Goal: Information Seeking & Learning: Learn about a topic

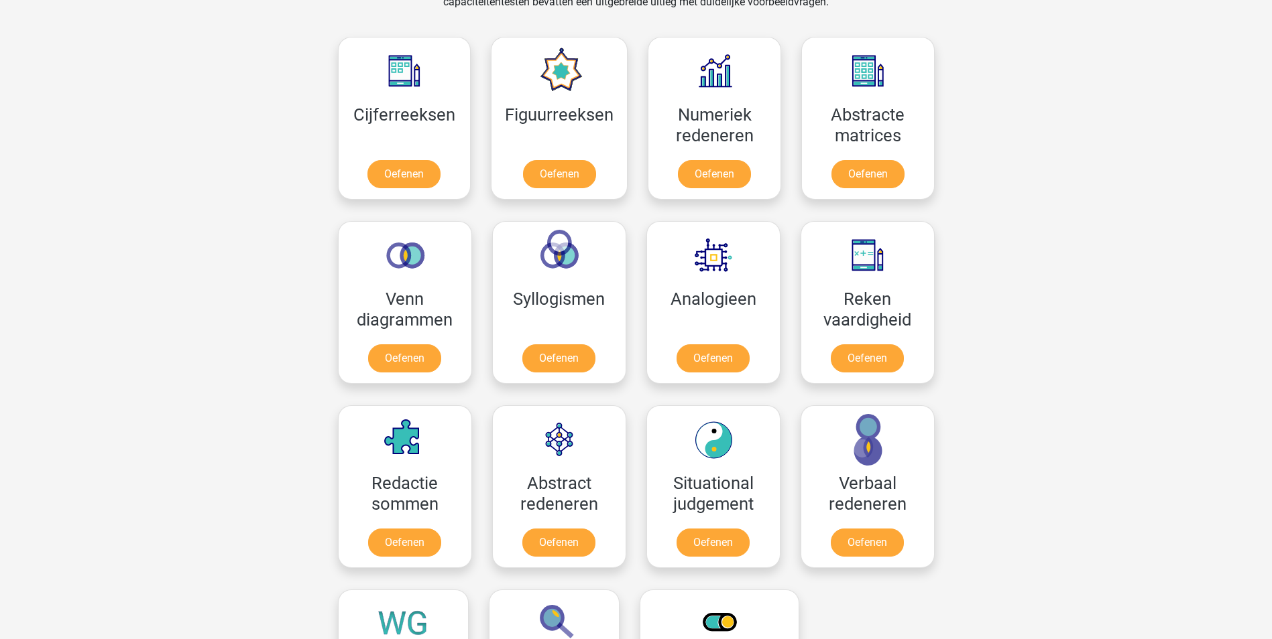
scroll to position [536, 0]
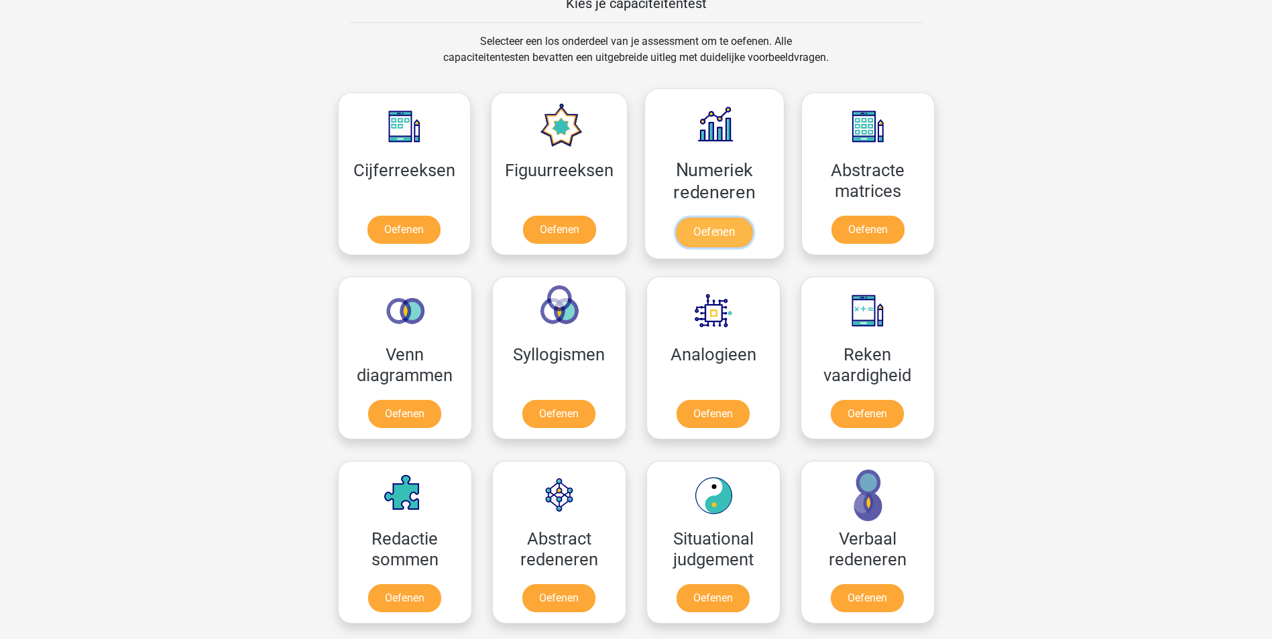
click at [714, 236] on link "Oefenen" at bounding box center [714, 232] width 76 height 29
click at [395, 228] on link "Oefenen" at bounding box center [404, 232] width 76 height 29
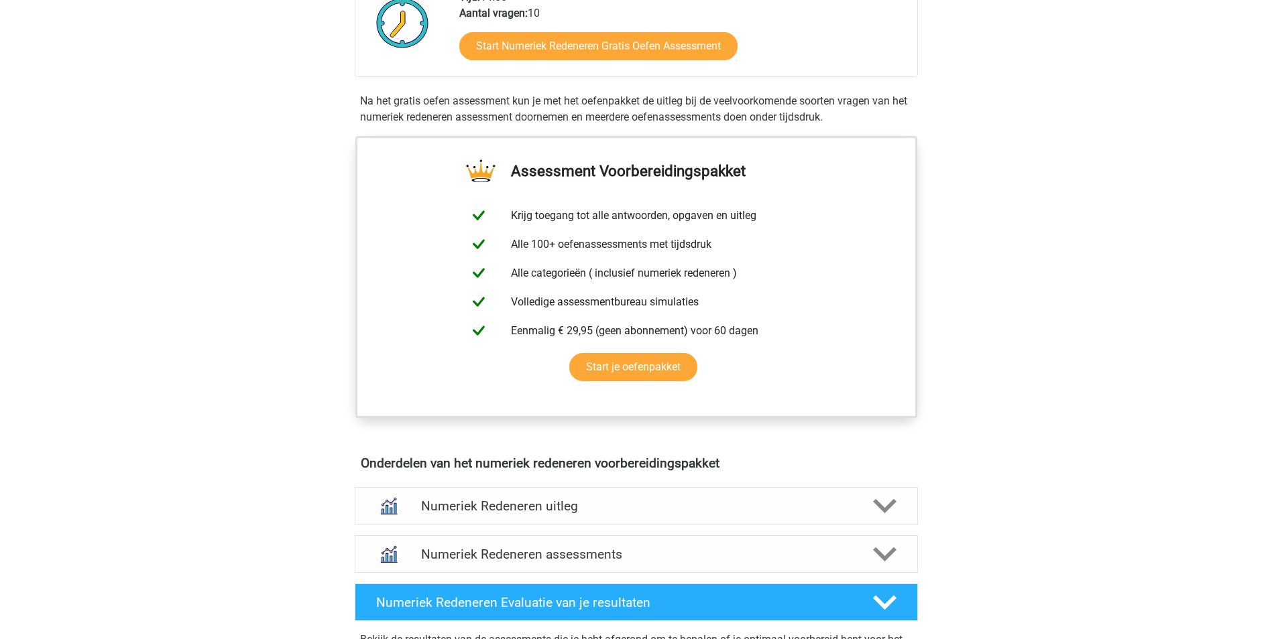
scroll to position [536, 0]
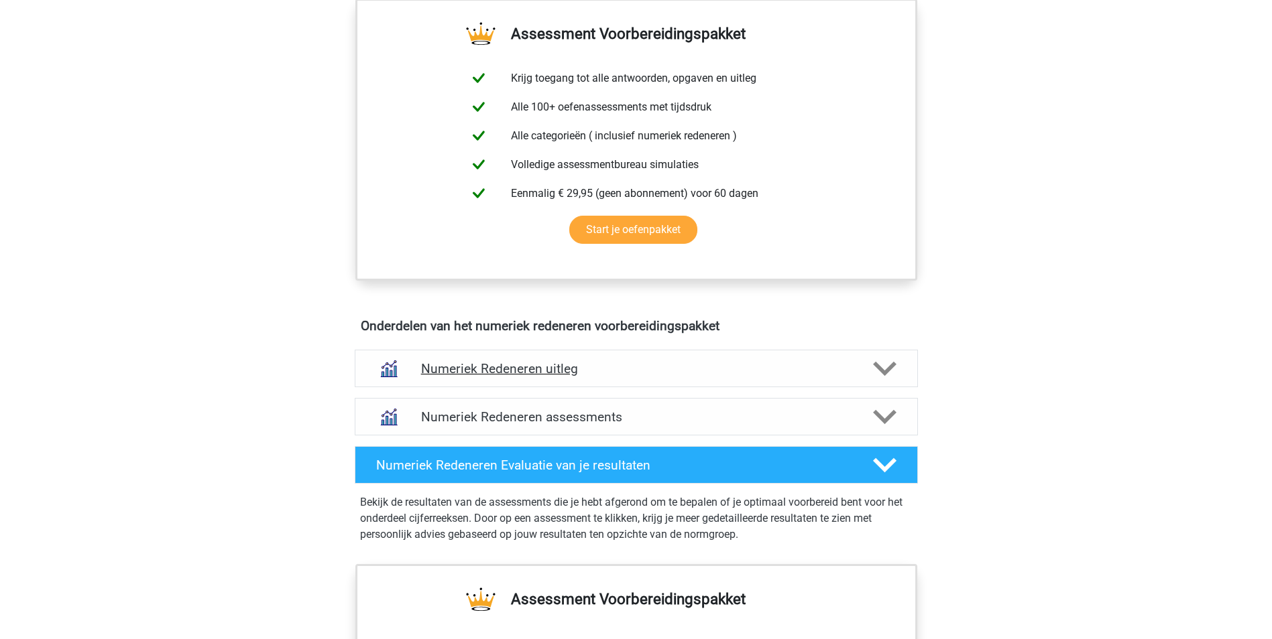
click at [881, 372] on polygon at bounding box center [884, 369] width 23 height 15
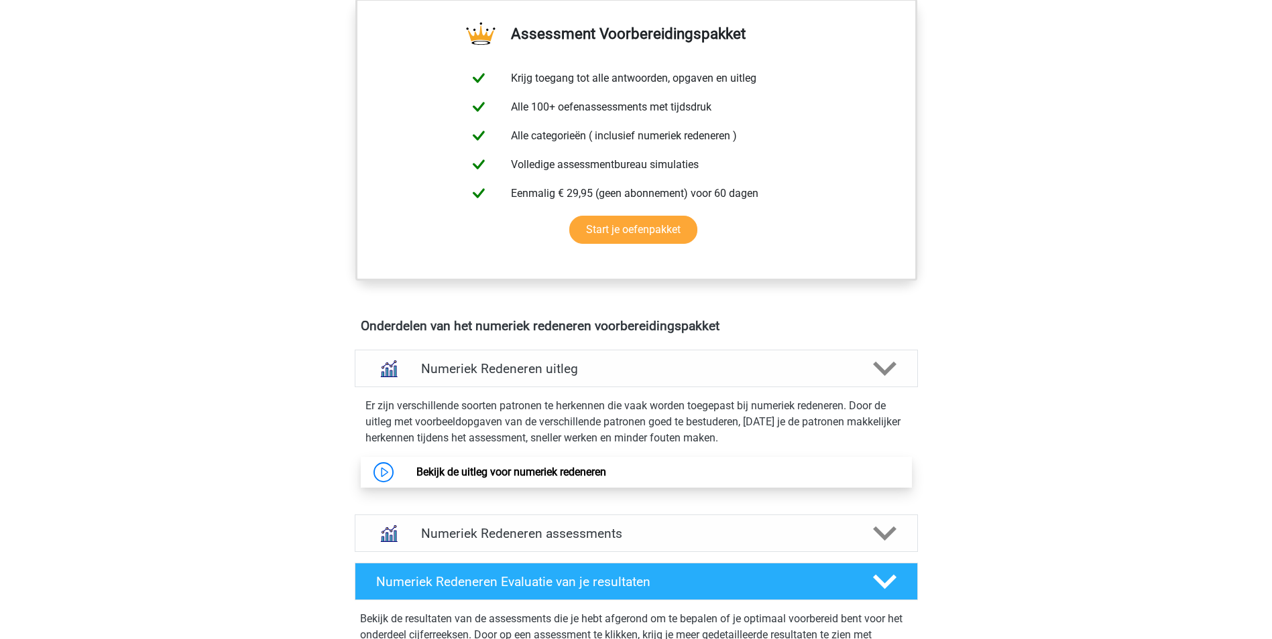
click at [553, 472] on link "Bekijk de uitleg voor numeriek redeneren" at bounding box center [511, 472] width 190 height 13
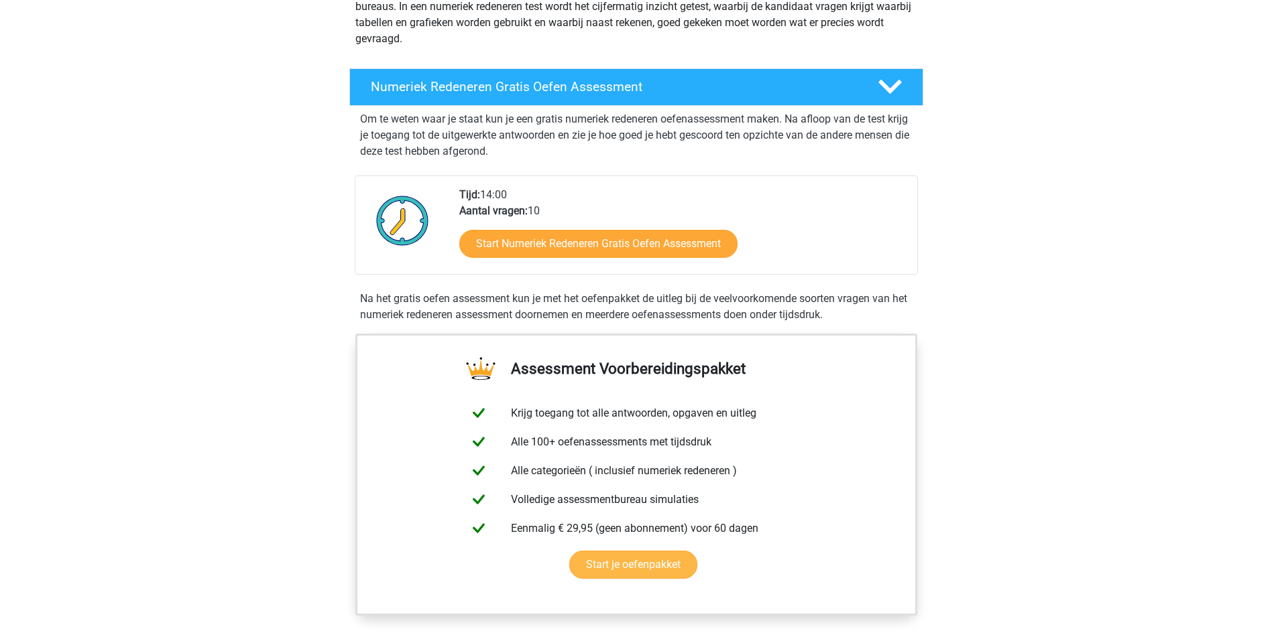
scroll to position [0, 0]
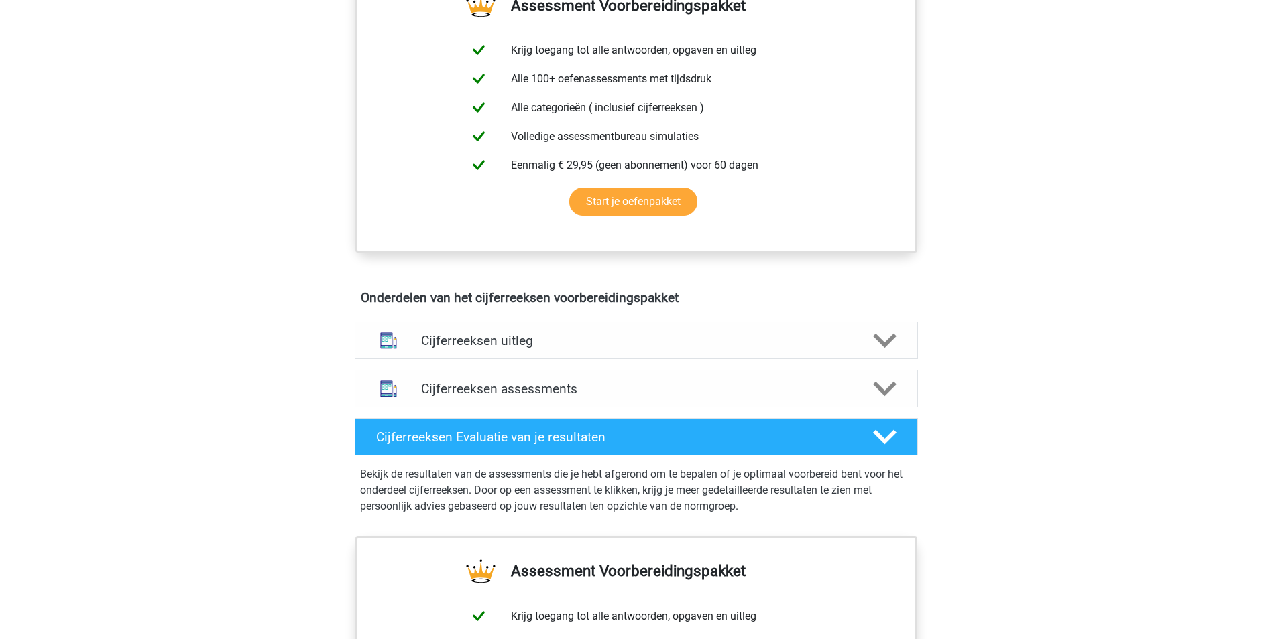
scroll to position [536, 0]
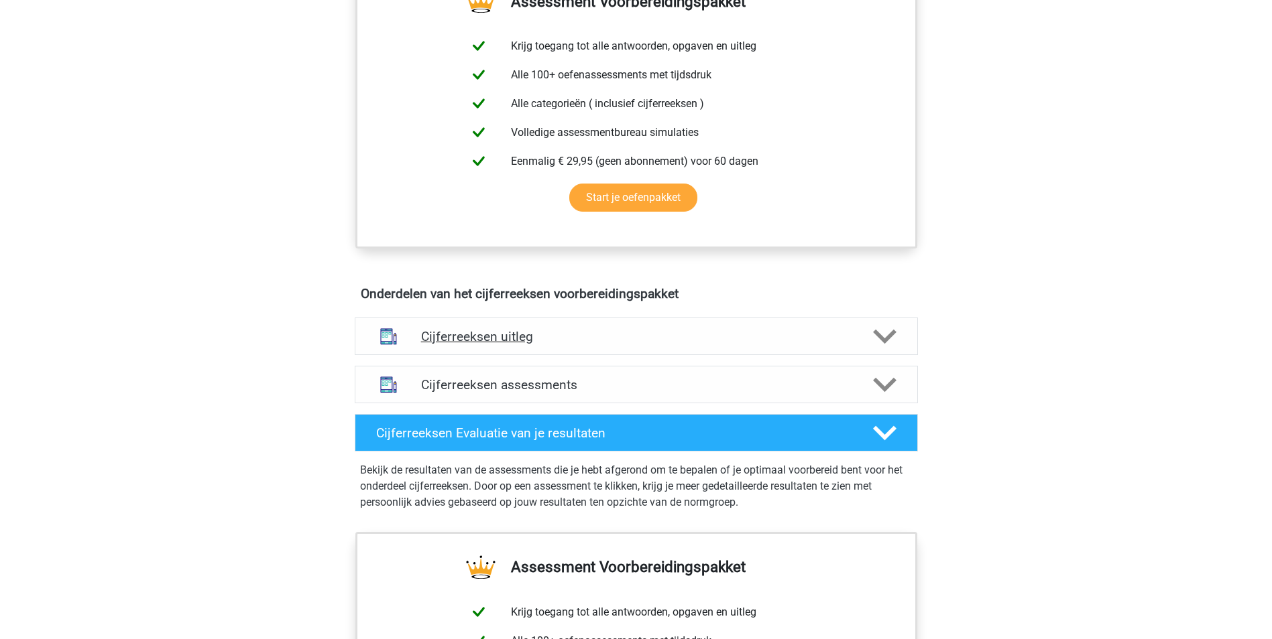
click at [885, 345] on polygon at bounding box center [884, 337] width 23 height 15
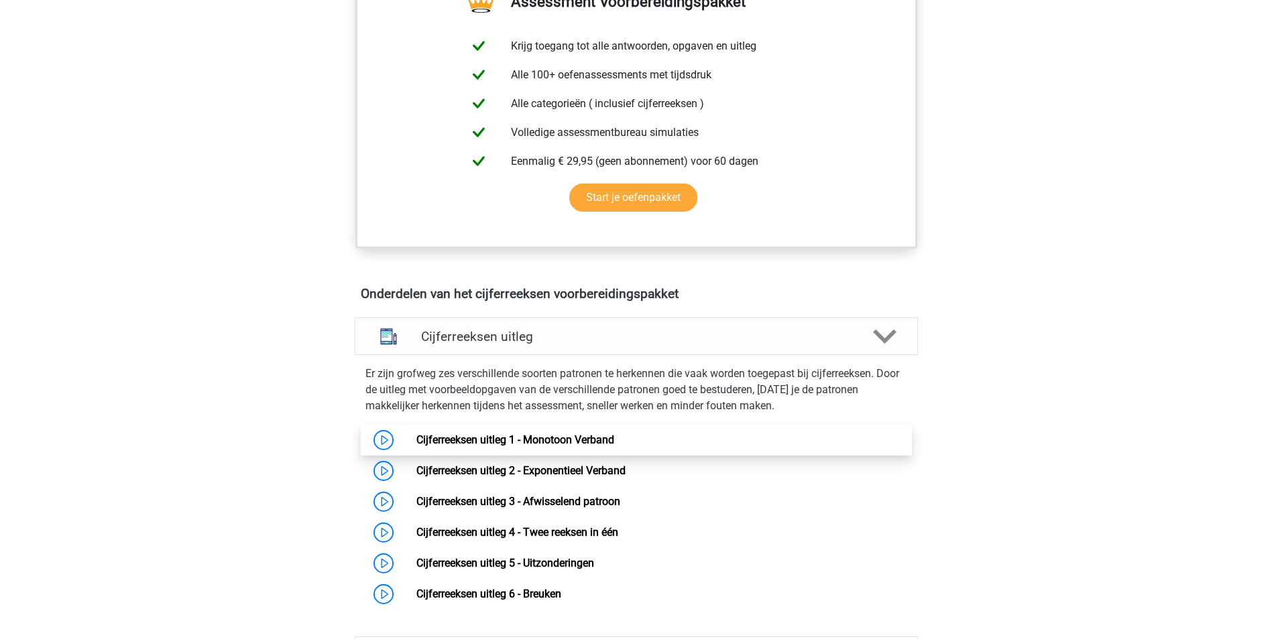
click at [568, 446] on link "Cijferreeksen uitleg 1 - Monotoon Verband" at bounding box center [515, 440] width 198 height 13
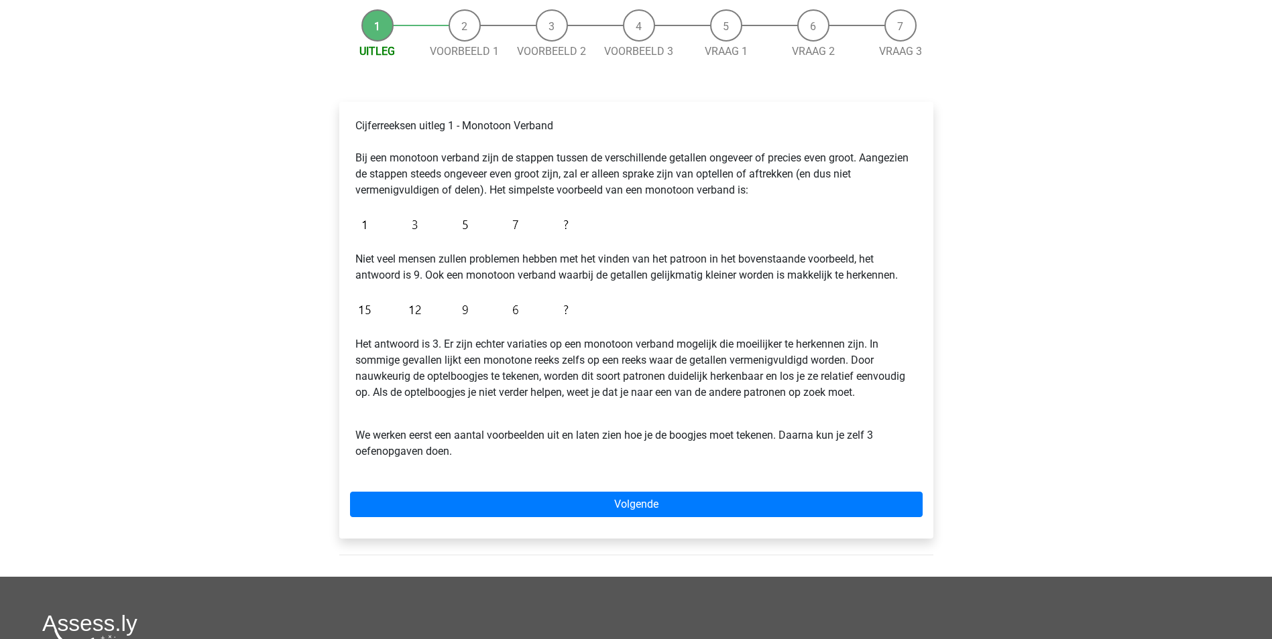
scroll to position [201, 0]
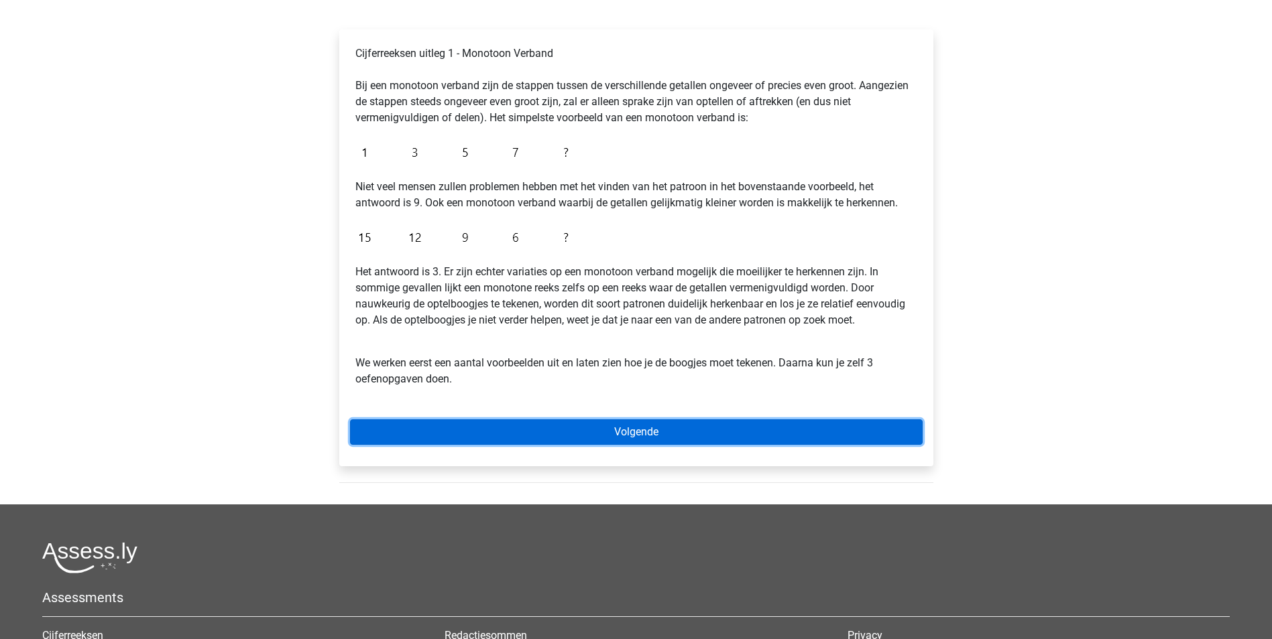
click at [778, 427] on link "Volgende" at bounding box center [636, 432] width 572 height 25
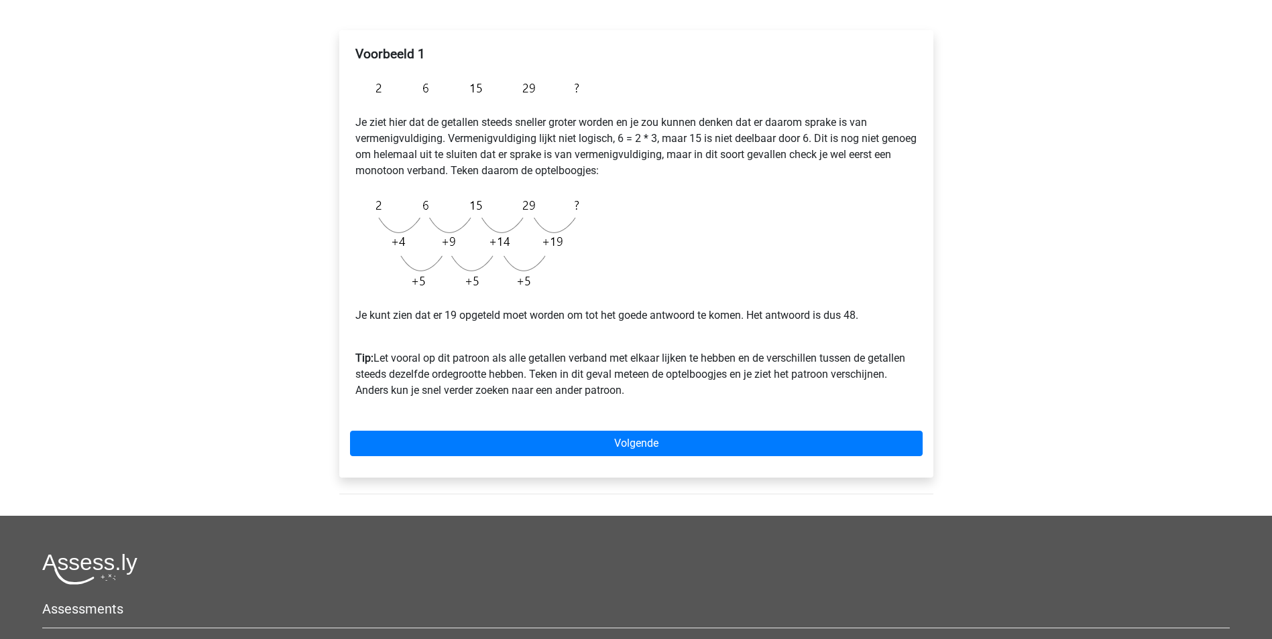
scroll to position [201, 0]
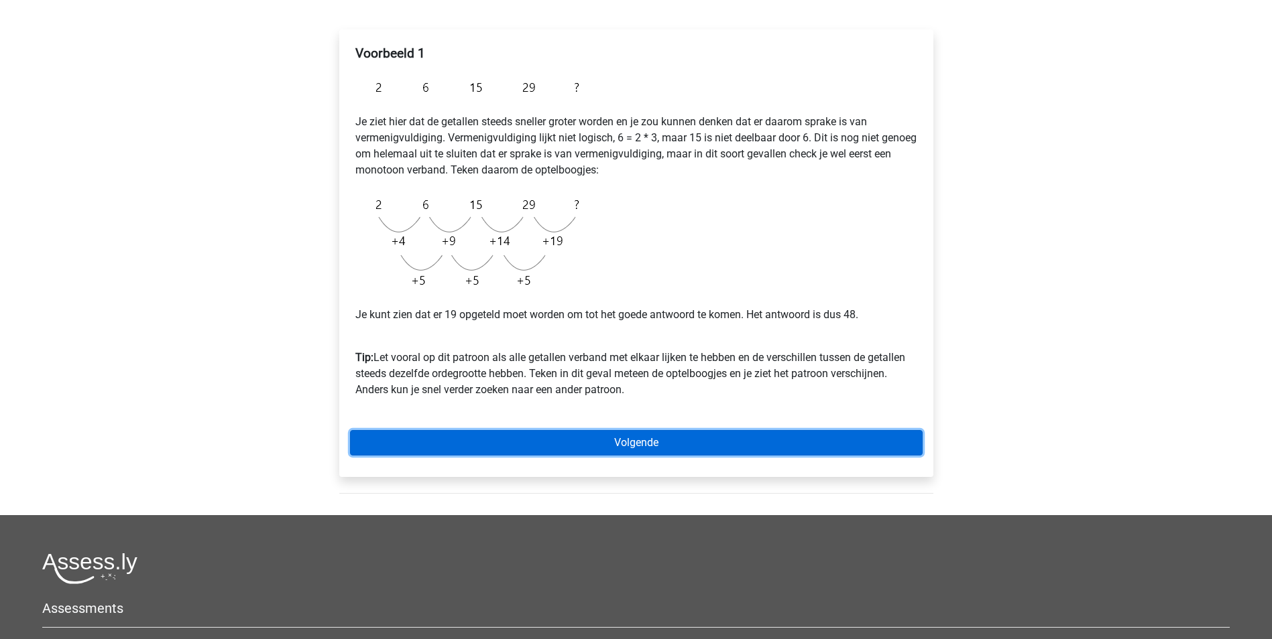
click at [776, 434] on link "Volgende" at bounding box center [636, 442] width 572 height 25
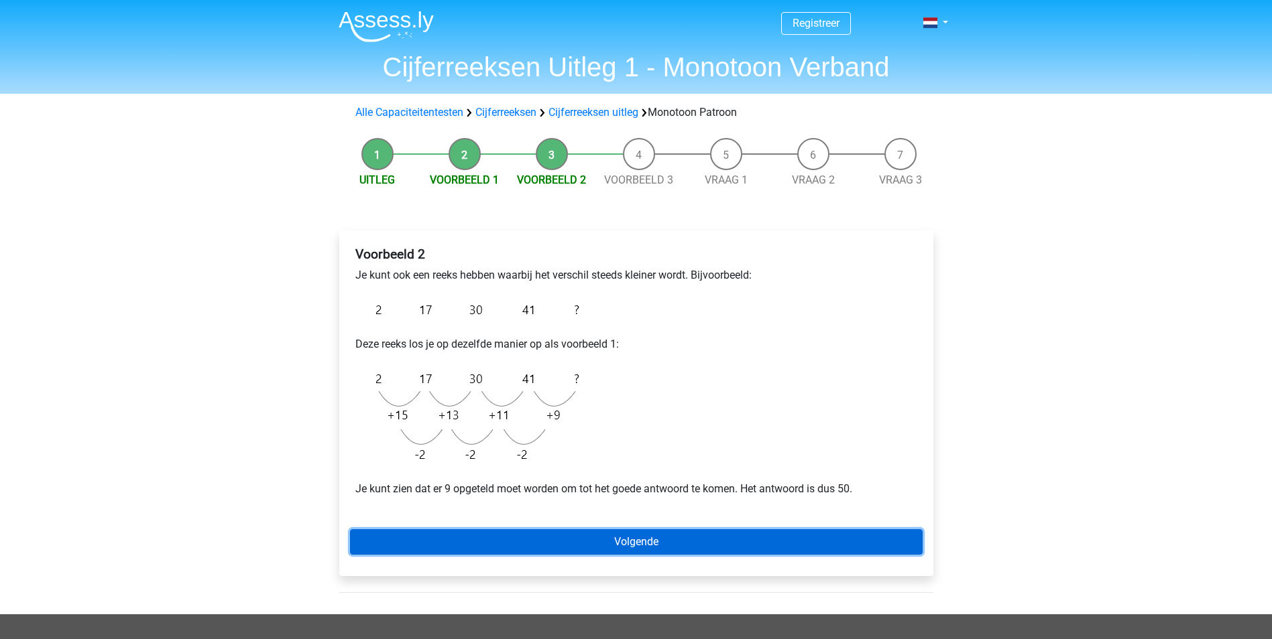
click at [731, 532] on link "Volgende" at bounding box center [636, 542] width 572 height 25
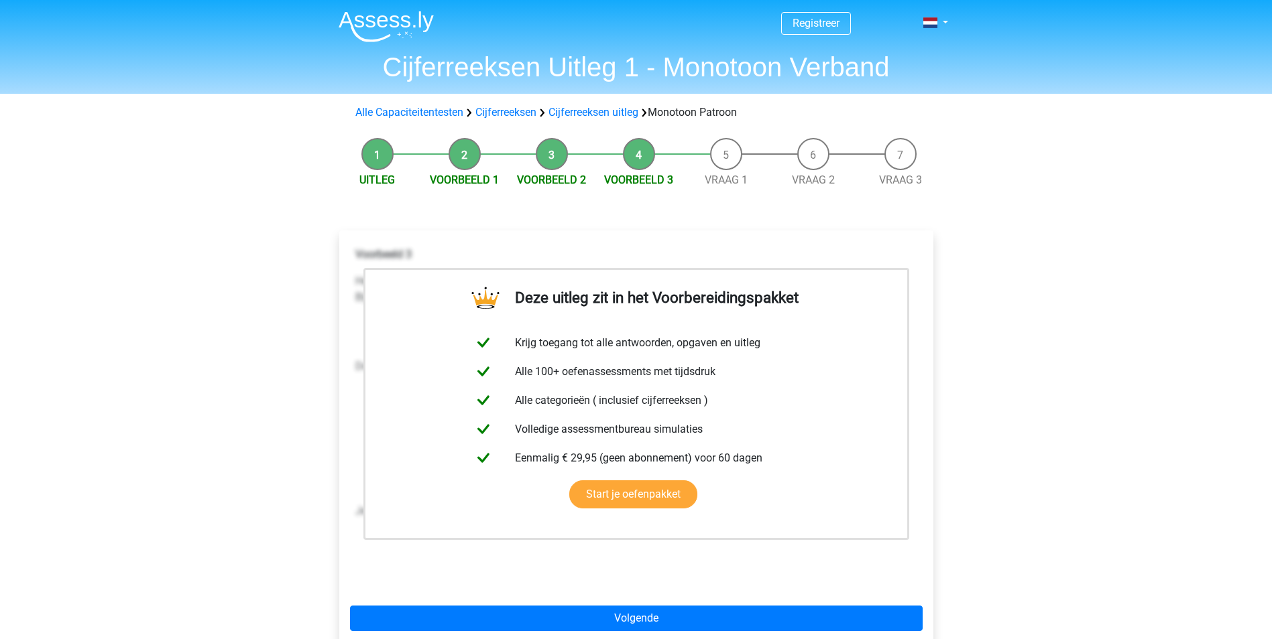
click at [1008, 281] on div "Registreer Nederlands English" at bounding box center [636, 522] width 1272 height 1045
click at [697, 481] on link "Start je oefenpakket" at bounding box center [633, 495] width 128 height 28
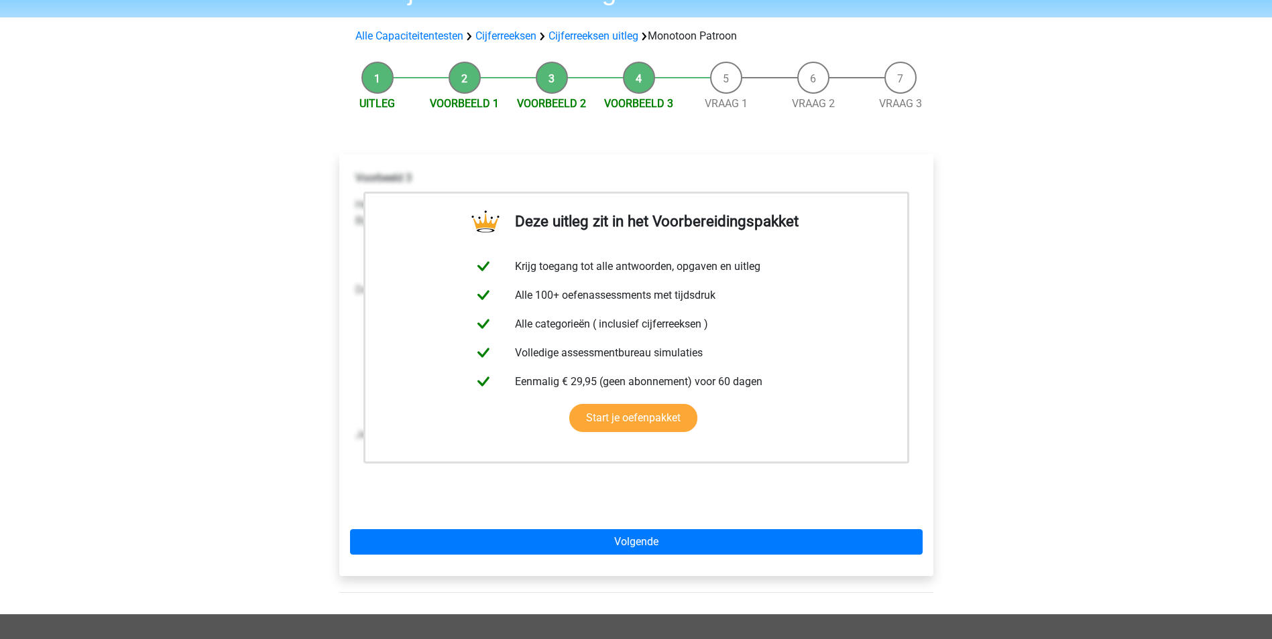
scroll to position [201, 0]
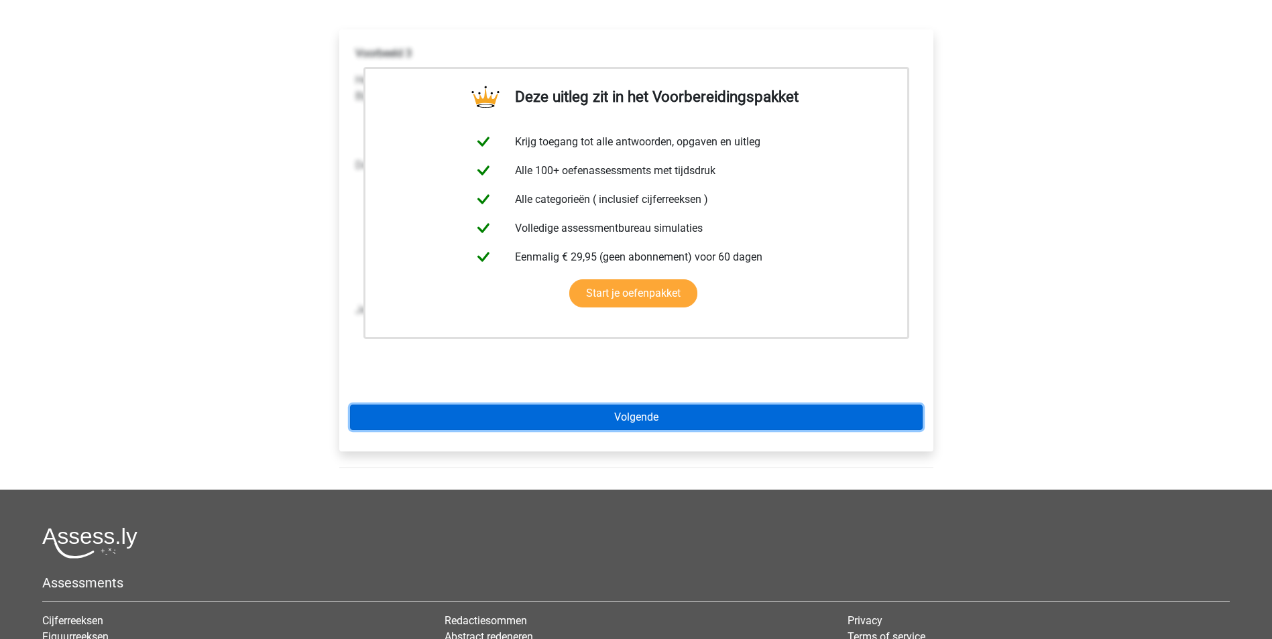
click at [650, 424] on link "Volgende" at bounding box center [636, 417] width 572 height 25
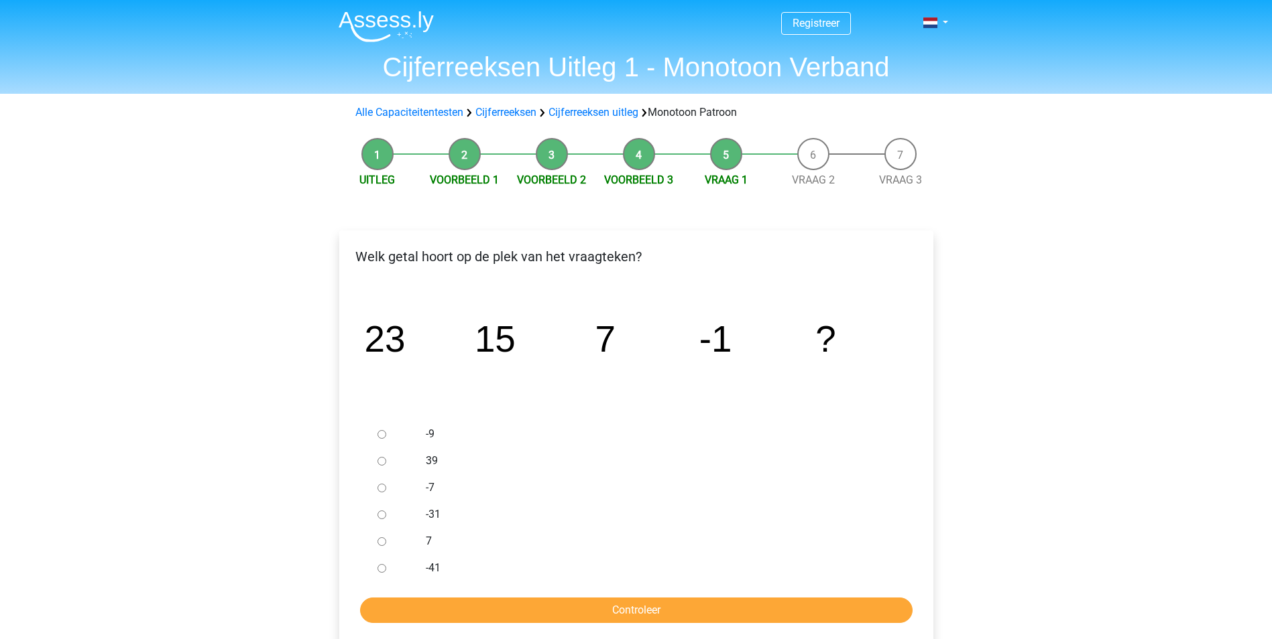
click at [383, 435] on input "-9" at bounding box center [381, 434] width 9 height 9
radio input "true"
click at [781, 609] on input "Controleer" at bounding box center [636, 610] width 552 height 25
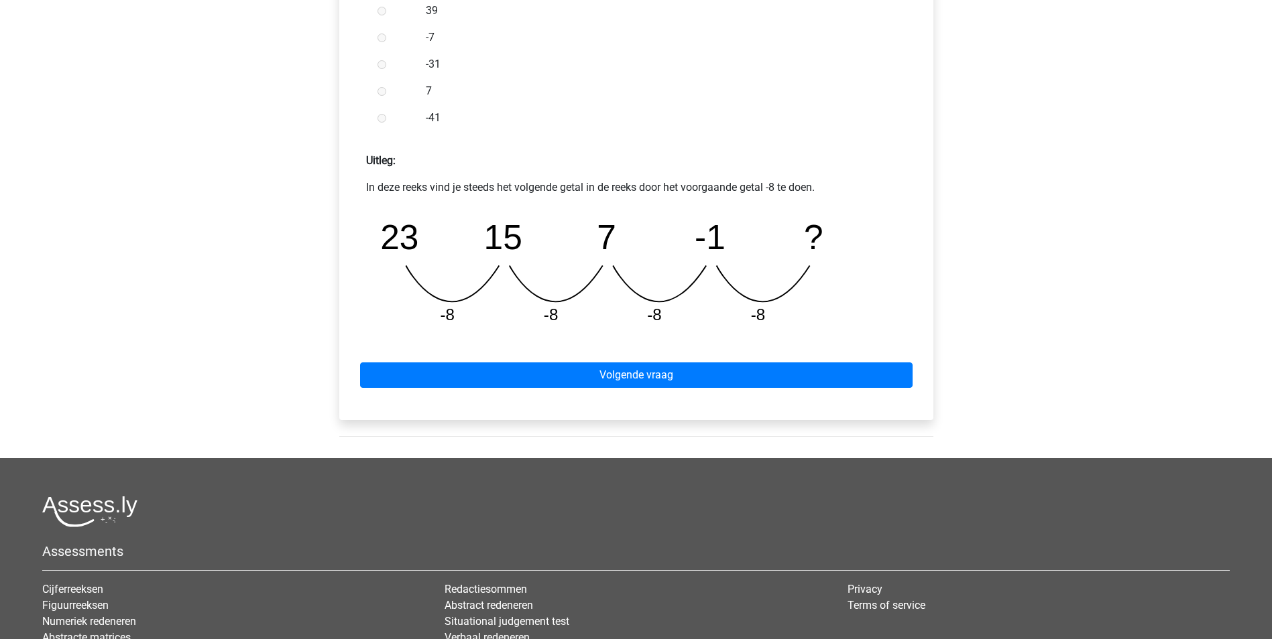
scroll to position [469, 0]
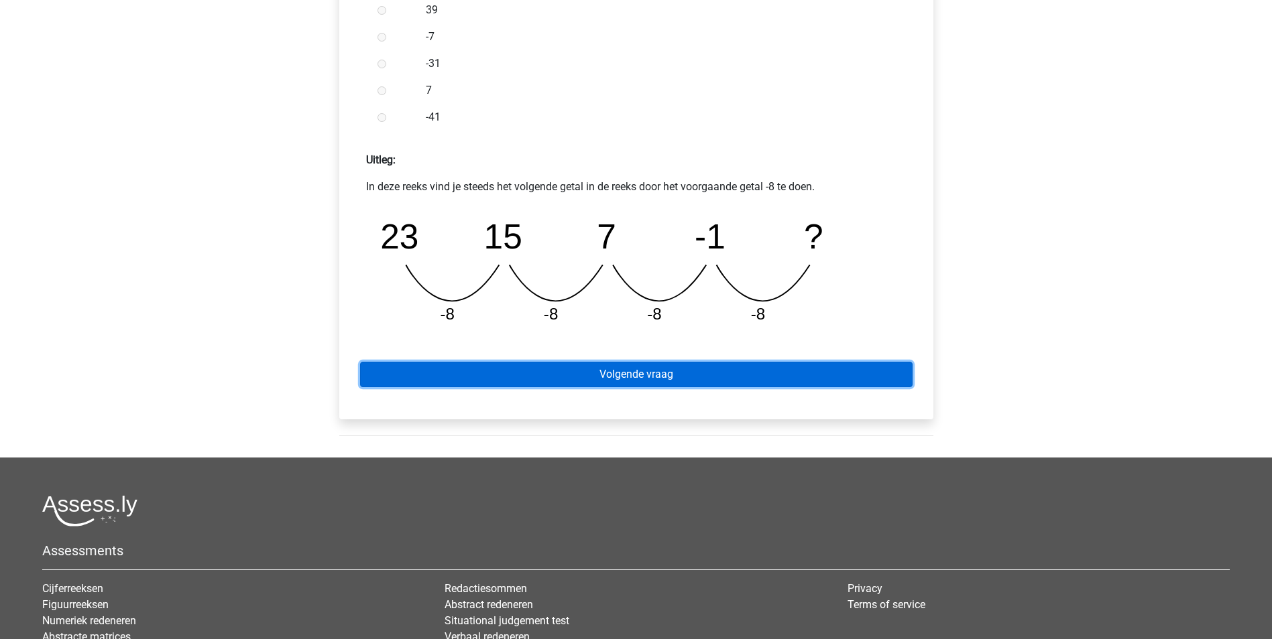
click at [709, 375] on link "Volgende vraag" at bounding box center [636, 374] width 552 height 25
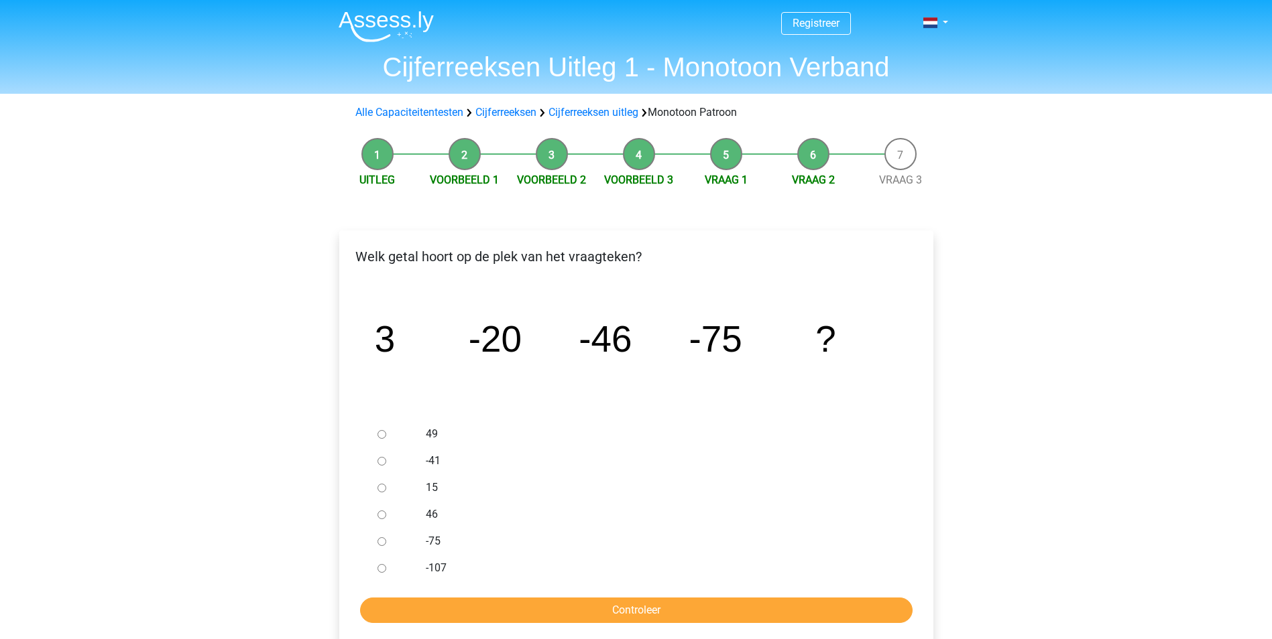
click at [379, 564] on input "-107" at bounding box center [381, 568] width 9 height 9
radio input "true"
click at [581, 603] on input "Controleer" at bounding box center [636, 610] width 552 height 25
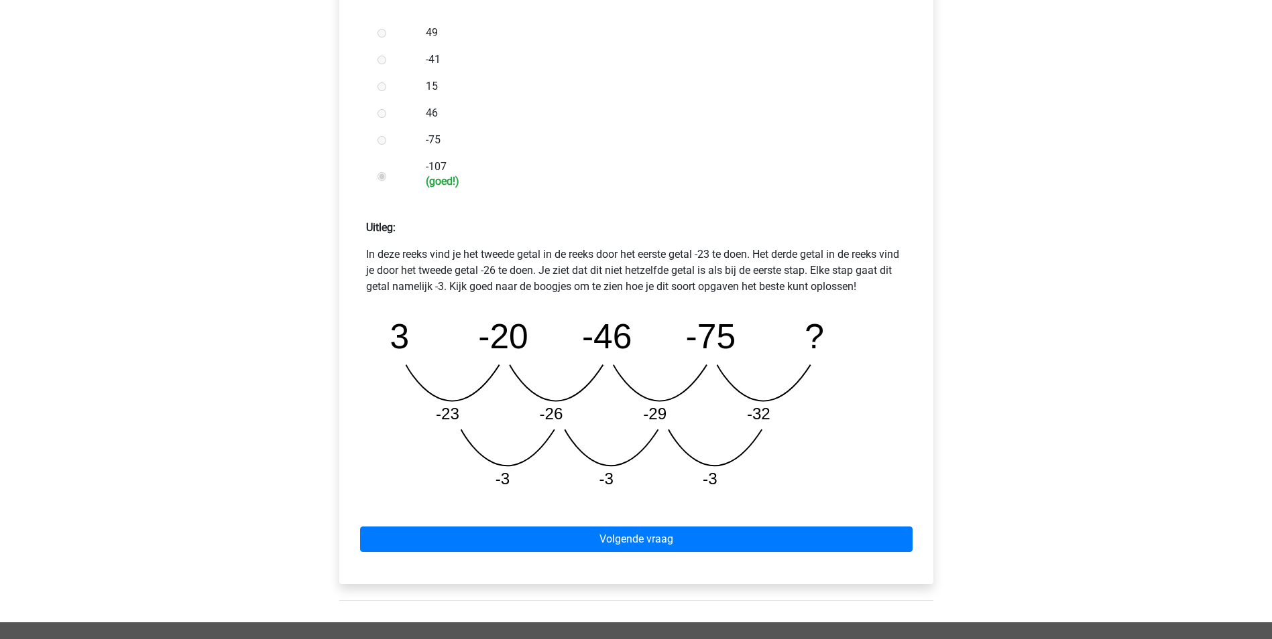
scroll to position [402, 0]
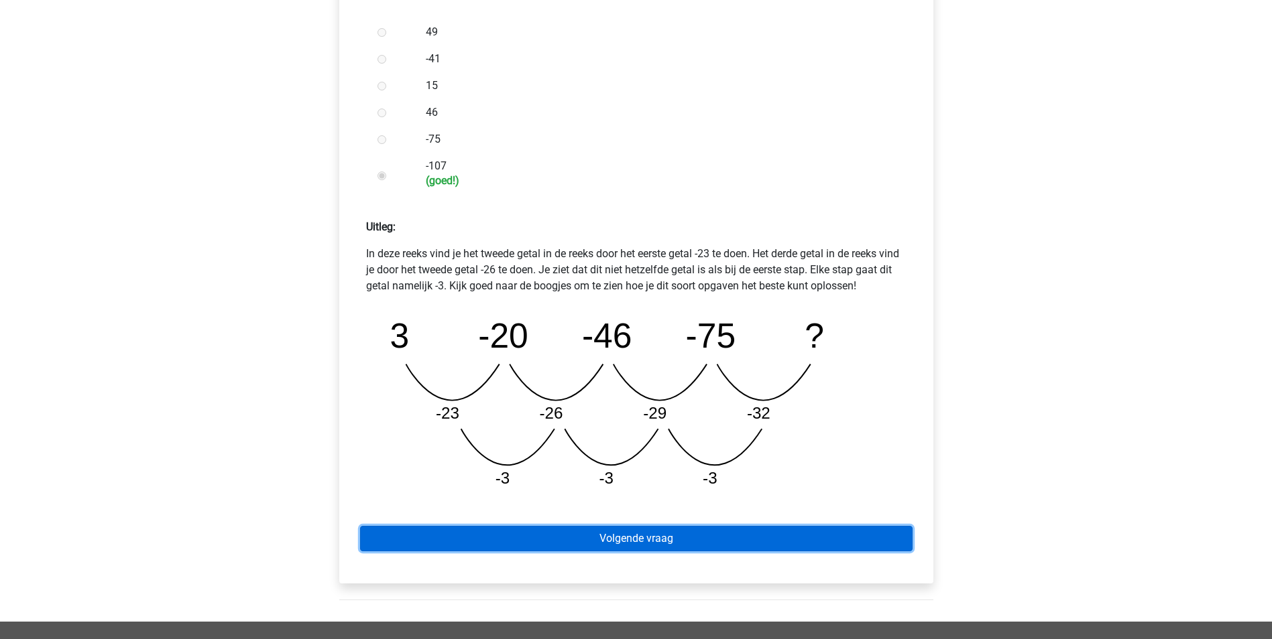
click at [627, 541] on link "Volgende vraag" at bounding box center [636, 538] width 552 height 25
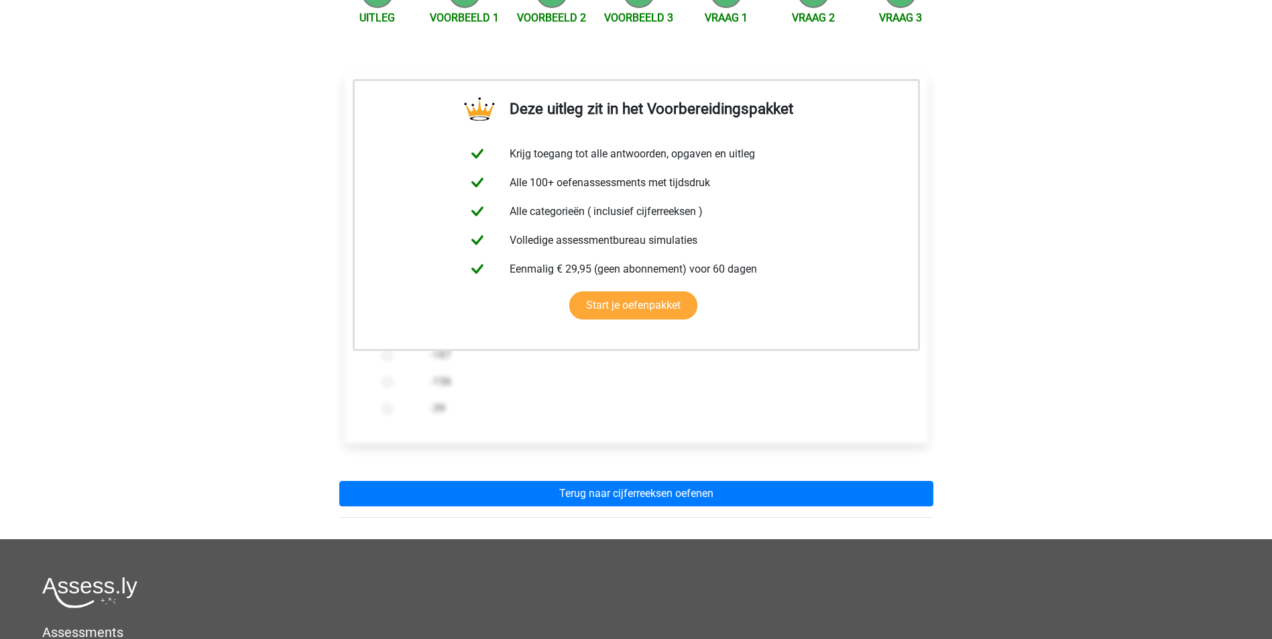
scroll to position [201, 0]
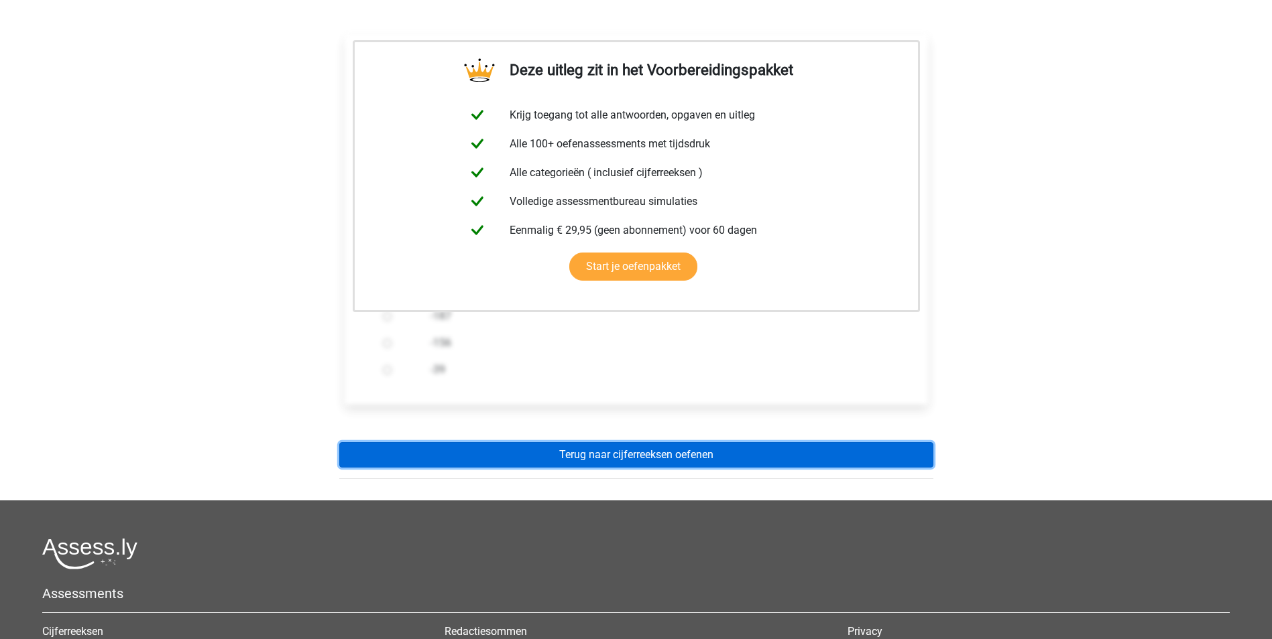
click at [749, 456] on link "Terug naar cijferreeksen oefenen" at bounding box center [636, 454] width 594 height 25
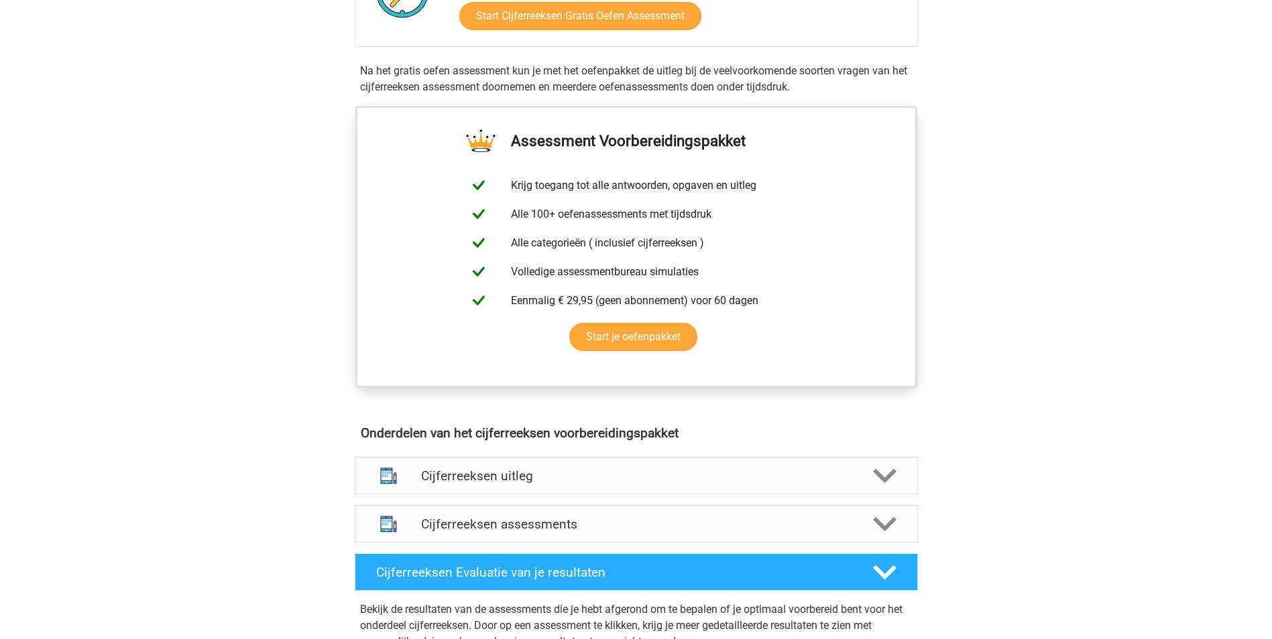
scroll to position [469, 0]
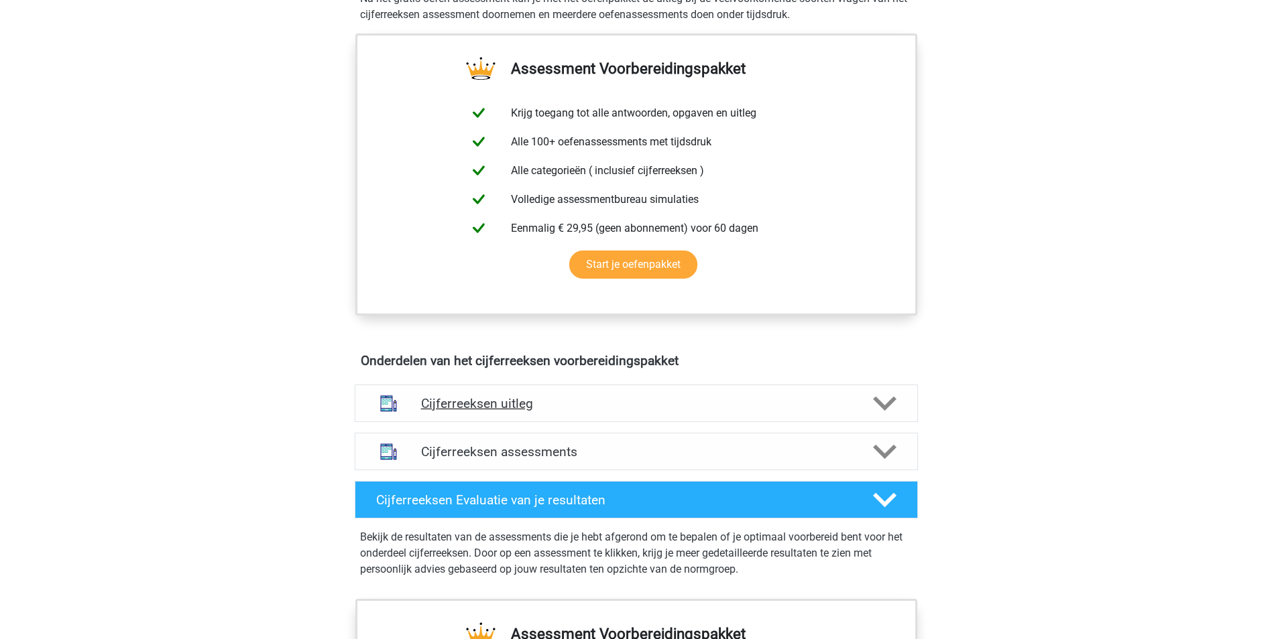
click at [881, 416] on icon at bounding box center [884, 403] width 23 height 23
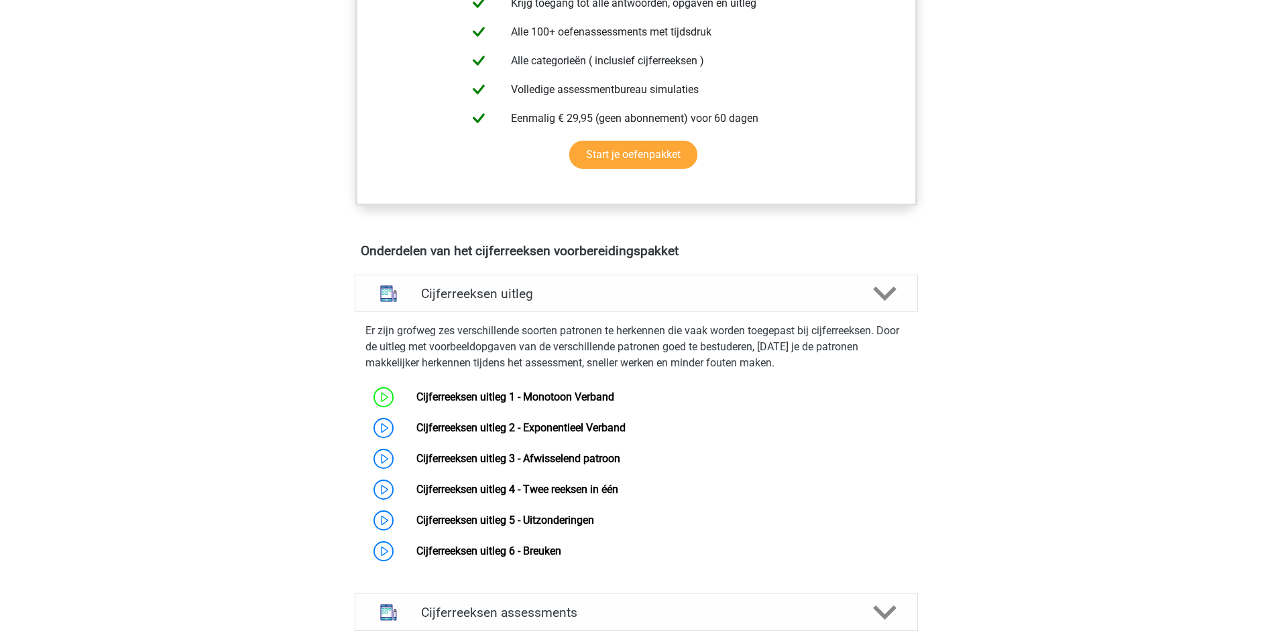
scroll to position [603, 0]
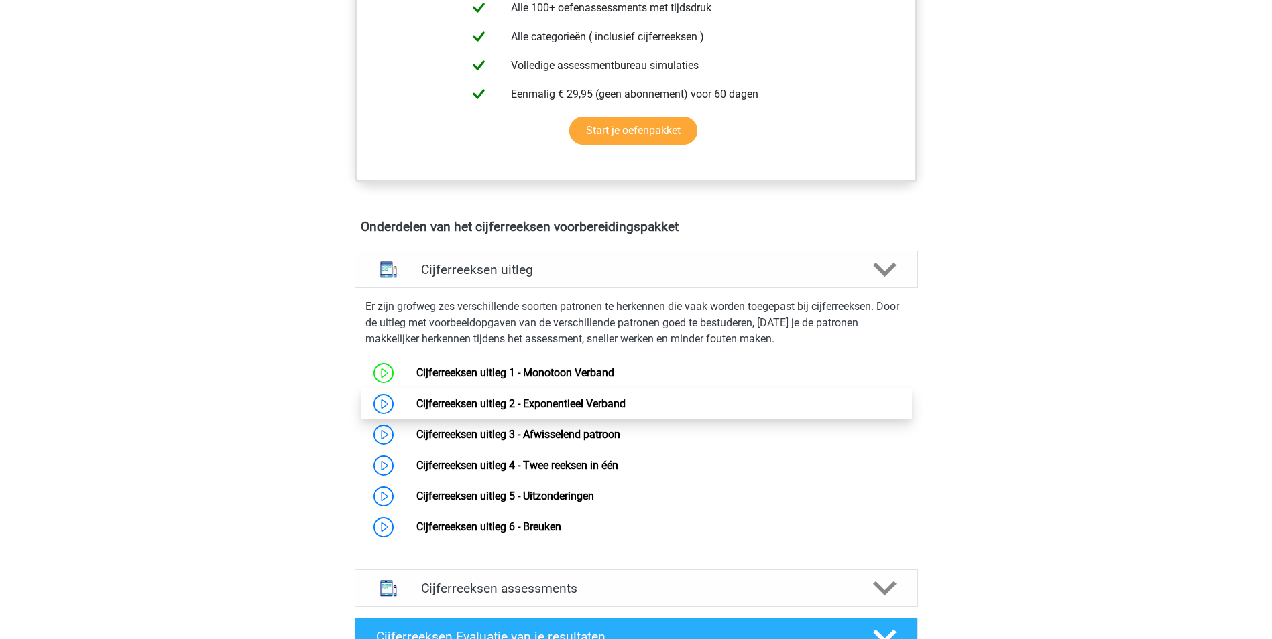
click at [416, 410] on link "Cijferreeksen uitleg 2 - Exponentieel Verband" at bounding box center [520, 403] width 209 height 13
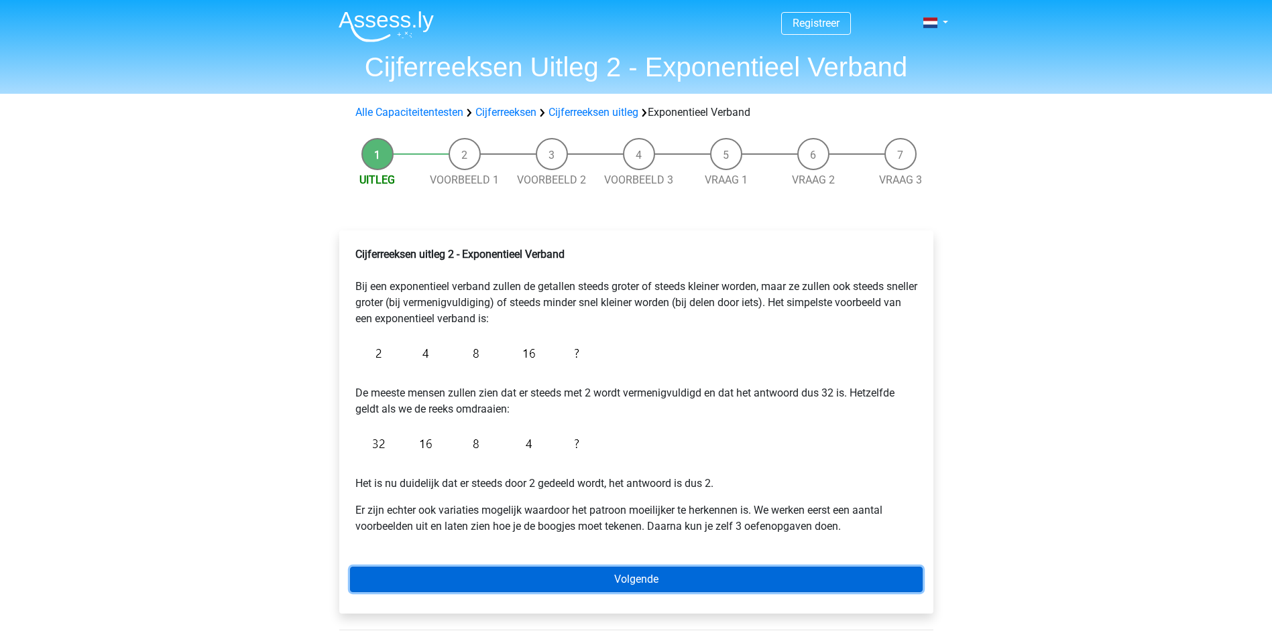
click at [725, 581] on link "Volgende" at bounding box center [636, 579] width 572 height 25
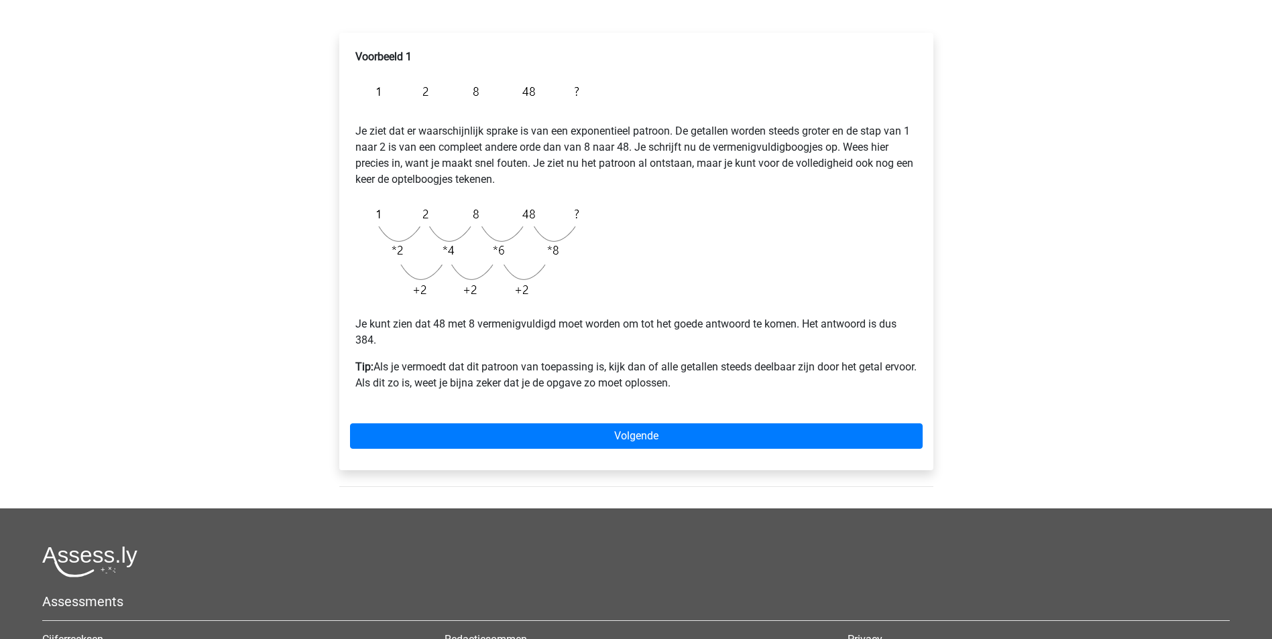
scroll to position [201, 0]
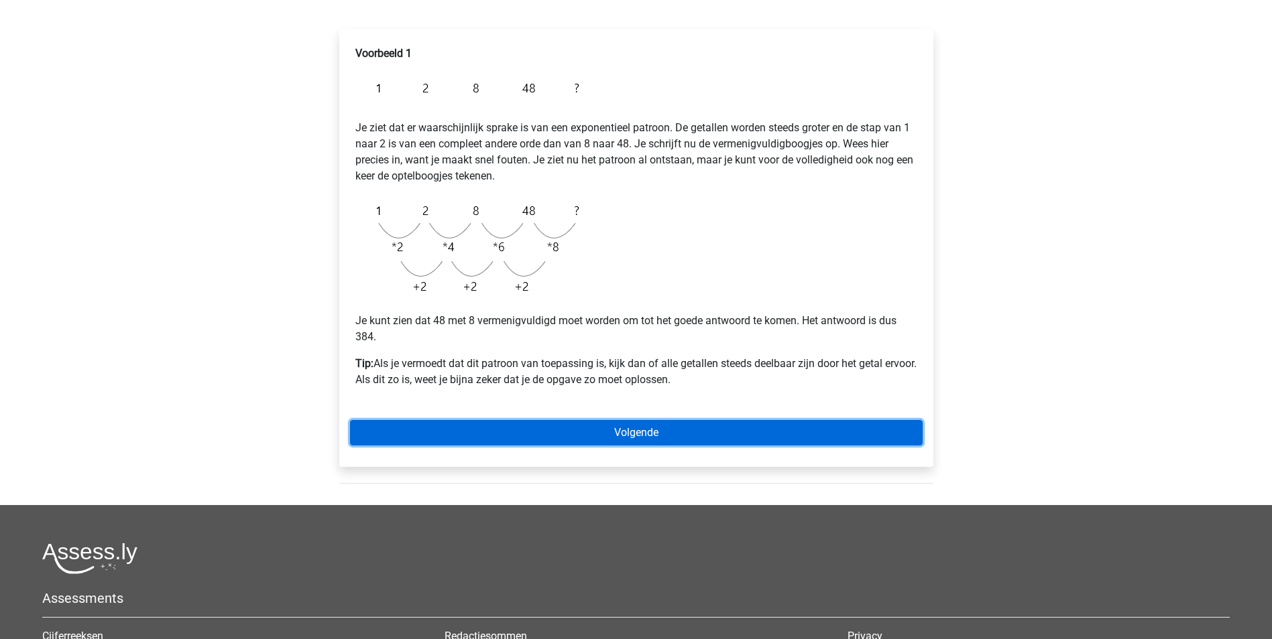
click at [736, 430] on link "Volgende" at bounding box center [636, 432] width 572 height 25
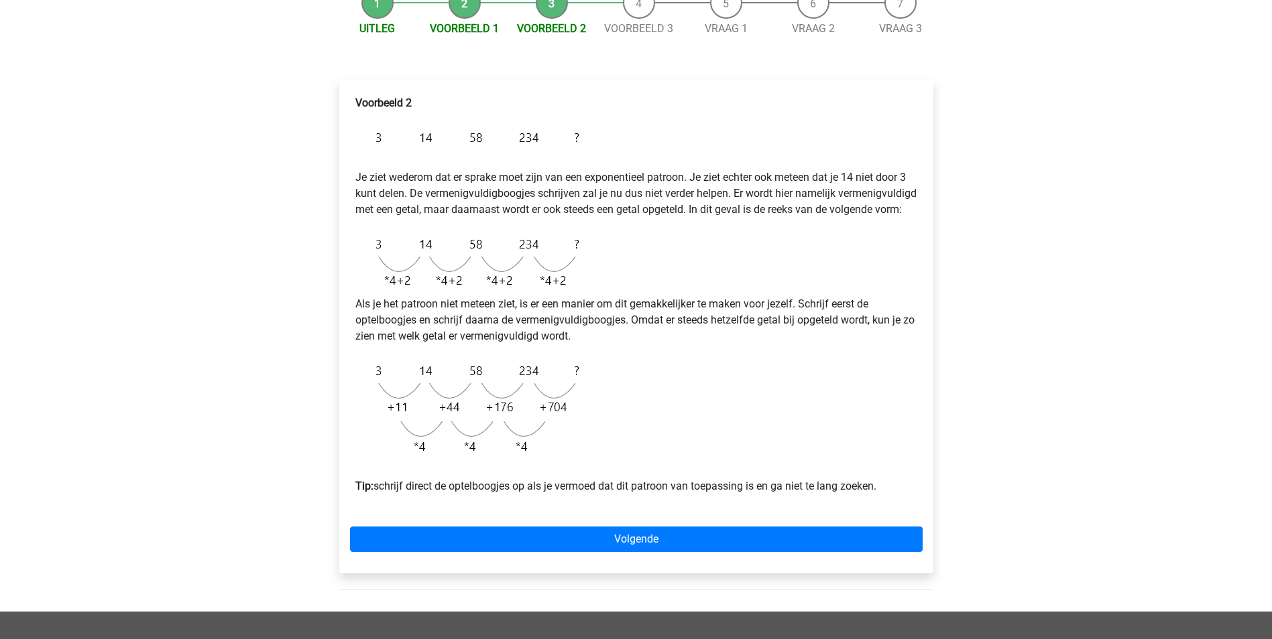
scroll to position [201, 0]
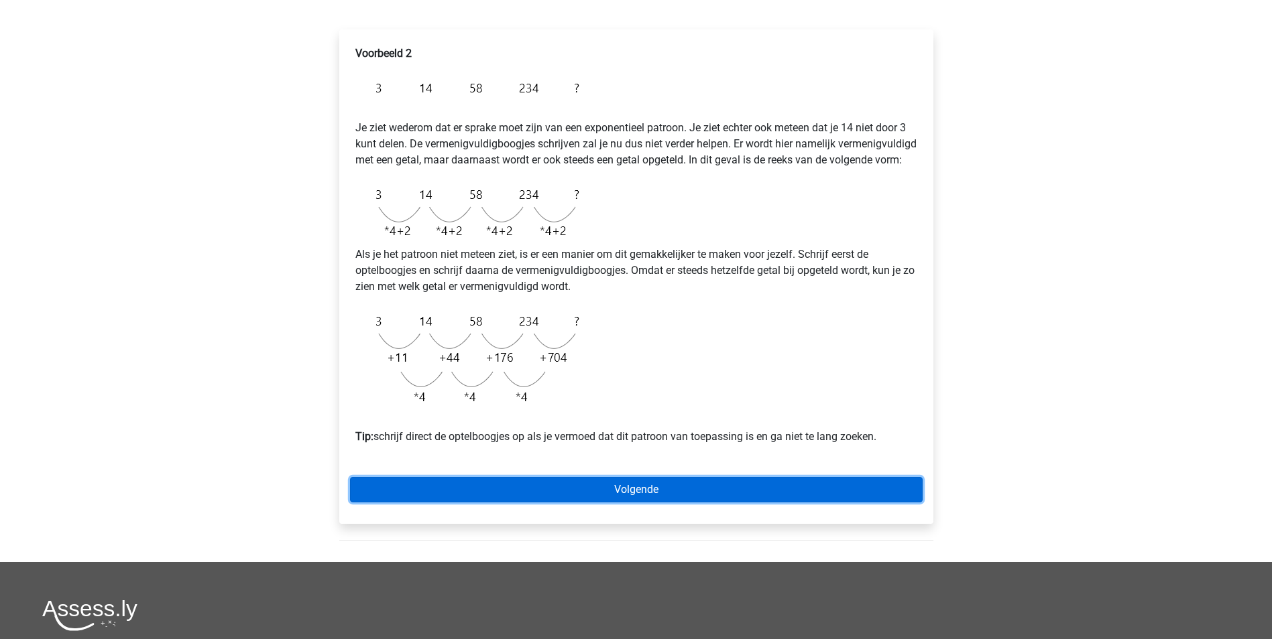
click at [733, 499] on link "Volgende" at bounding box center [636, 489] width 572 height 25
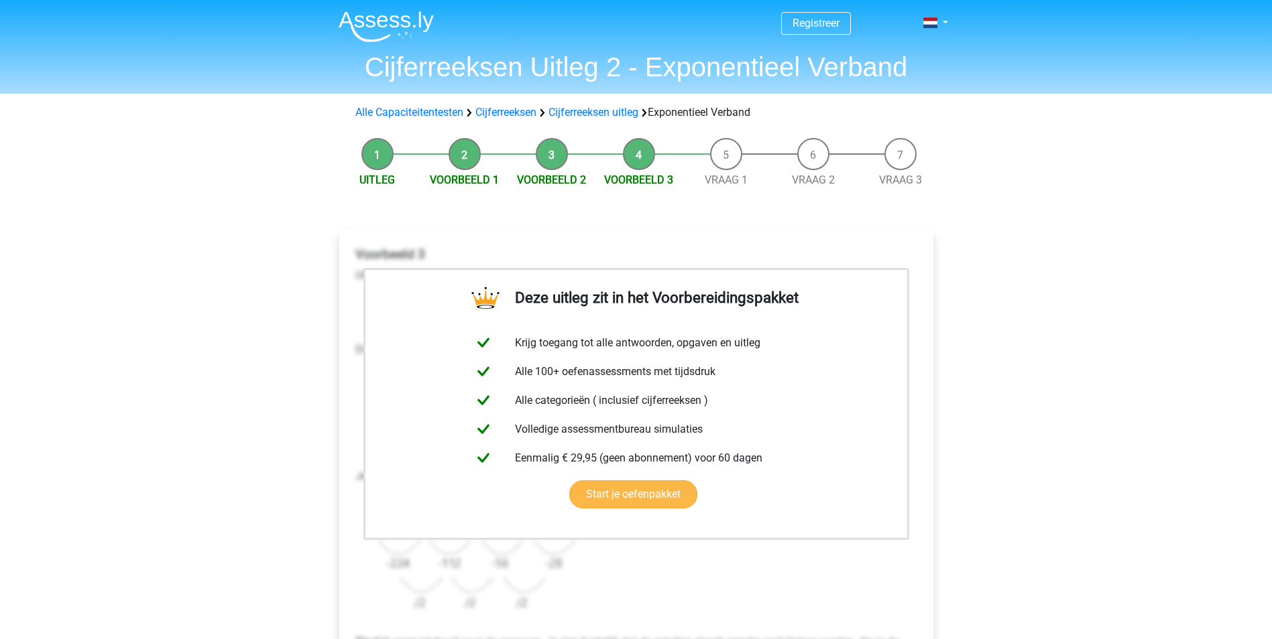
scroll to position [201, 0]
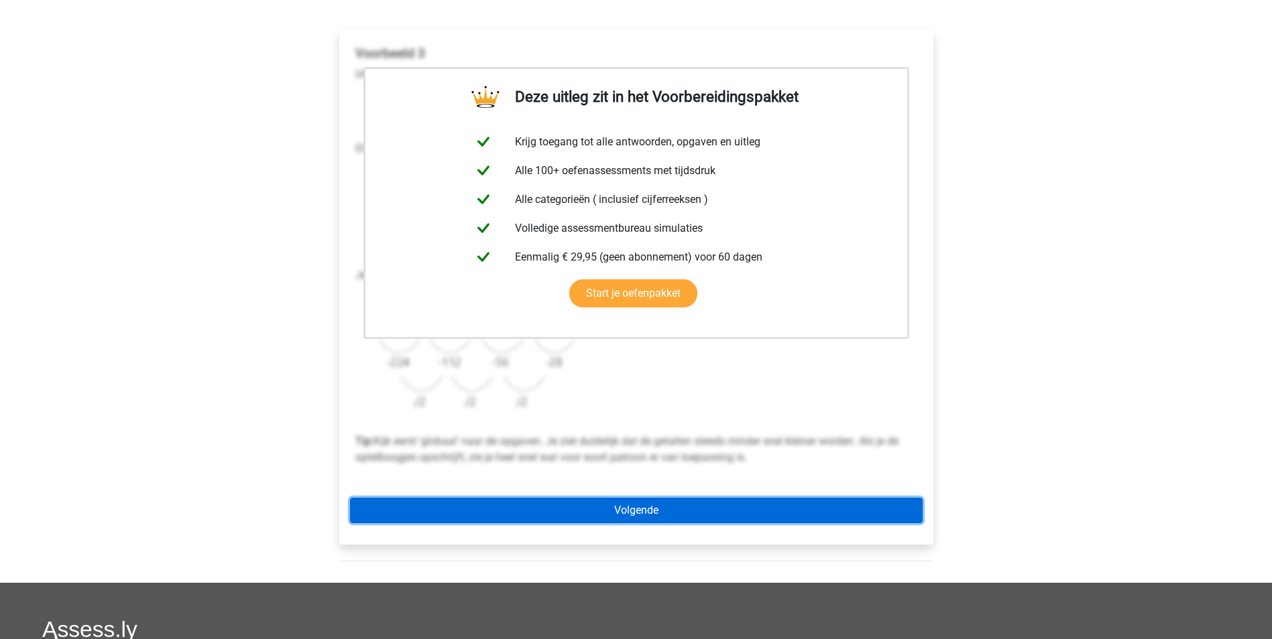
click at [752, 508] on link "Volgende" at bounding box center [636, 510] width 572 height 25
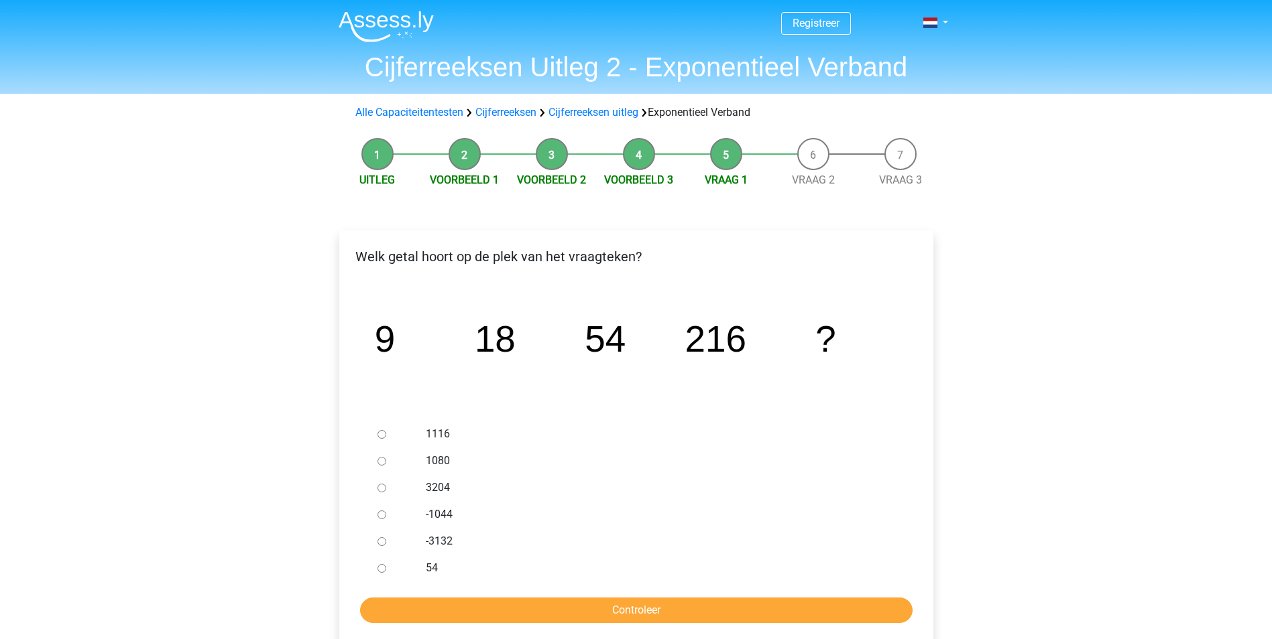
scroll to position [67, 0]
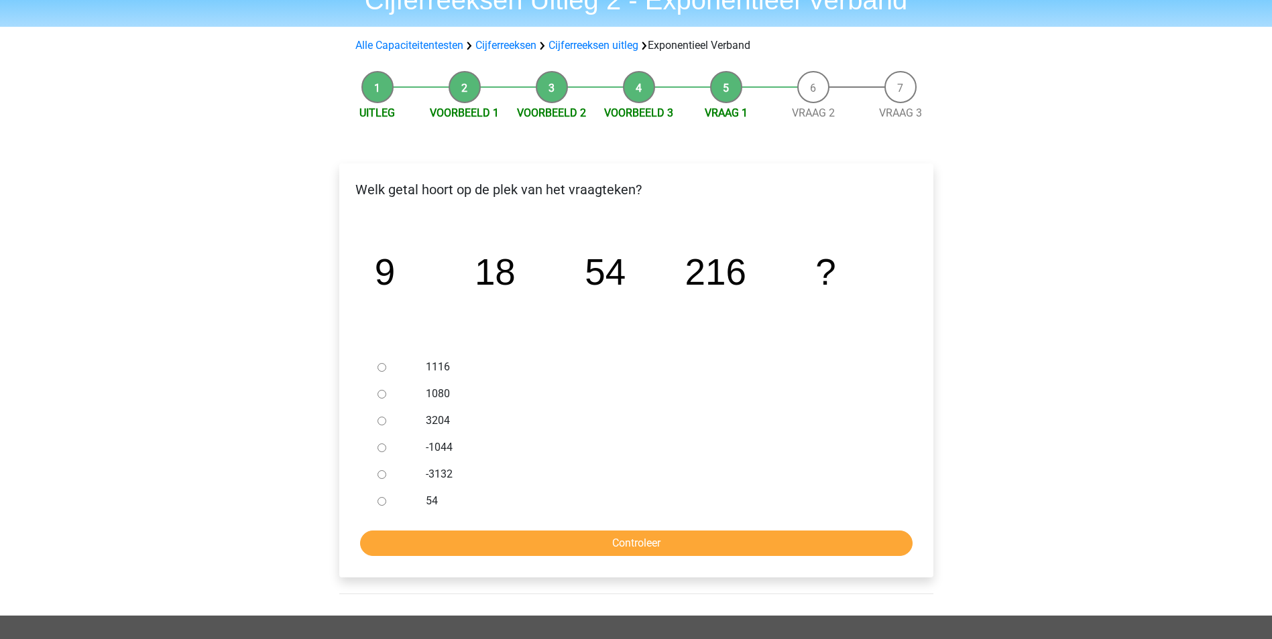
click at [379, 395] on input "1080" at bounding box center [381, 394] width 9 height 9
radio input "true"
click at [735, 548] on input "Controleer" at bounding box center [636, 543] width 552 height 25
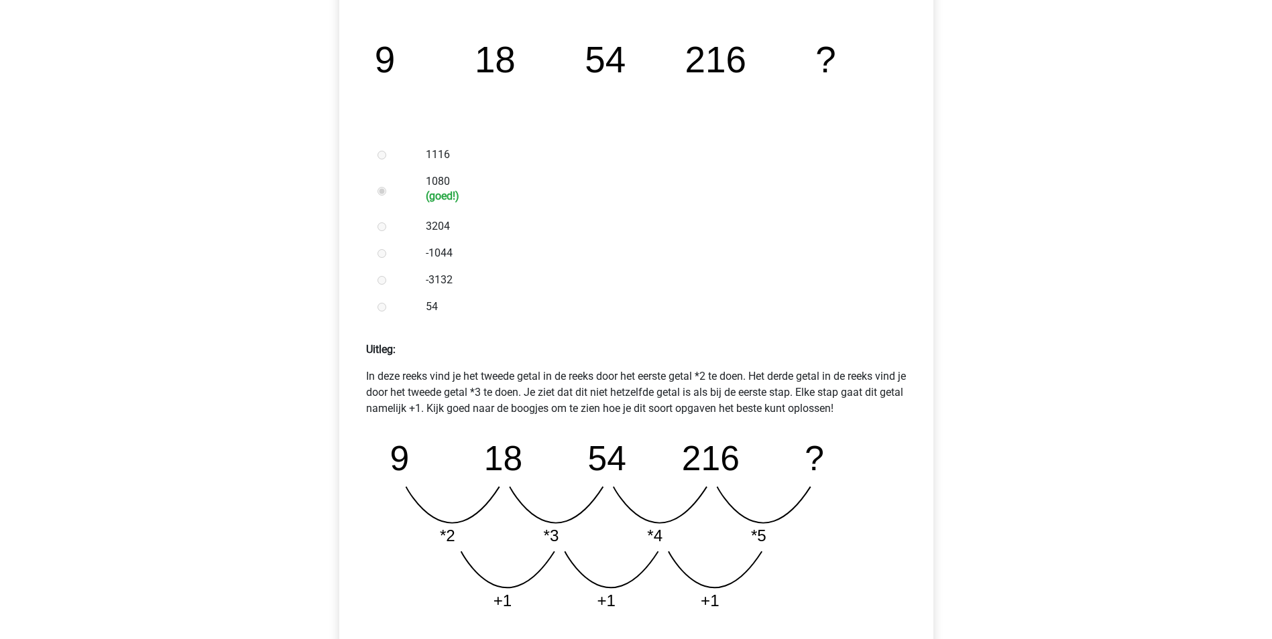
scroll to position [402, 0]
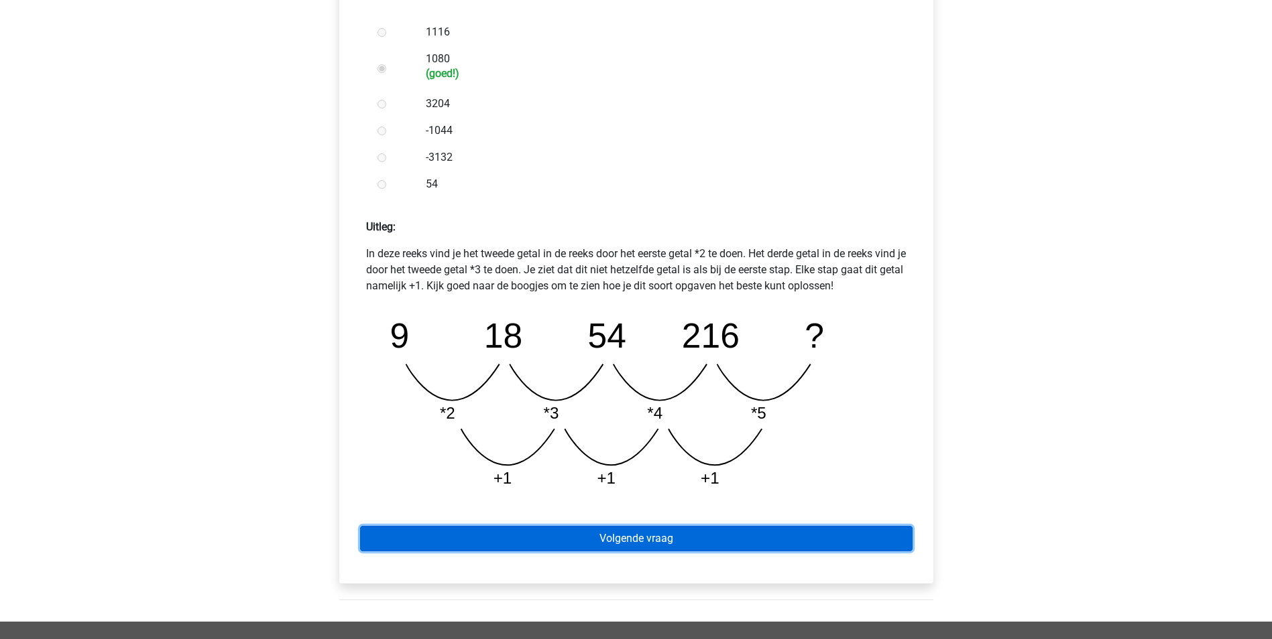
click at [674, 535] on link "Volgende vraag" at bounding box center [636, 538] width 552 height 25
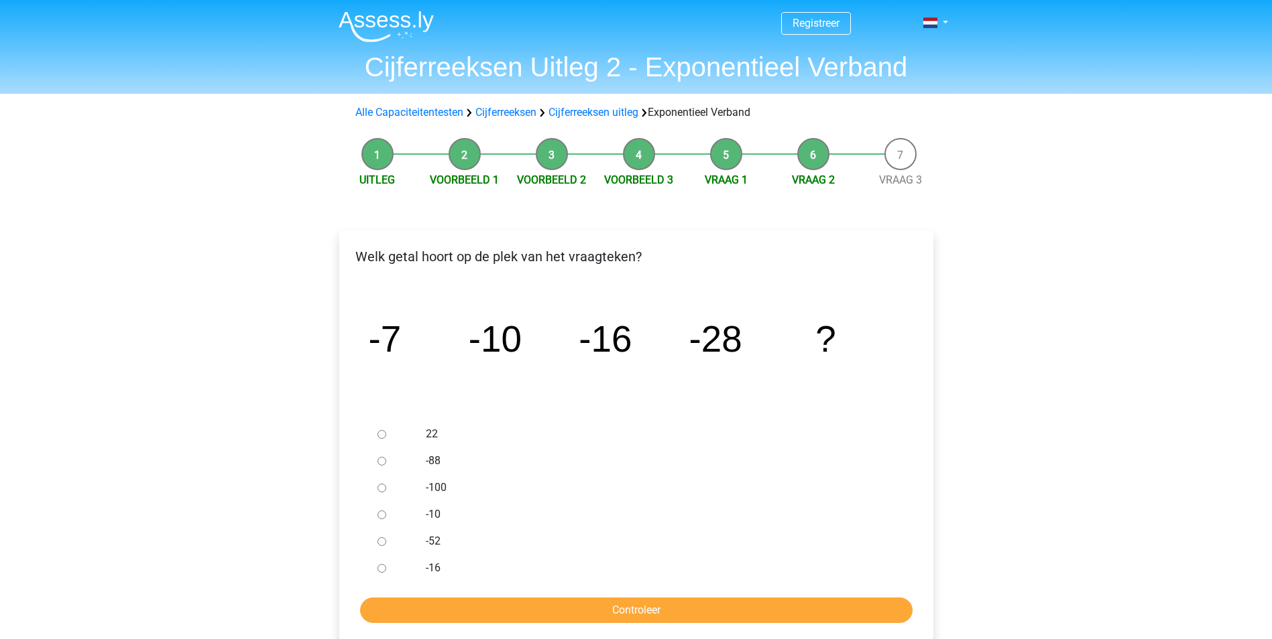
click at [384, 544] on input "-52" at bounding box center [381, 542] width 9 height 9
radio input "true"
click at [606, 615] on input "Controleer" at bounding box center [636, 610] width 552 height 25
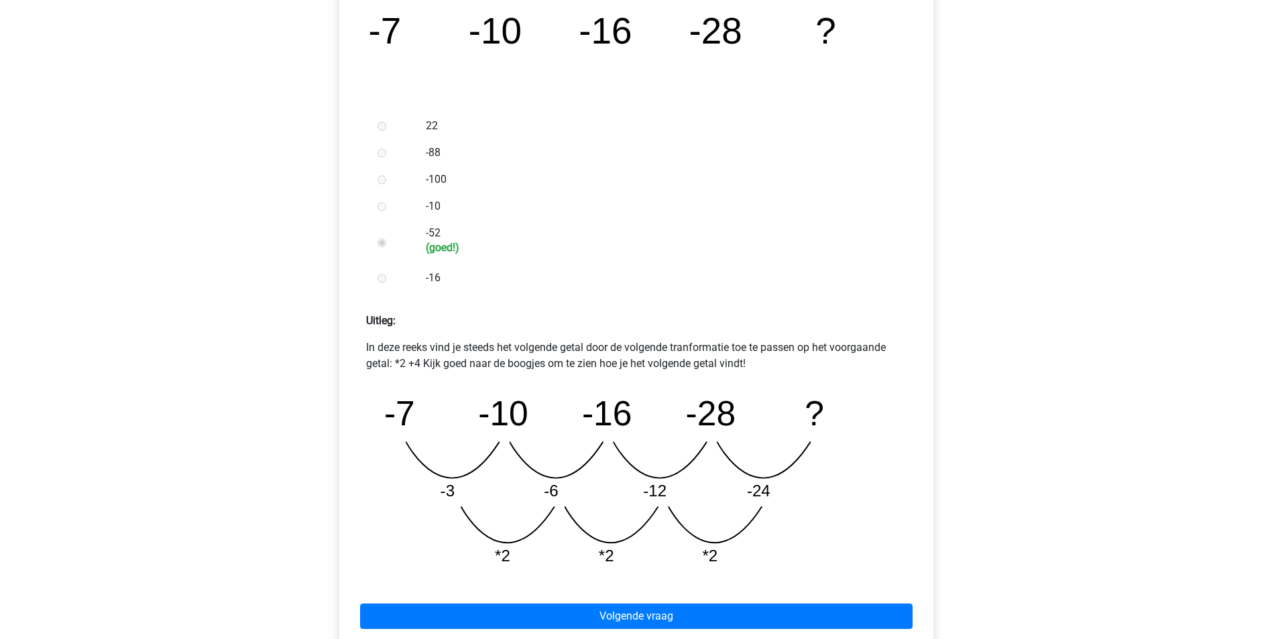
scroll to position [335, 0]
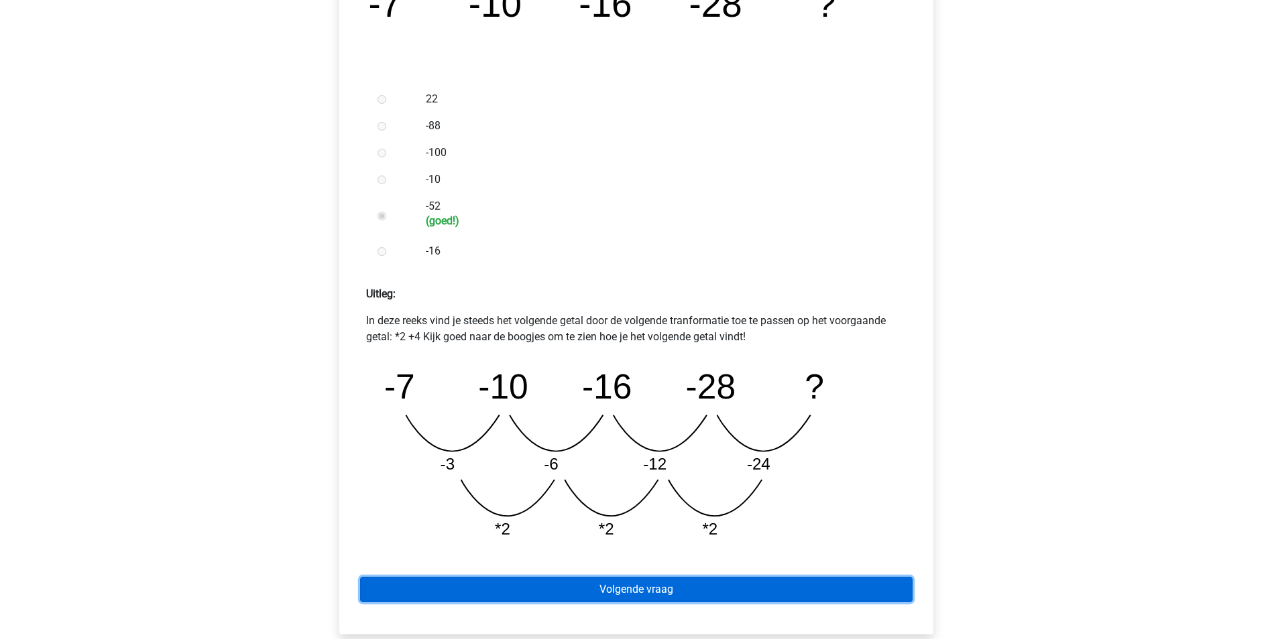
click at [674, 588] on link "Volgende vraag" at bounding box center [636, 589] width 552 height 25
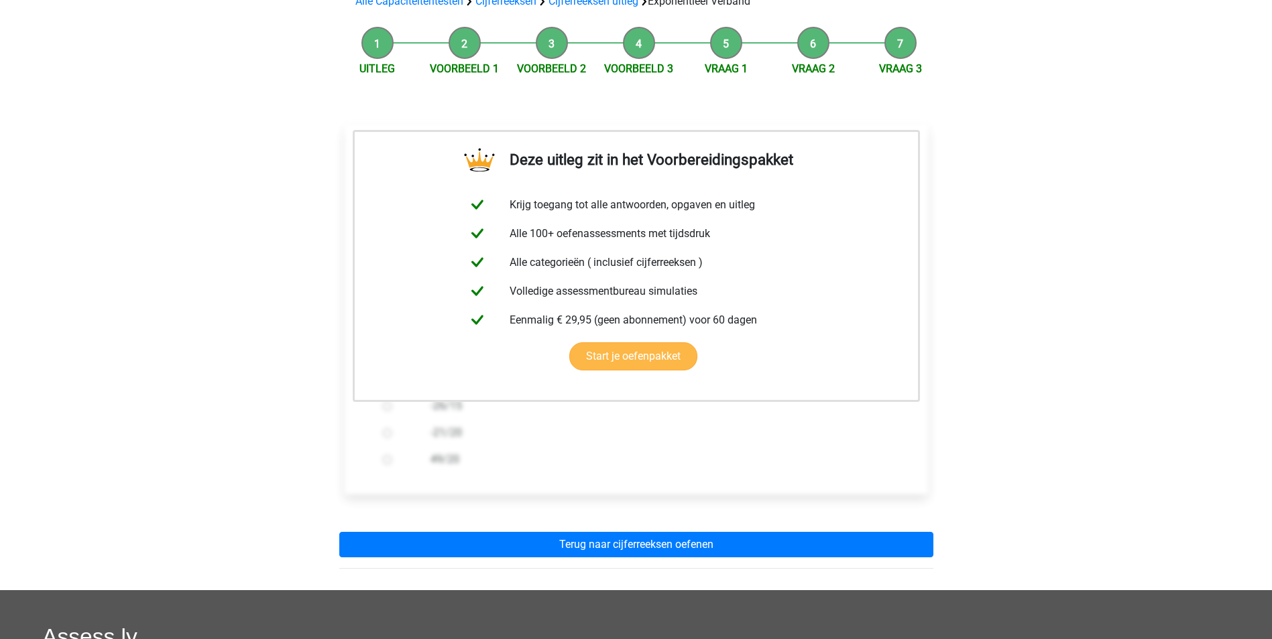
scroll to position [268, 0]
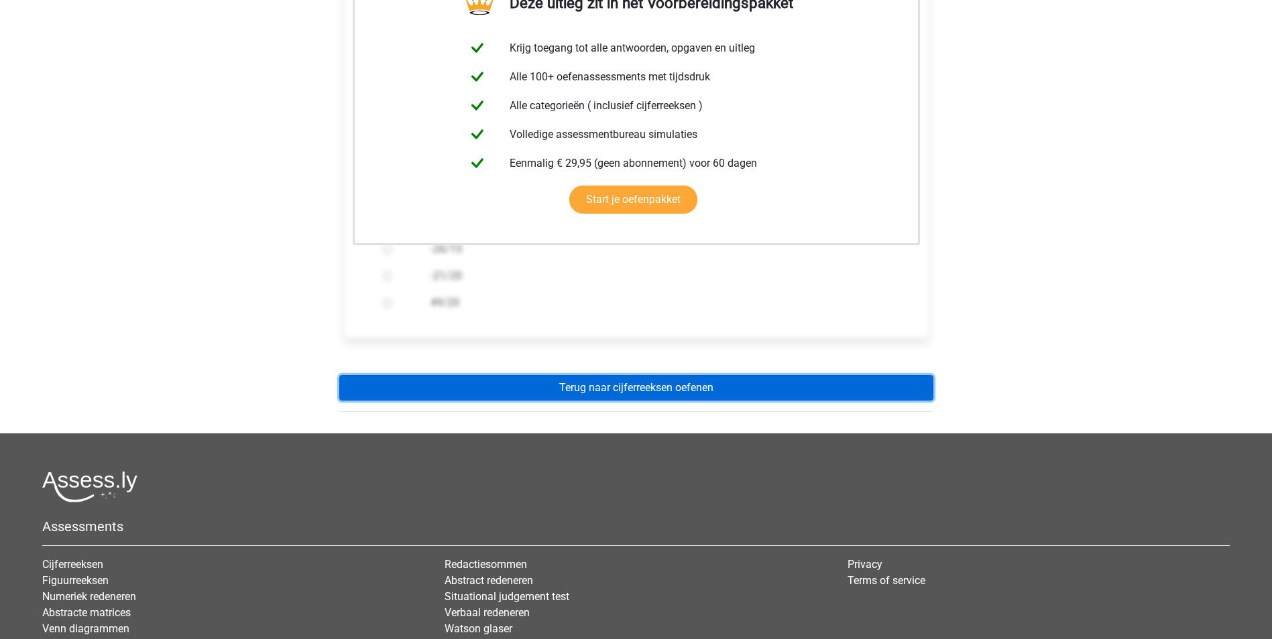
click at [686, 385] on link "Terug naar cijferreeksen oefenen" at bounding box center [636, 387] width 594 height 25
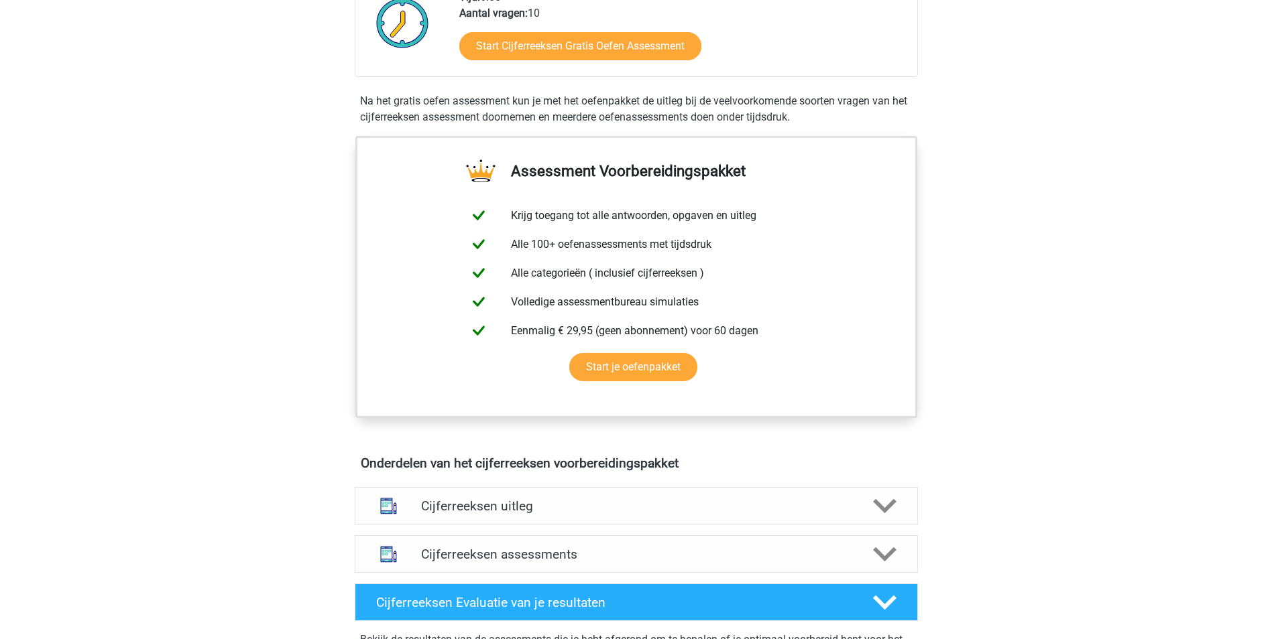
scroll to position [402, 0]
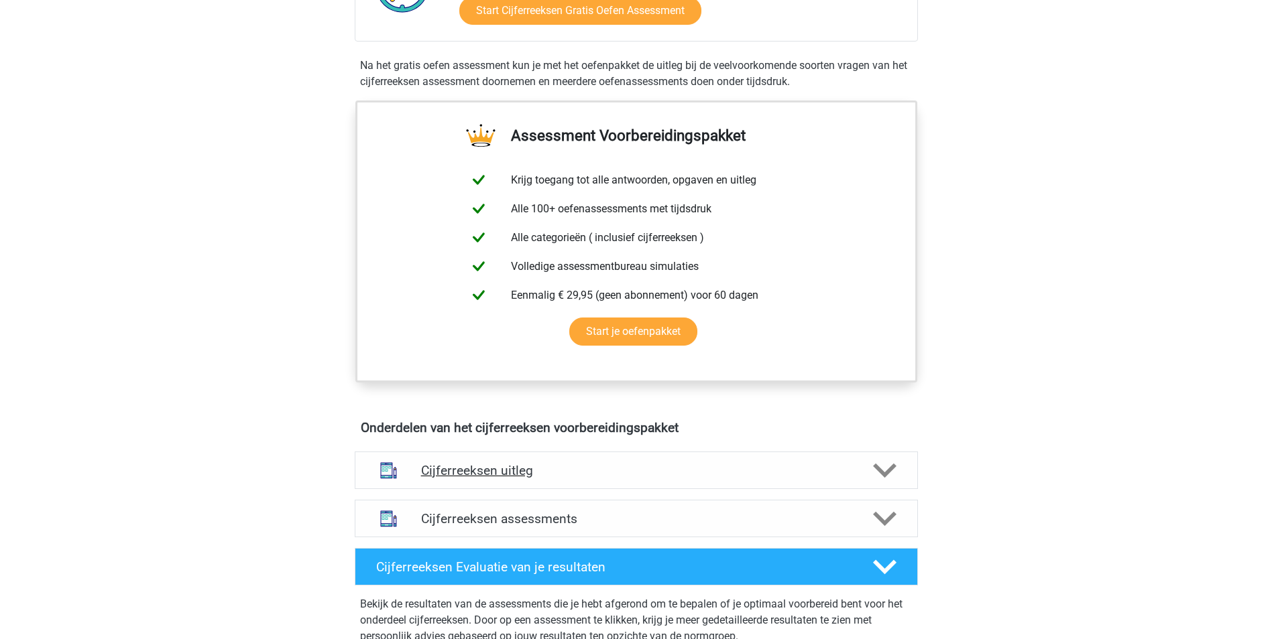
click at [886, 479] on polygon at bounding box center [884, 471] width 23 height 15
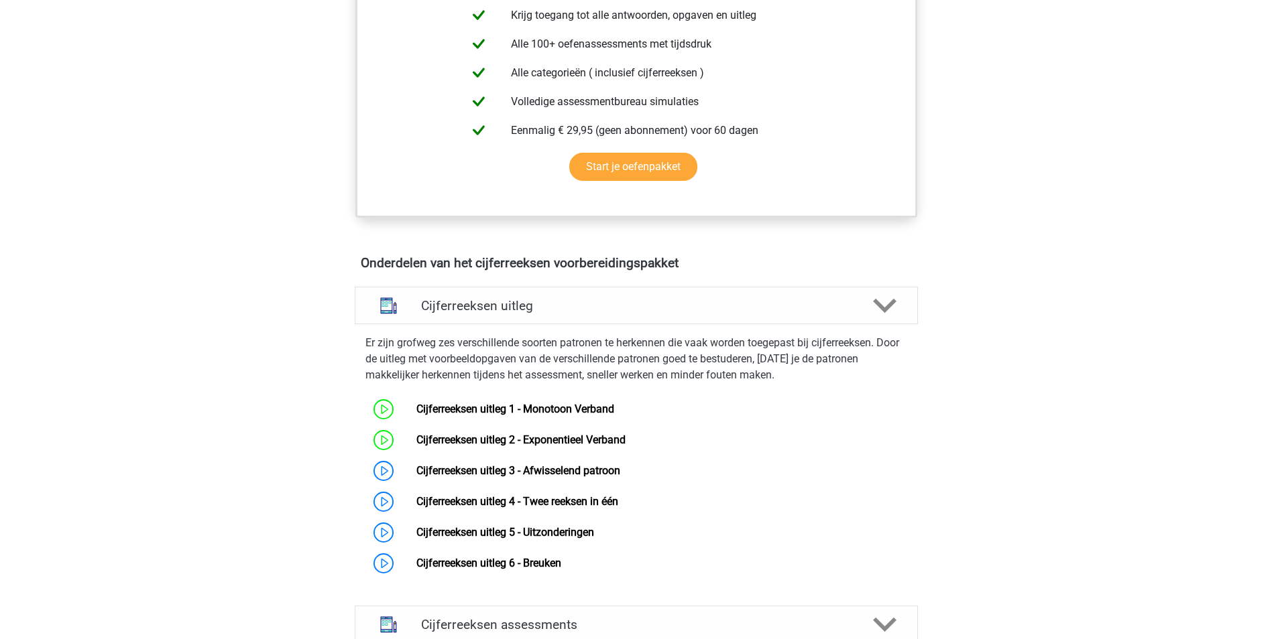
scroll to position [603, 0]
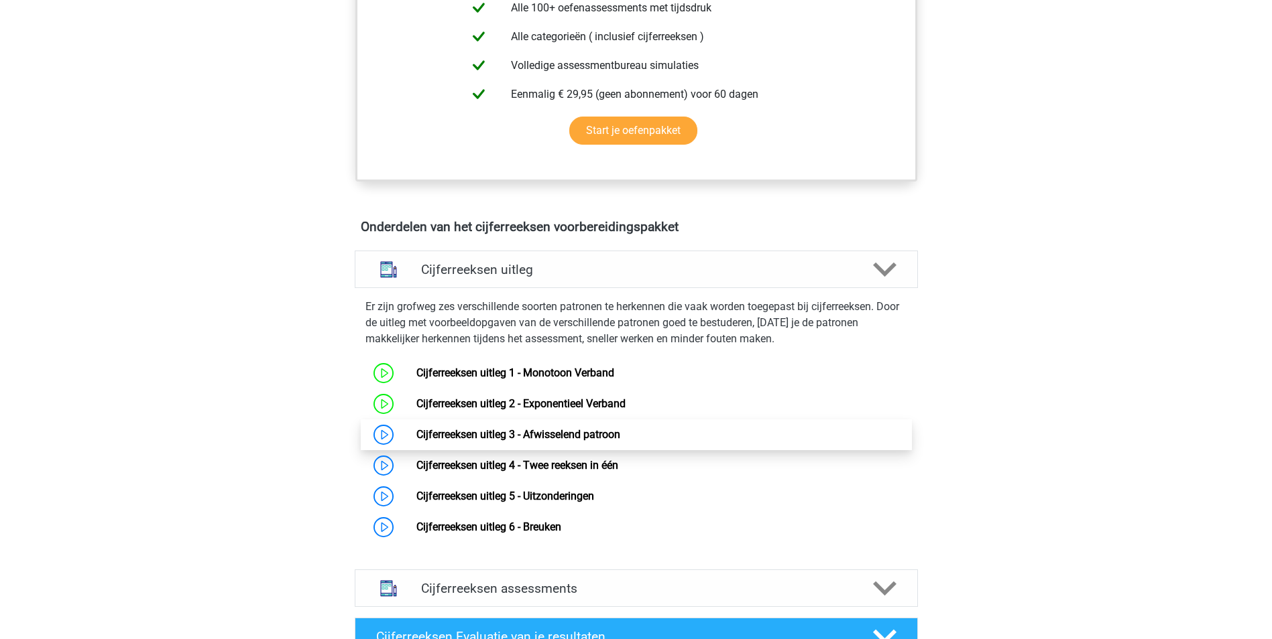
click at [416, 441] on link "Cijferreeksen uitleg 3 - Afwisselend patroon" at bounding box center [518, 434] width 204 height 13
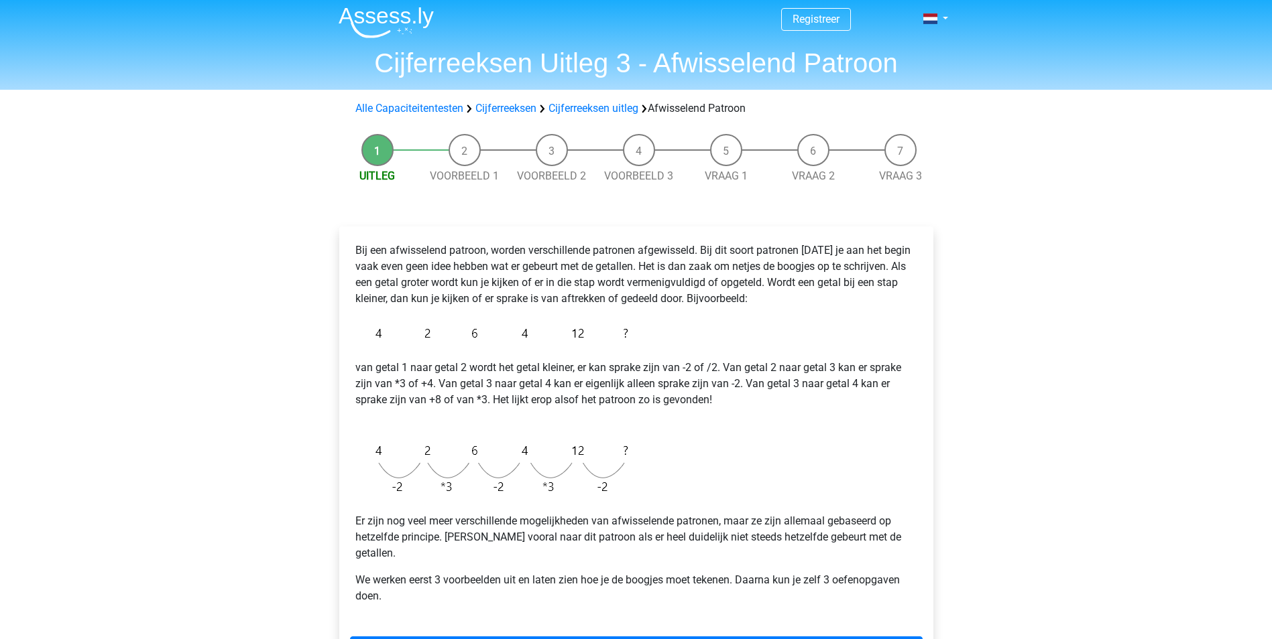
scroll to position [201, 0]
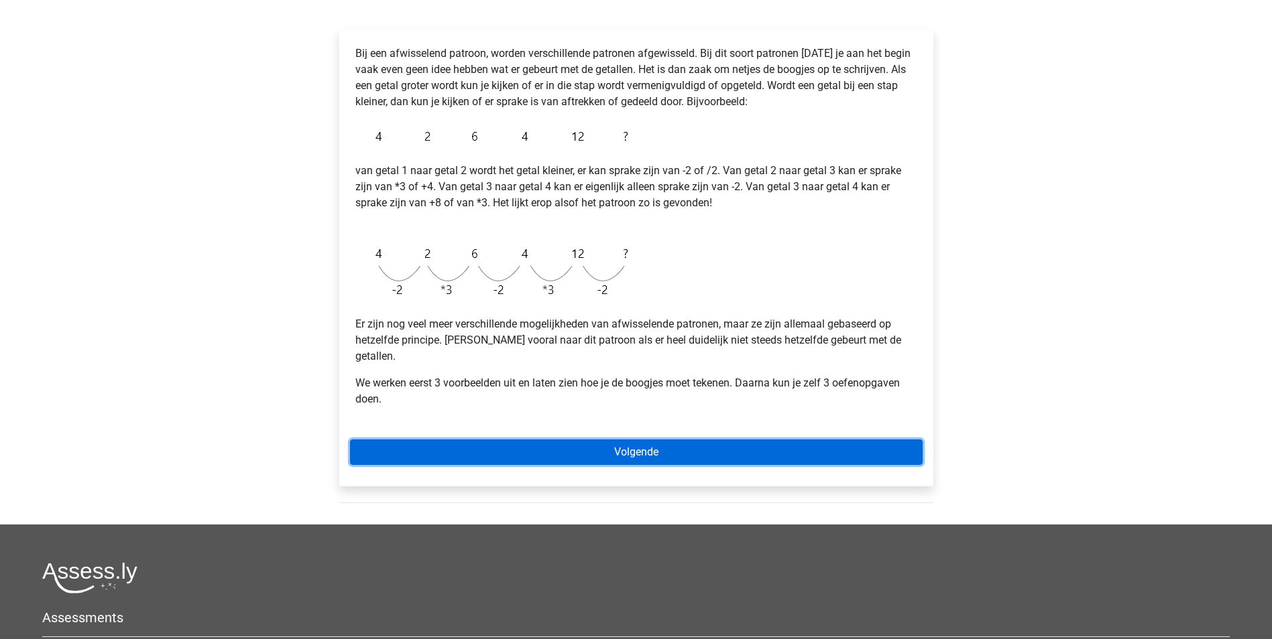
click at [814, 440] on link "Volgende" at bounding box center [636, 452] width 572 height 25
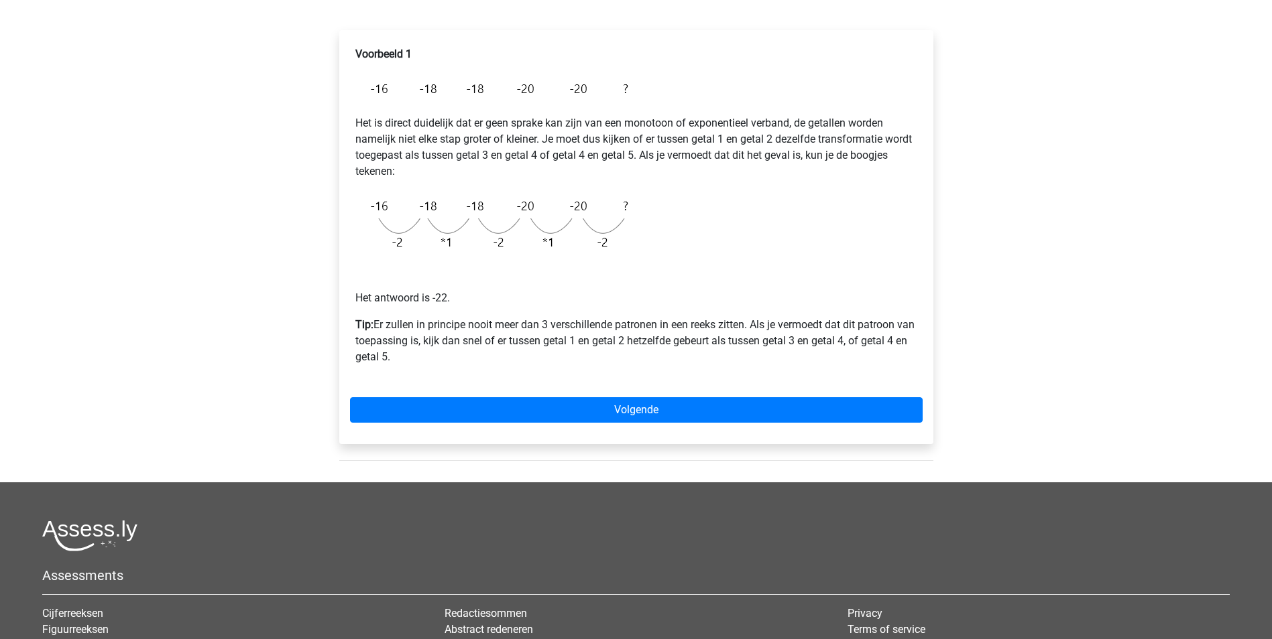
scroll to position [201, 0]
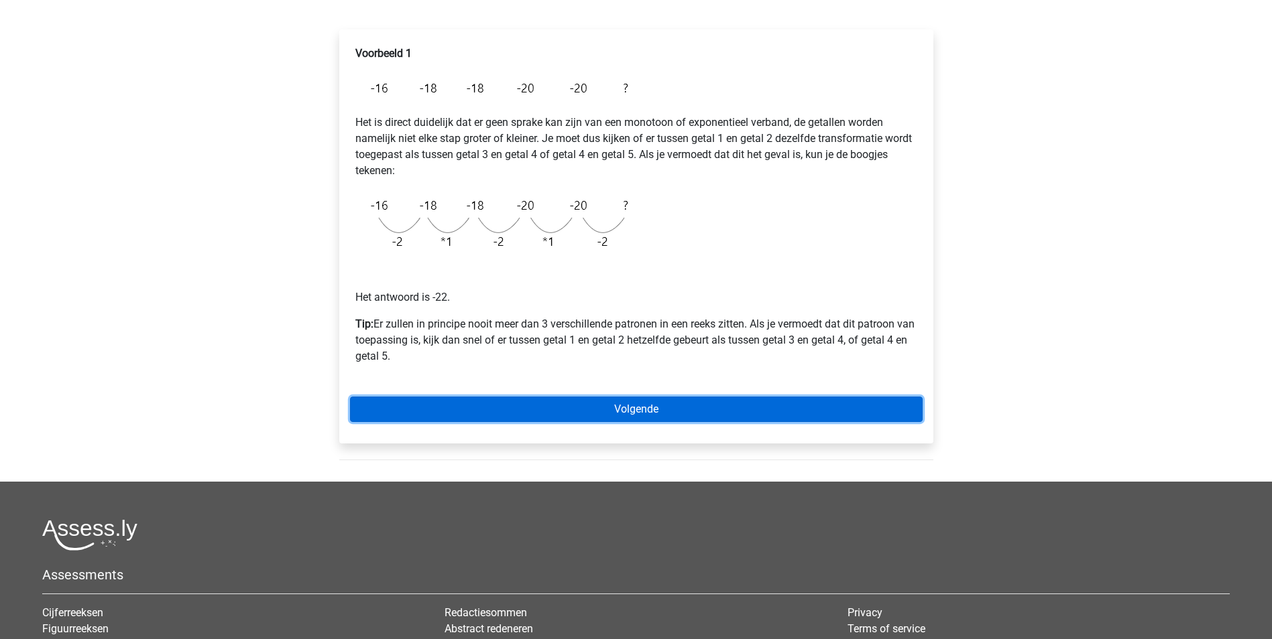
click at [684, 408] on link "Volgende" at bounding box center [636, 409] width 572 height 25
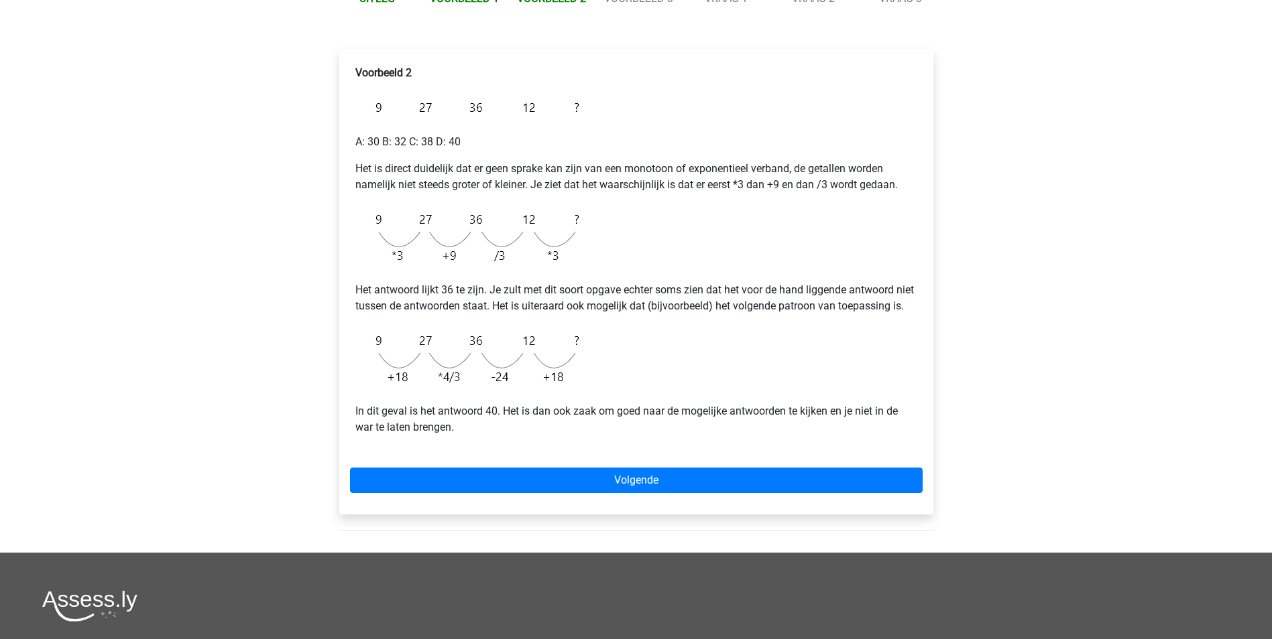
scroll to position [201, 0]
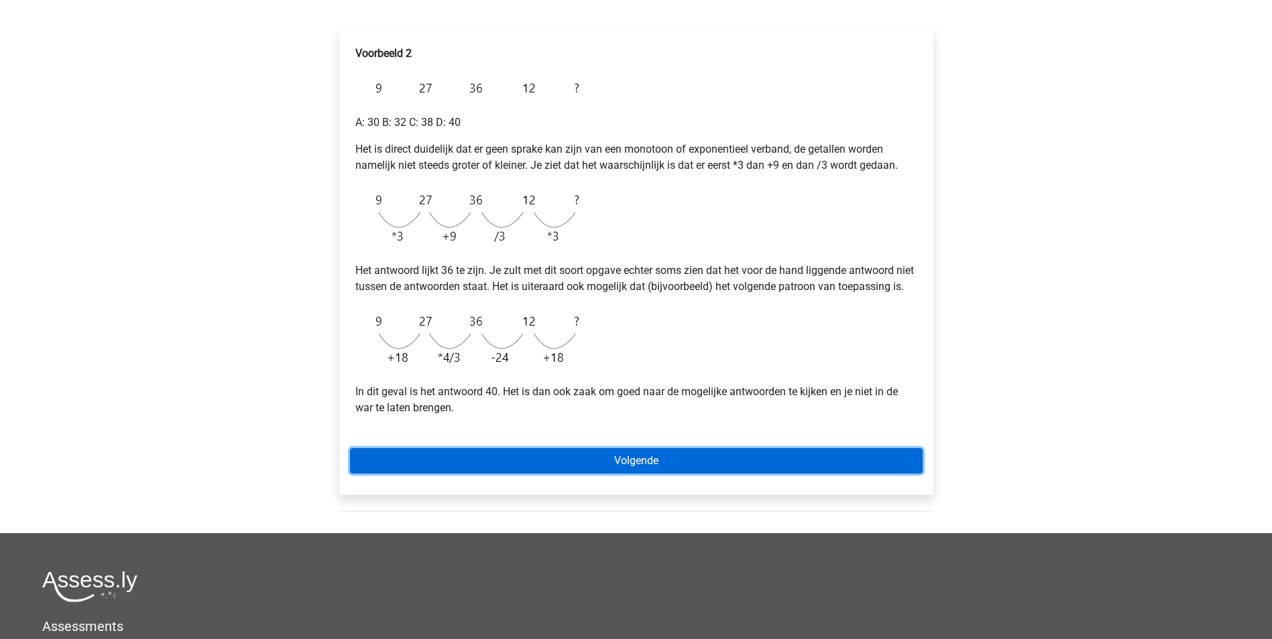
click at [635, 474] on link "Volgende" at bounding box center [636, 460] width 572 height 25
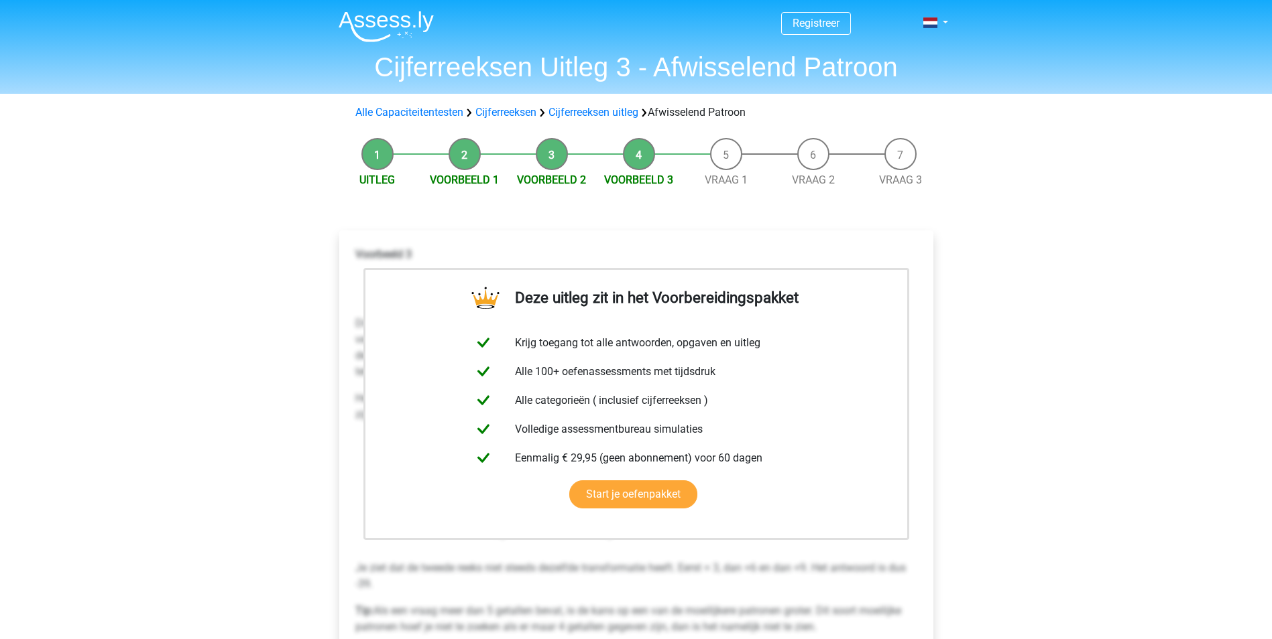
scroll to position [268, 0]
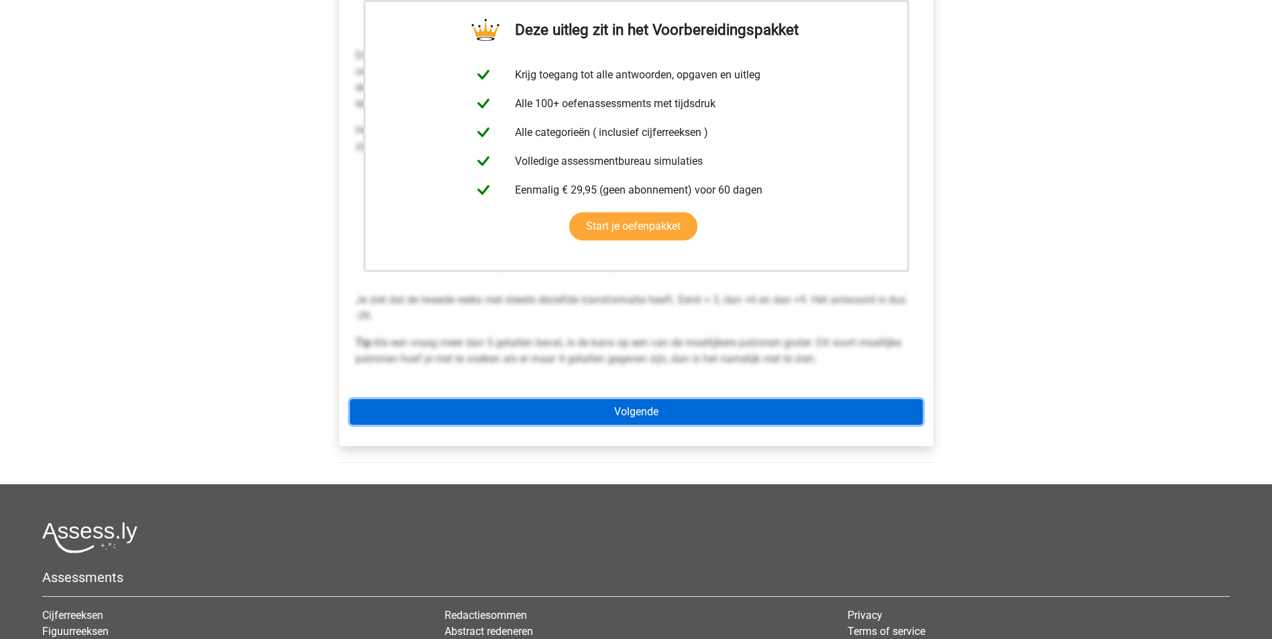
click at [713, 408] on link "Volgende" at bounding box center [636, 412] width 572 height 25
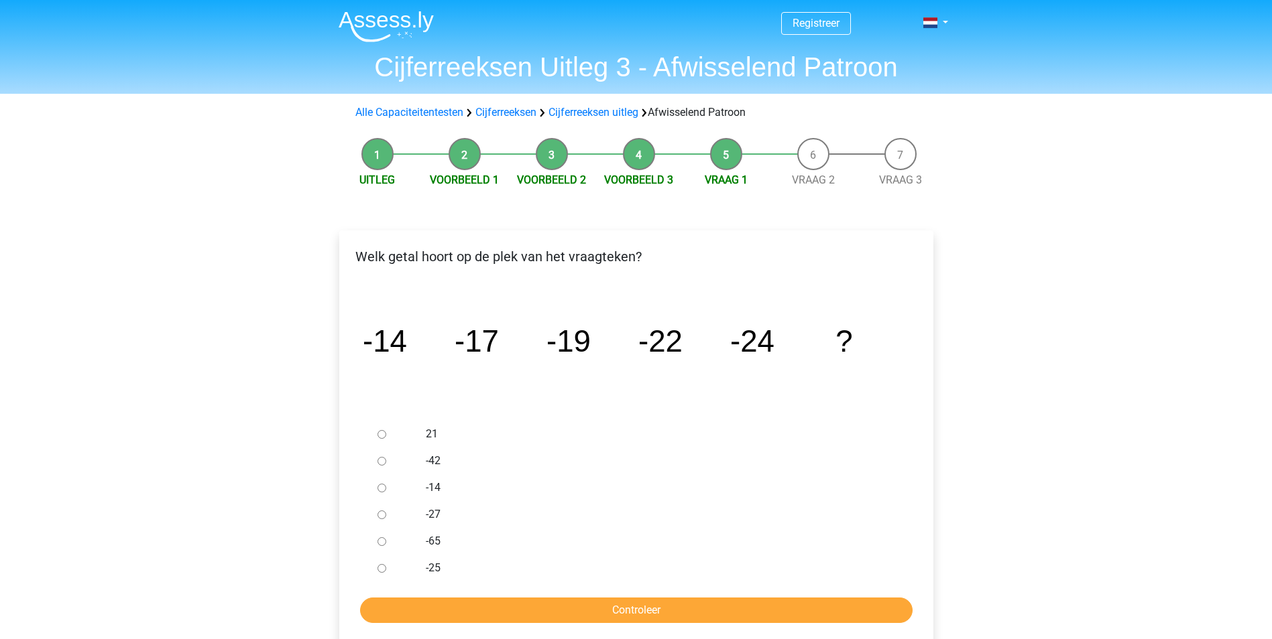
scroll to position [134, 0]
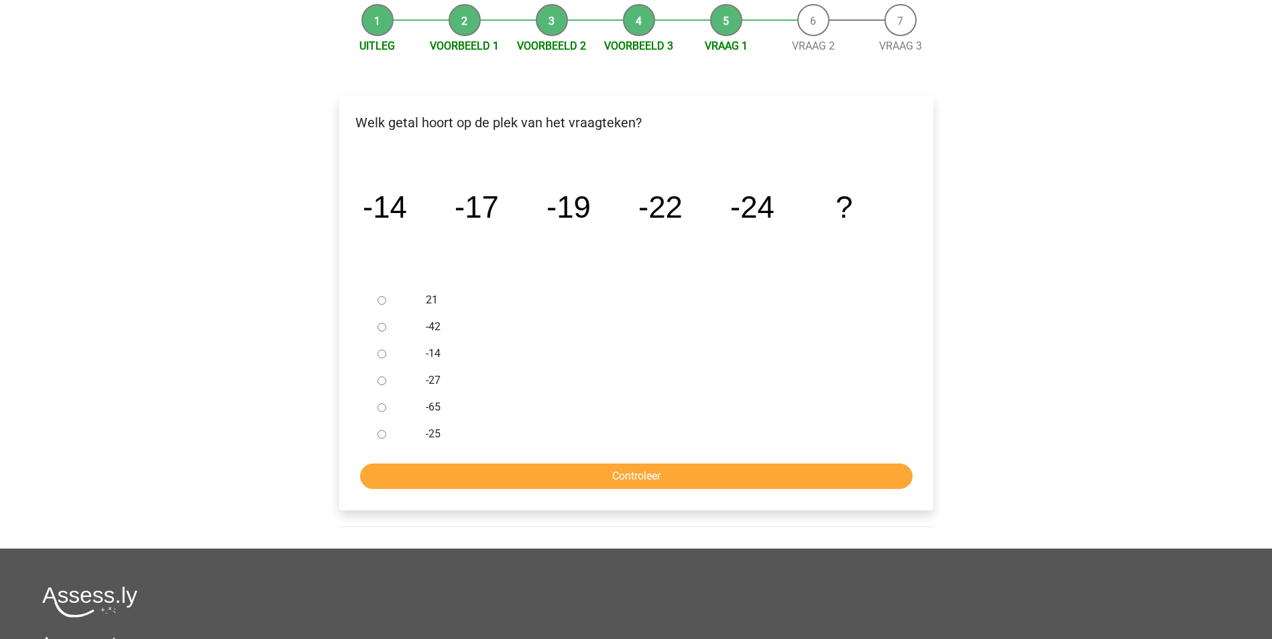
click at [381, 383] on input "-27" at bounding box center [381, 381] width 9 height 9
radio input "true"
click at [578, 472] on input "Controleer" at bounding box center [636, 476] width 552 height 25
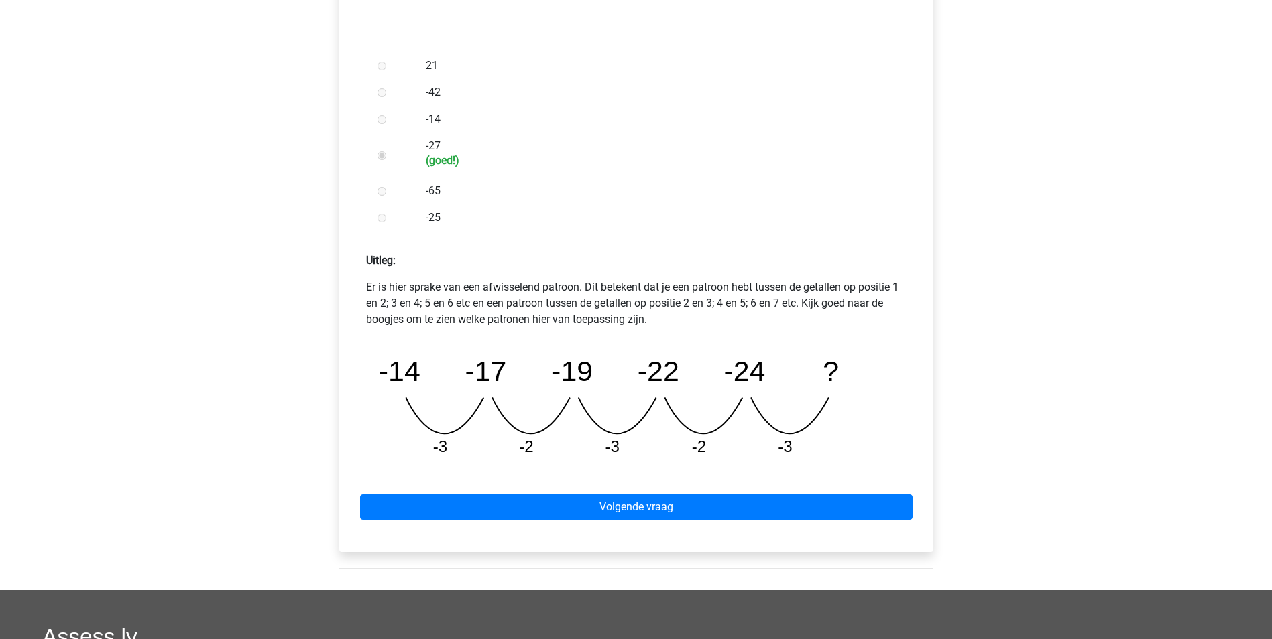
scroll to position [469, 0]
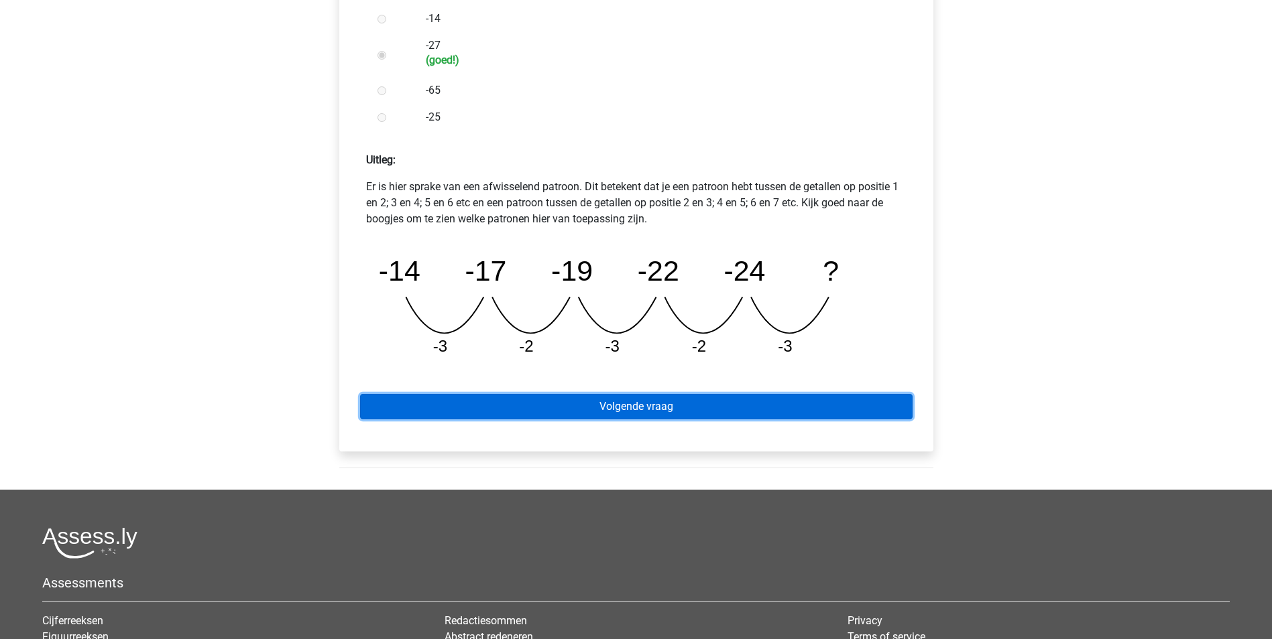
click at [669, 407] on link "Volgende vraag" at bounding box center [636, 406] width 552 height 25
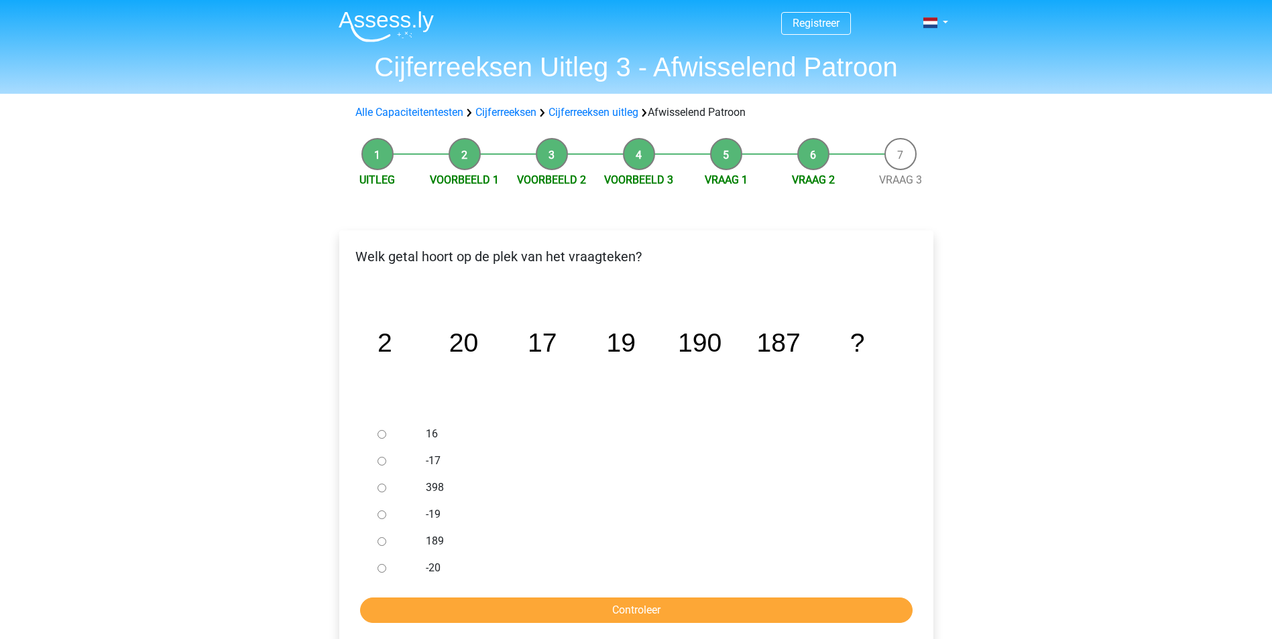
click at [381, 544] on input "189" at bounding box center [381, 542] width 9 height 9
radio input "true"
click at [615, 609] on input "Controleer" at bounding box center [636, 610] width 552 height 25
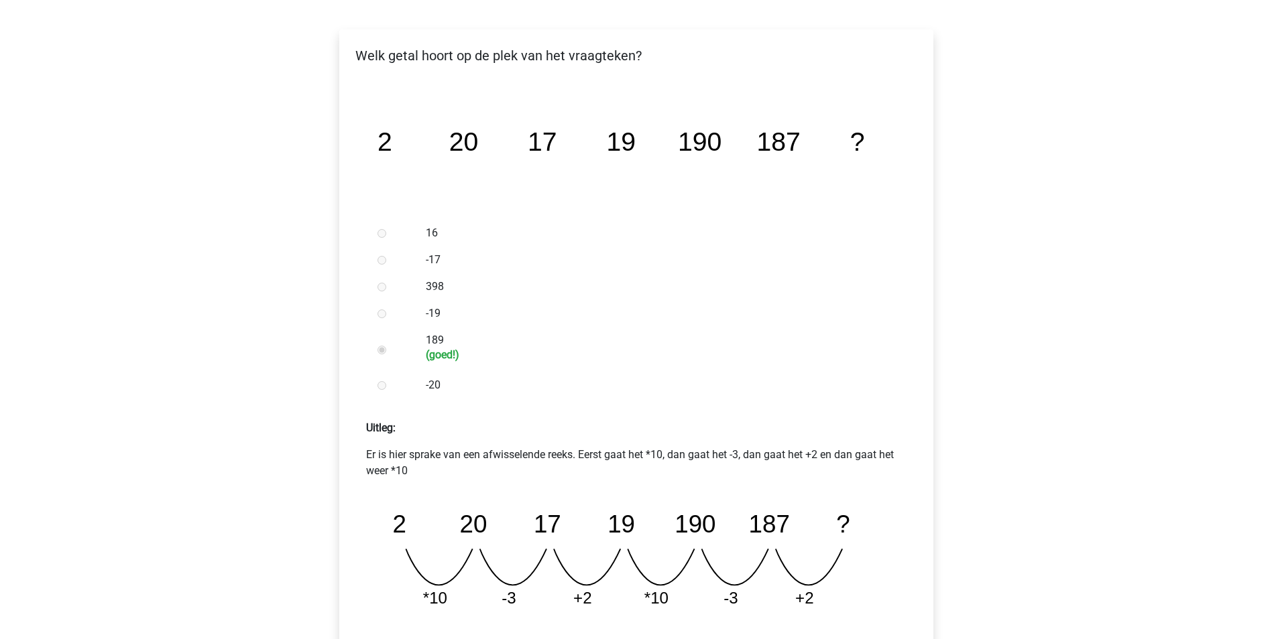
scroll to position [402, 0]
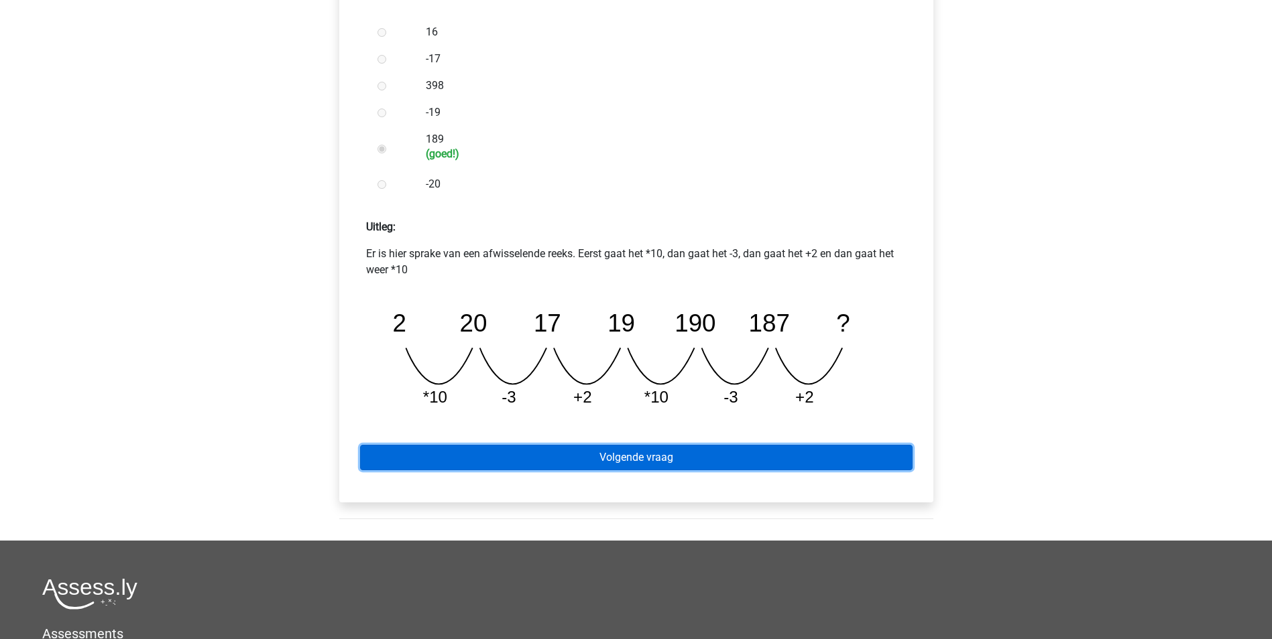
click at [633, 456] on link "Volgende vraag" at bounding box center [636, 457] width 552 height 25
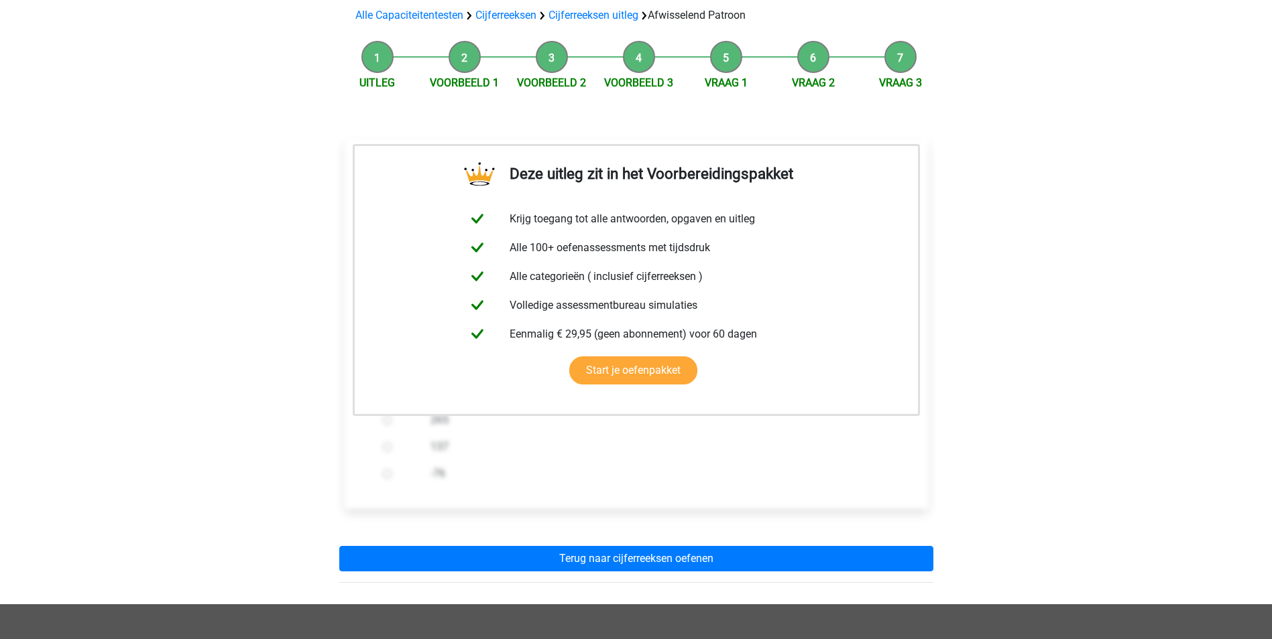
scroll to position [268, 0]
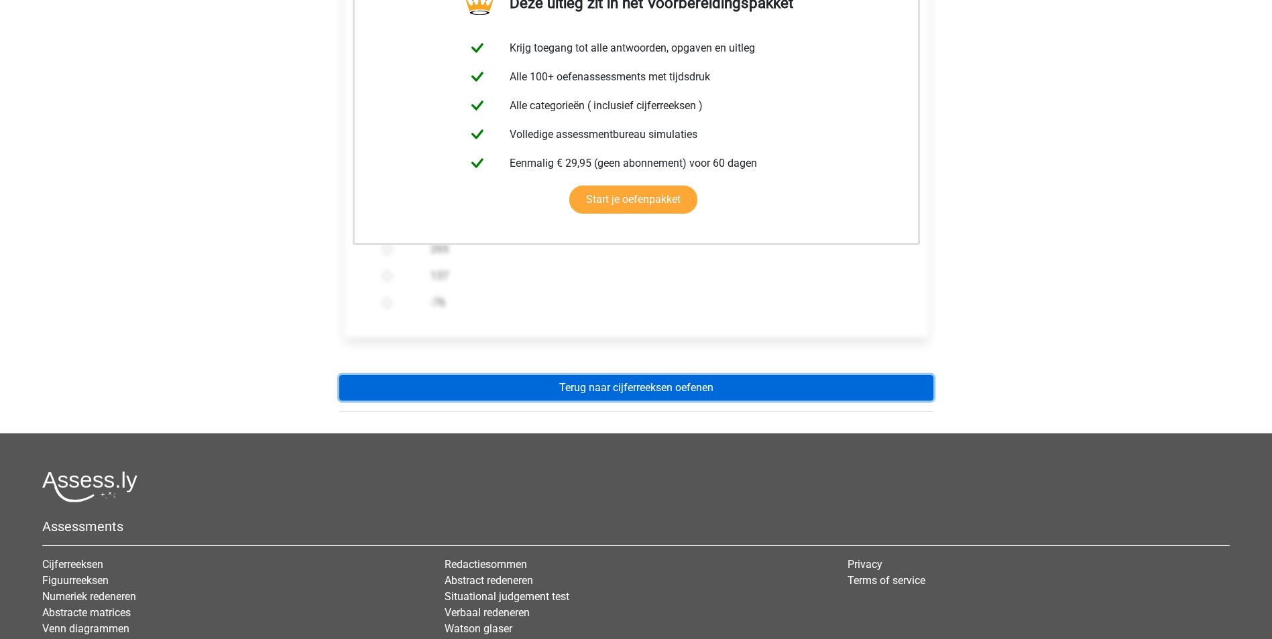
click at [636, 388] on link "Terug naar cijferreeksen oefenen" at bounding box center [636, 387] width 594 height 25
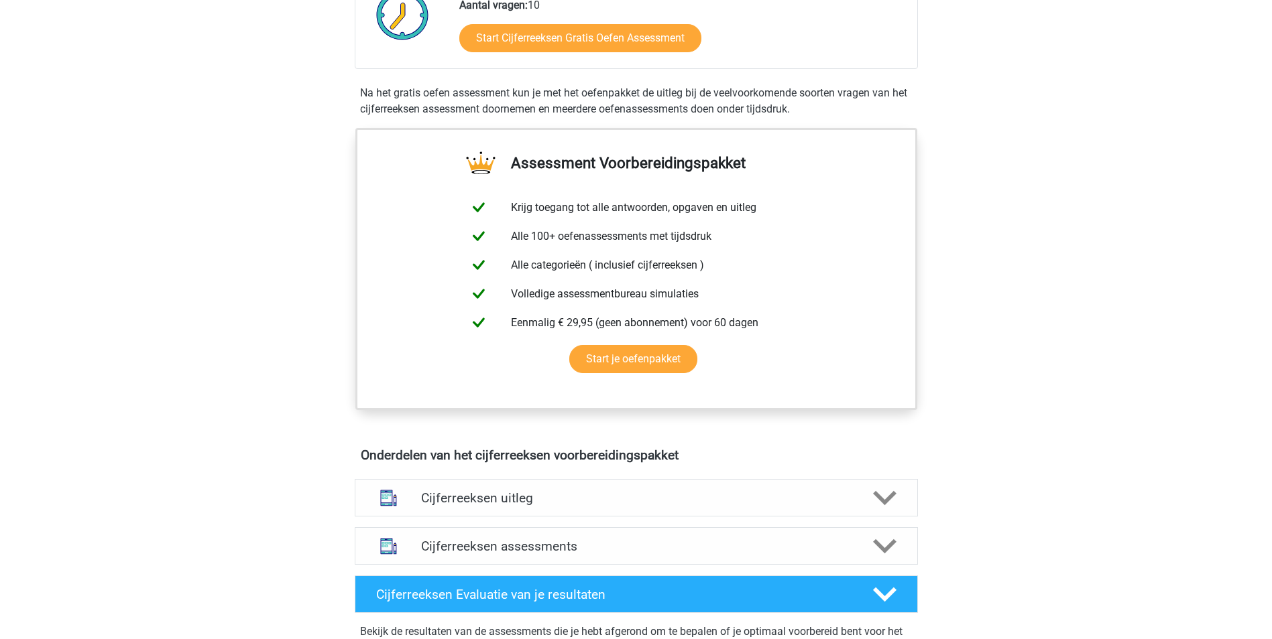
scroll to position [469, 0]
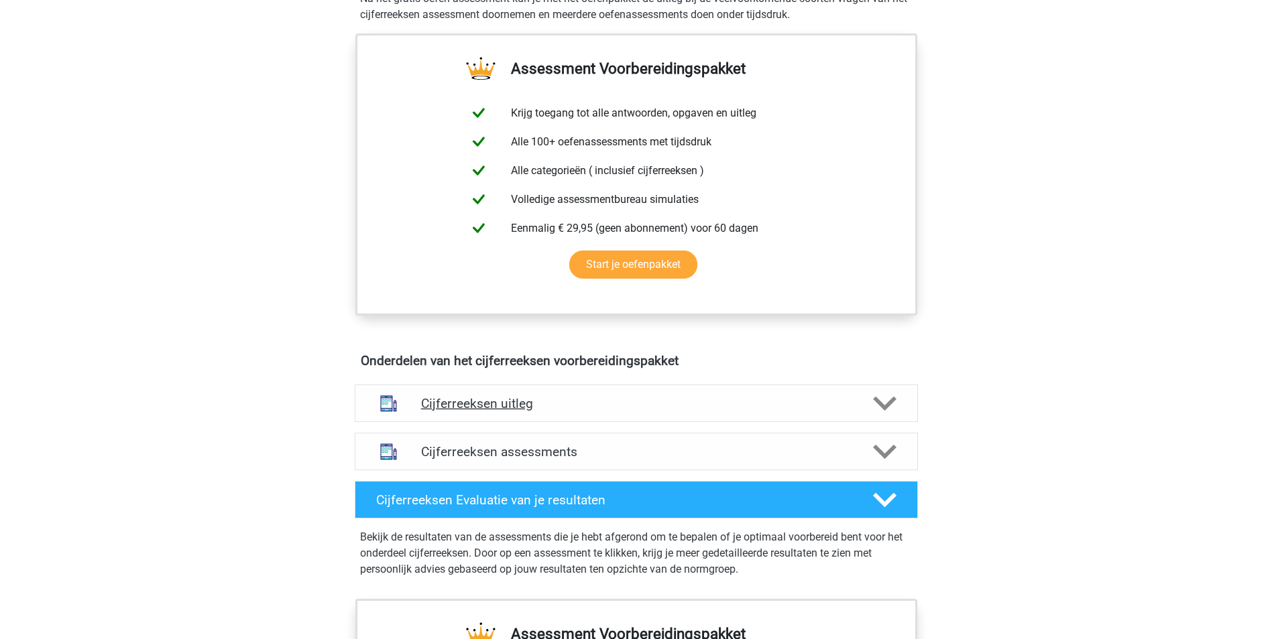
click at [888, 414] on icon at bounding box center [884, 403] width 23 height 23
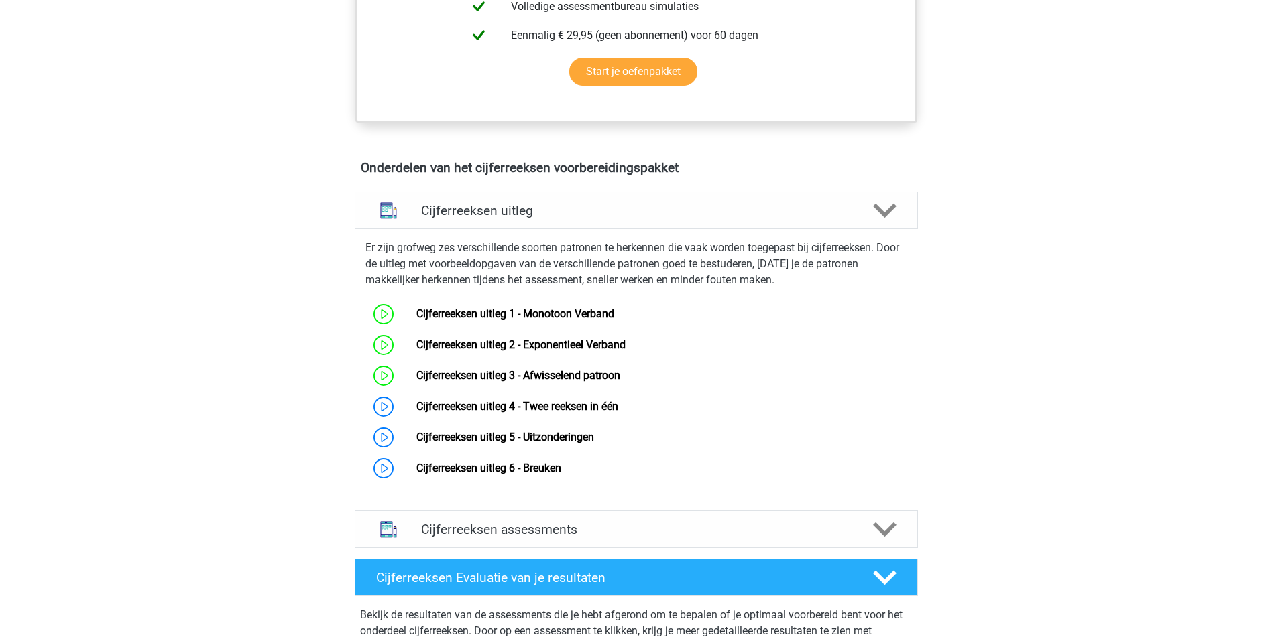
scroll to position [670, 0]
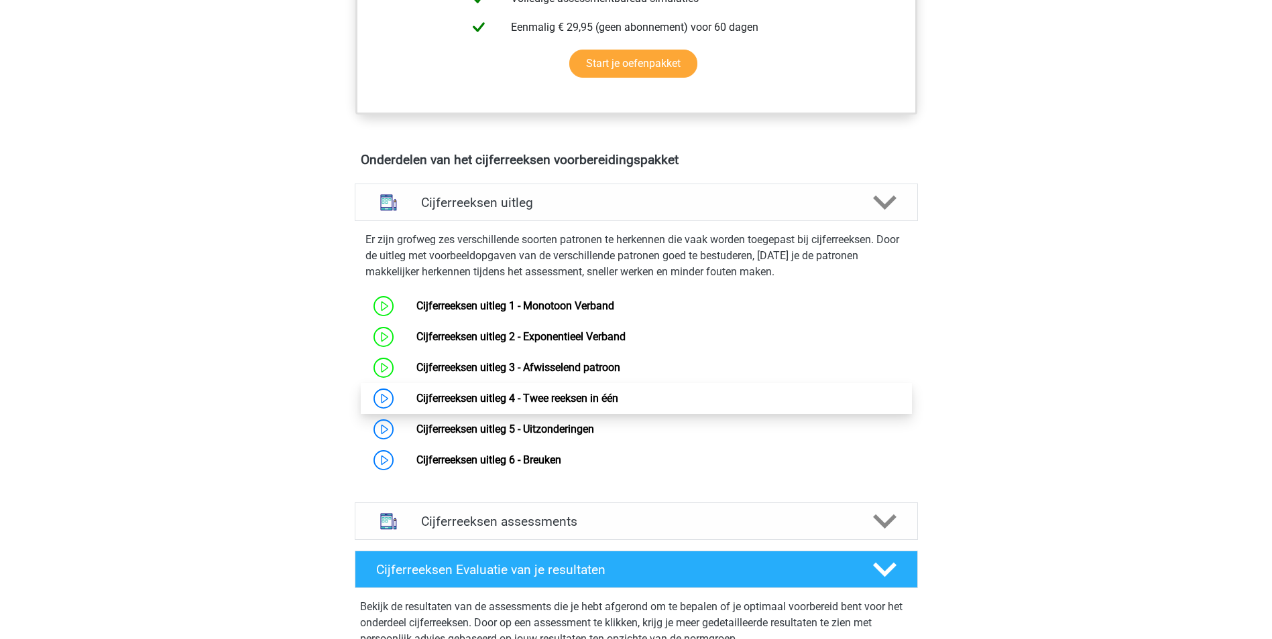
click at [541, 405] on link "Cijferreeksen uitleg 4 - Twee reeksen in één" at bounding box center [517, 398] width 202 height 13
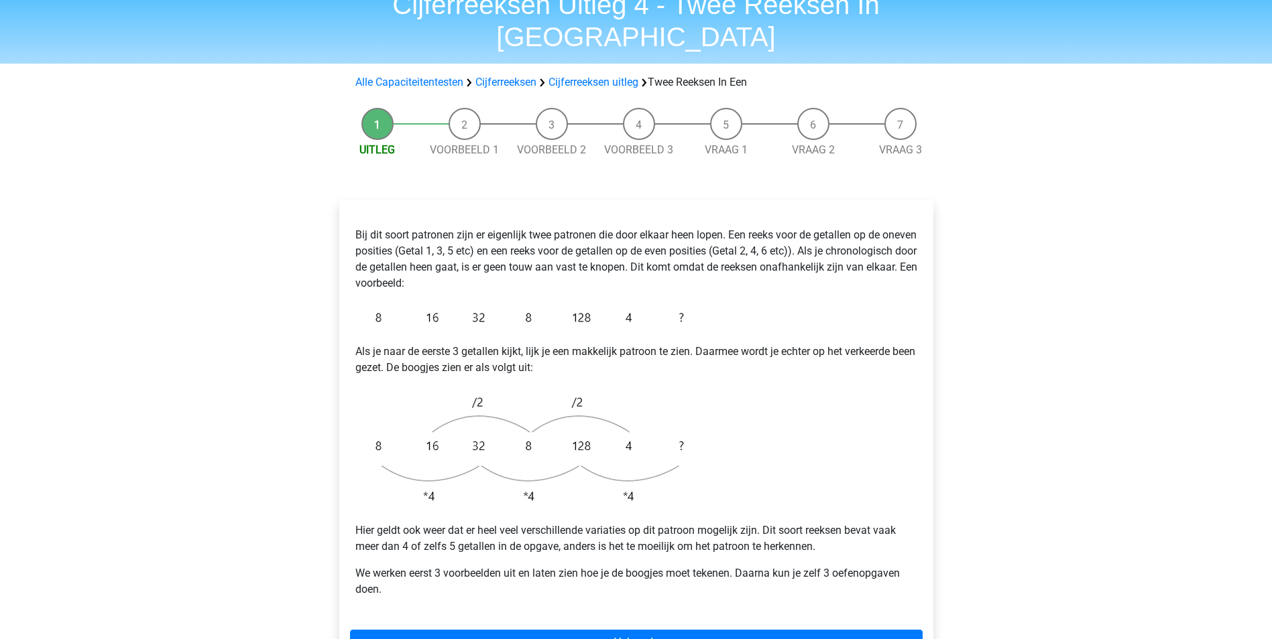
scroll to position [134, 0]
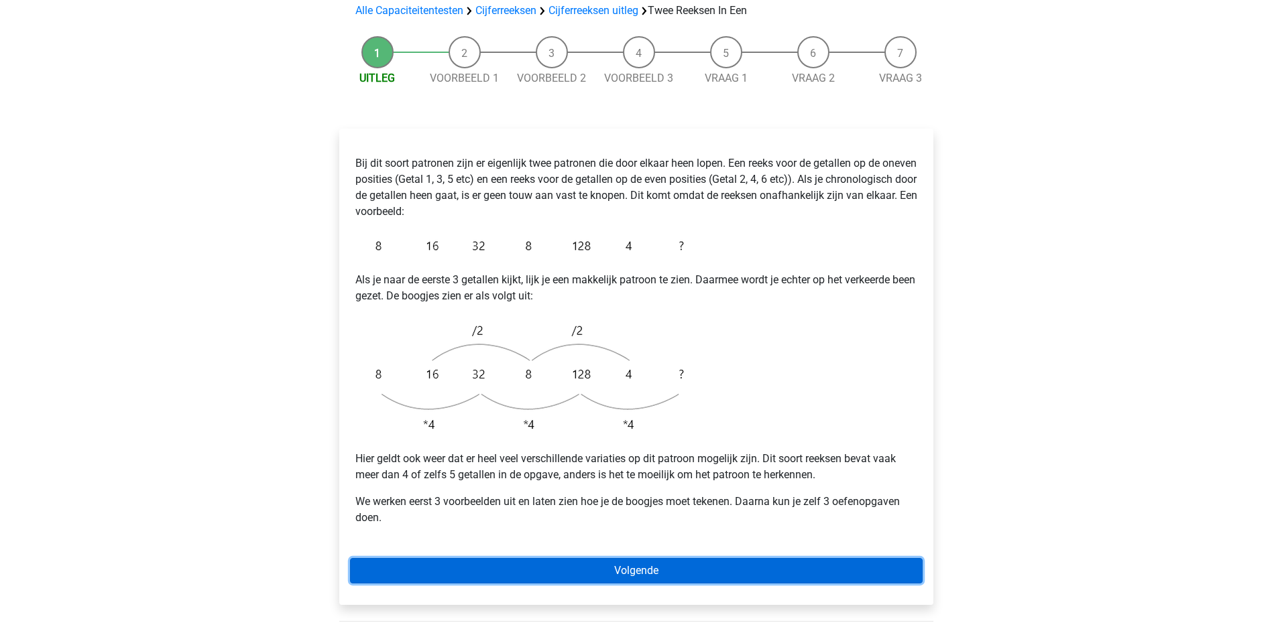
click at [639, 558] on link "Volgende" at bounding box center [636, 570] width 572 height 25
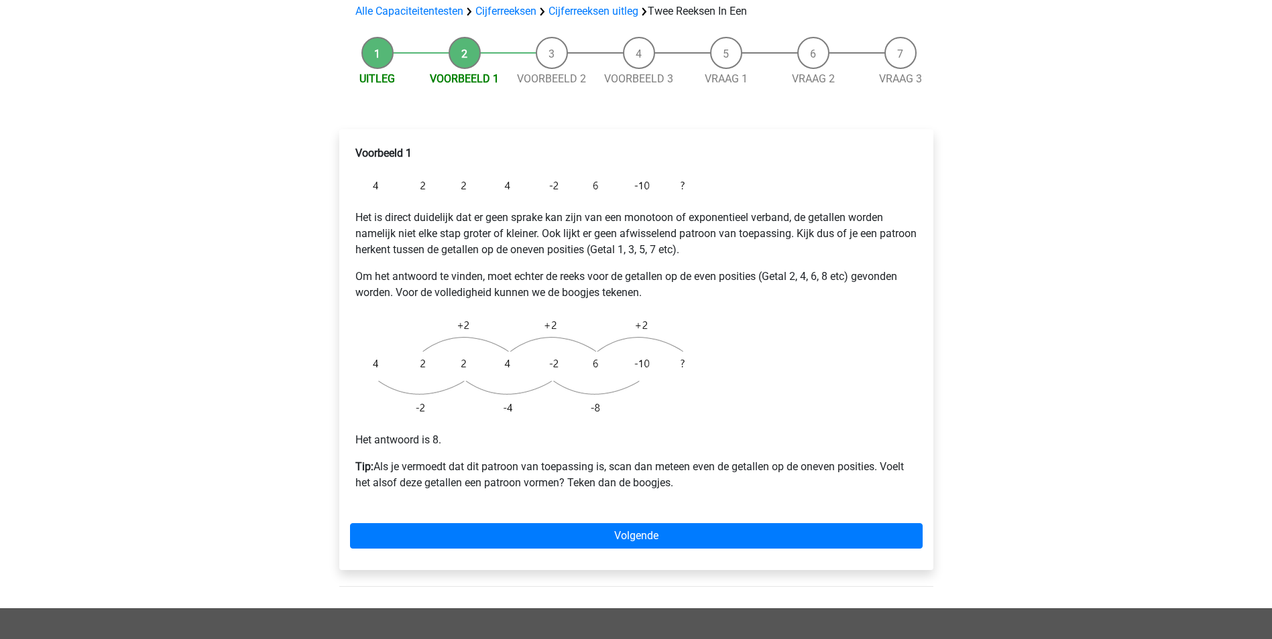
scroll to position [134, 0]
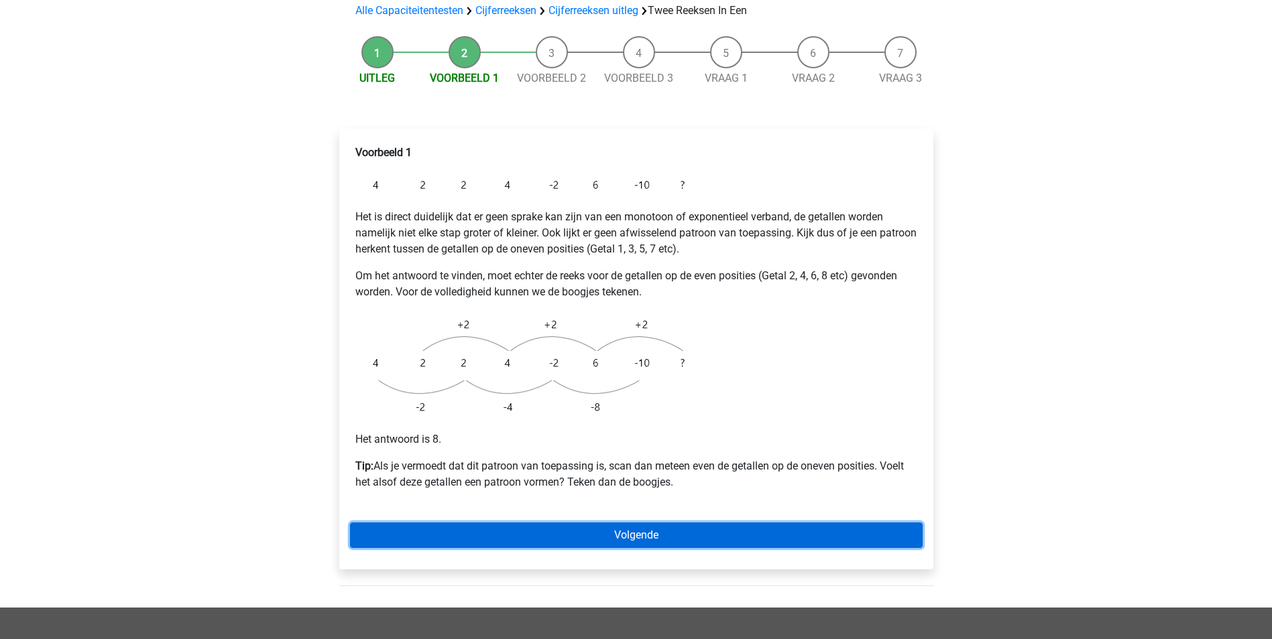
click at [741, 523] on link "Volgende" at bounding box center [636, 535] width 572 height 25
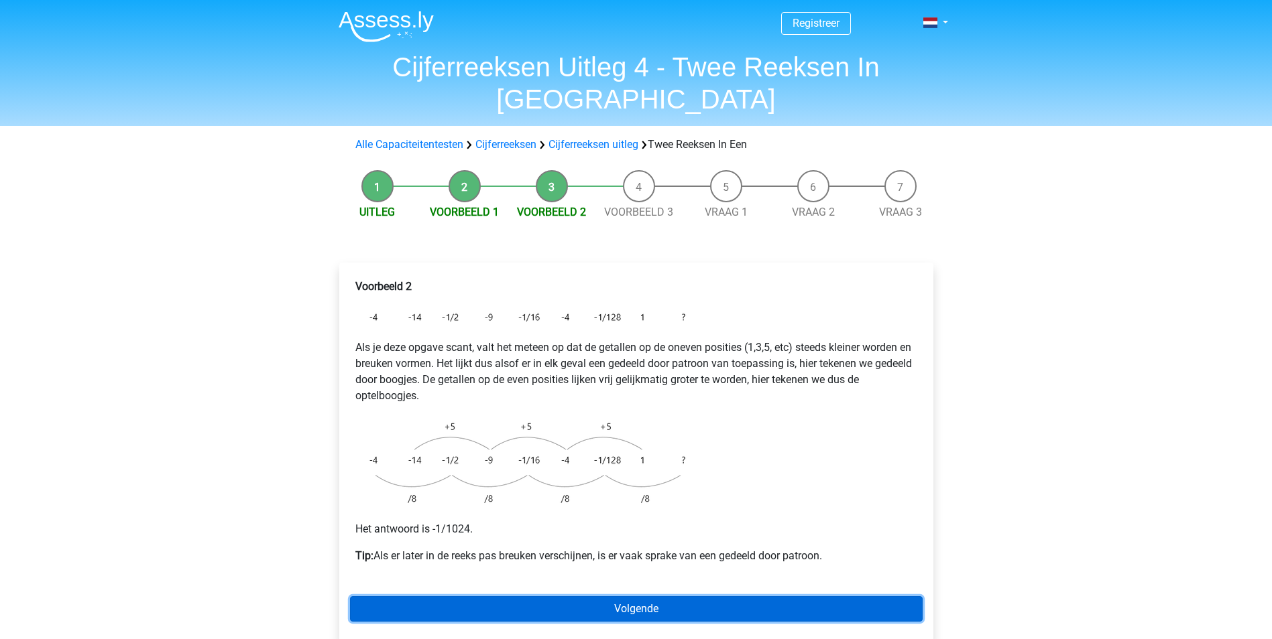
click at [739, 597] on link "Volgende" at bounding box center [636, 609] width 572 height 25
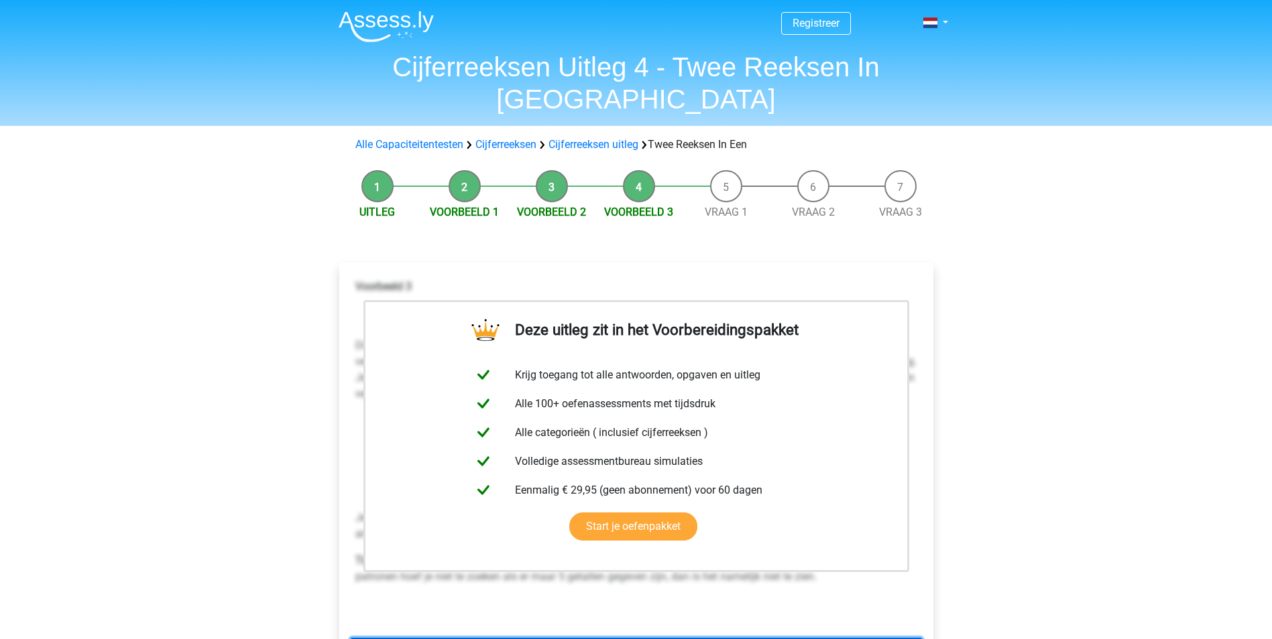
click at [741, 638] on link "Volgende" at bounding box center [636, 650] width 572 height 25
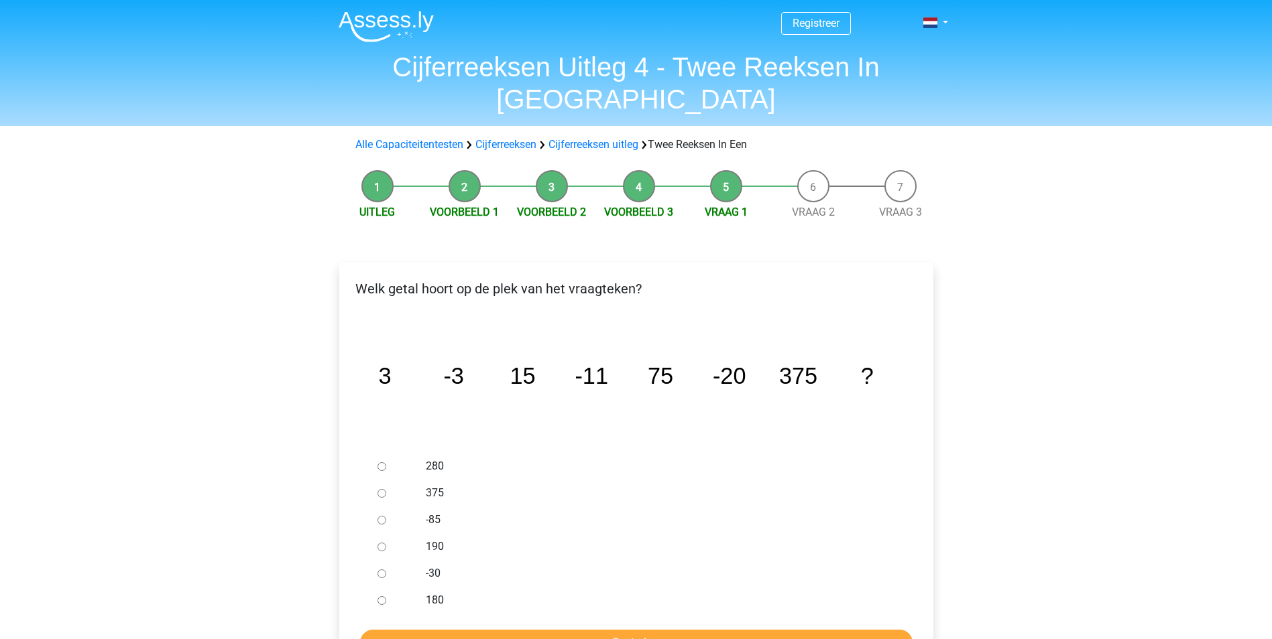
click at [381, 570] on input "-30" at bounding box center [381, 574] width 9 height 9
radio input "true"
click at [667, 630] on input "Controleer" at bounding box center [636, 642] width 552 height 25
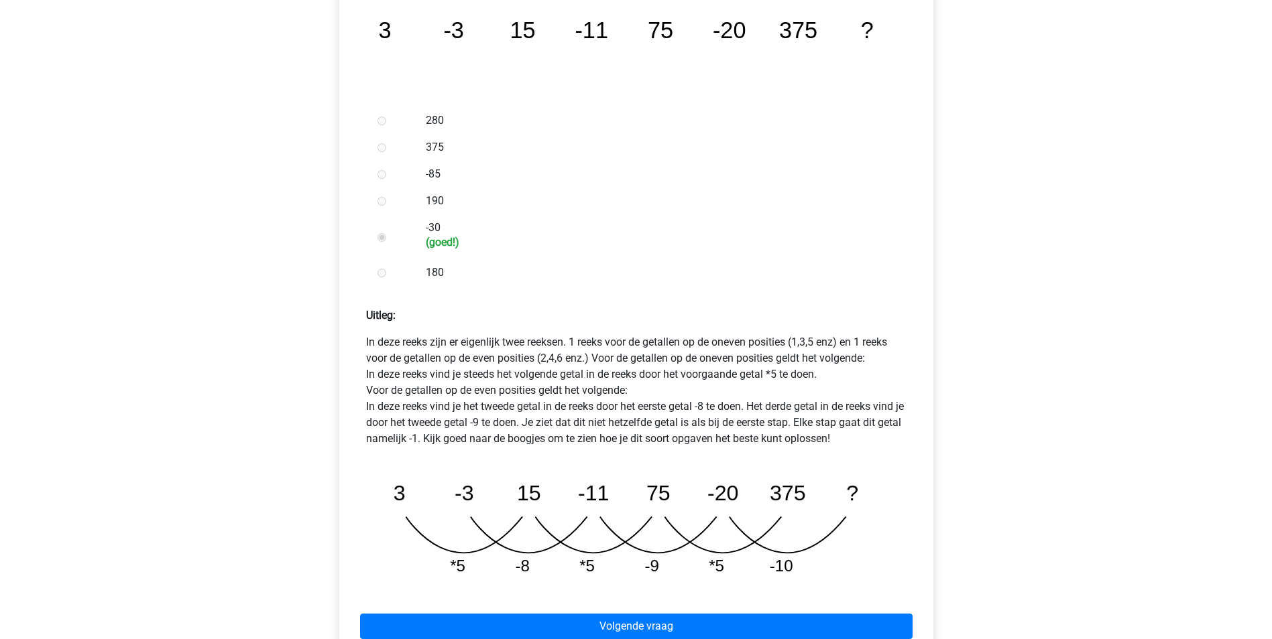
scroll to position [469, 0]
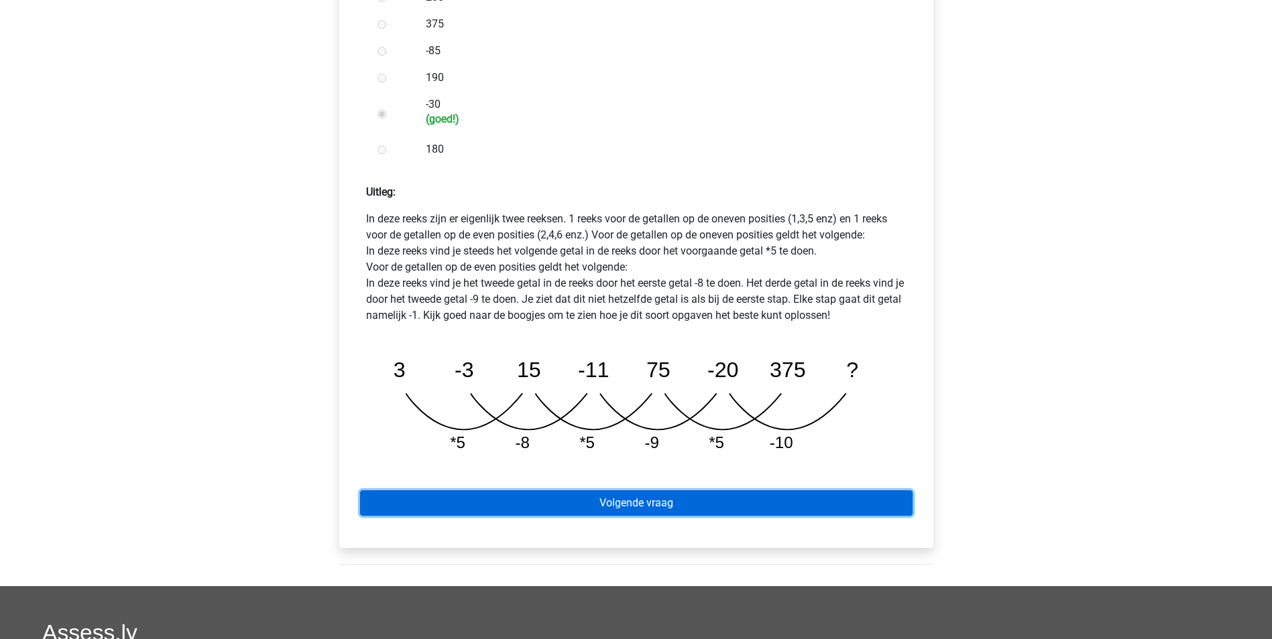
click at [840, 491] on link "Volgende vraag" at bounding box center [636, 503] width 552 height 25
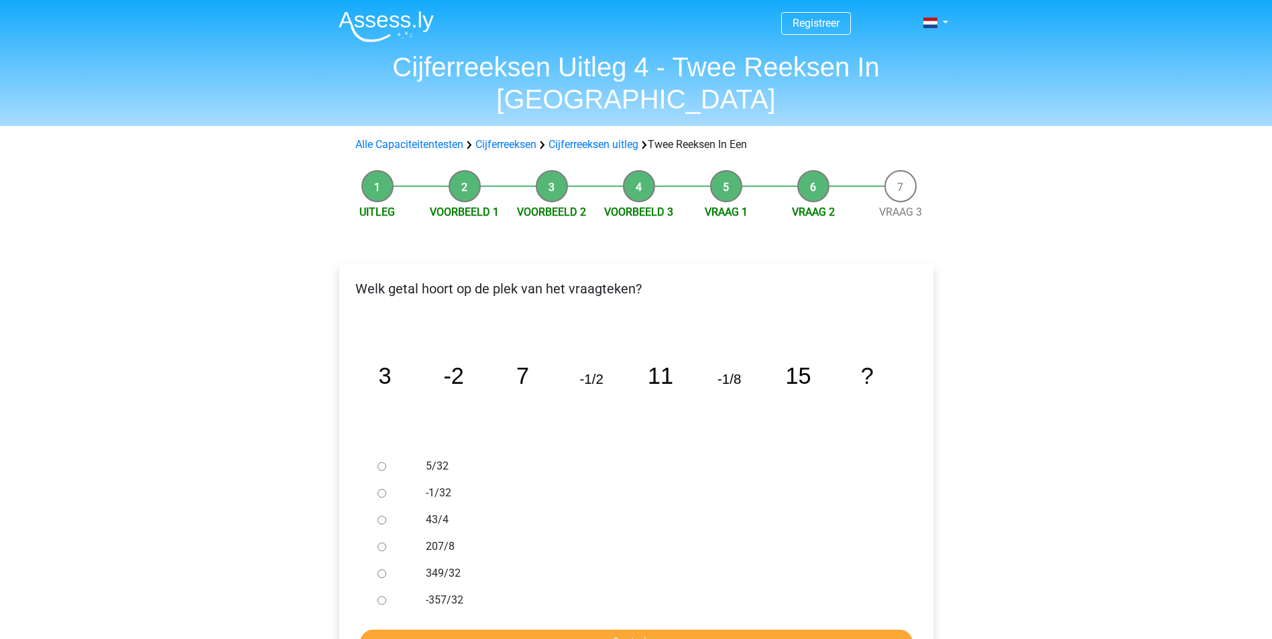
click at [387, 480] on div at bounding box center [394, 493] width 44 height 27
click at [380, 489] on input "-1/32" at bounding box center [381, 493] width 9 height 9
radio input "true"
click at [649, 630] on input "Controleer" at bounding box center [636, 642] width 552 height 25
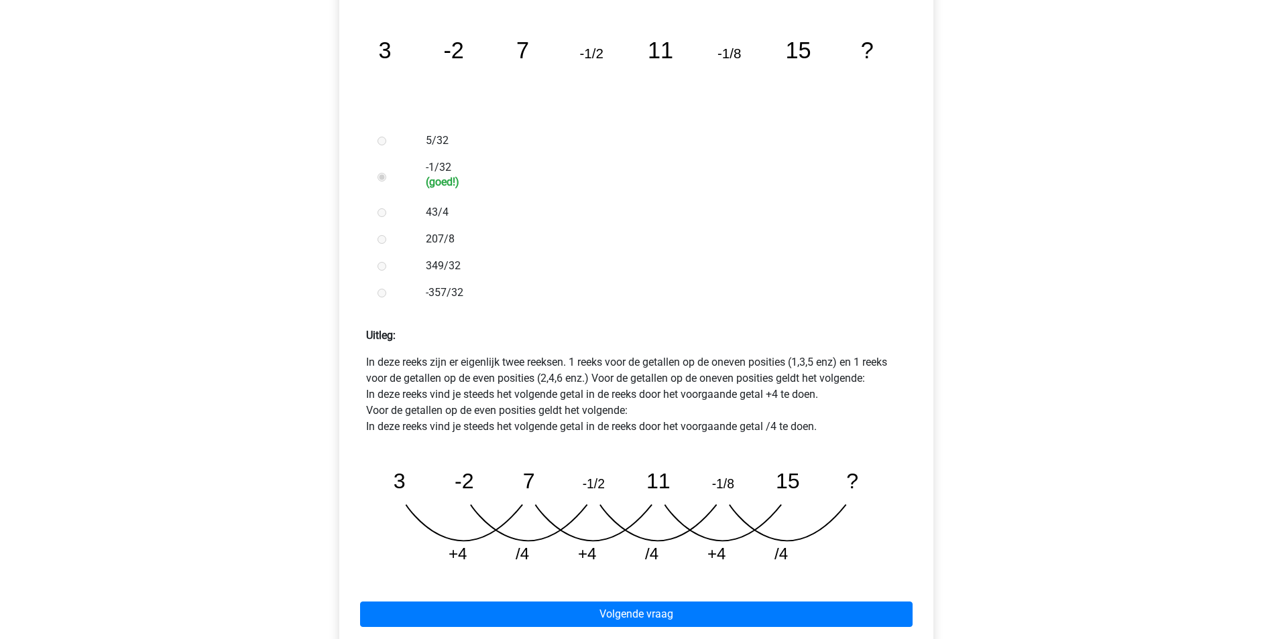
scroll to position [335, 0]
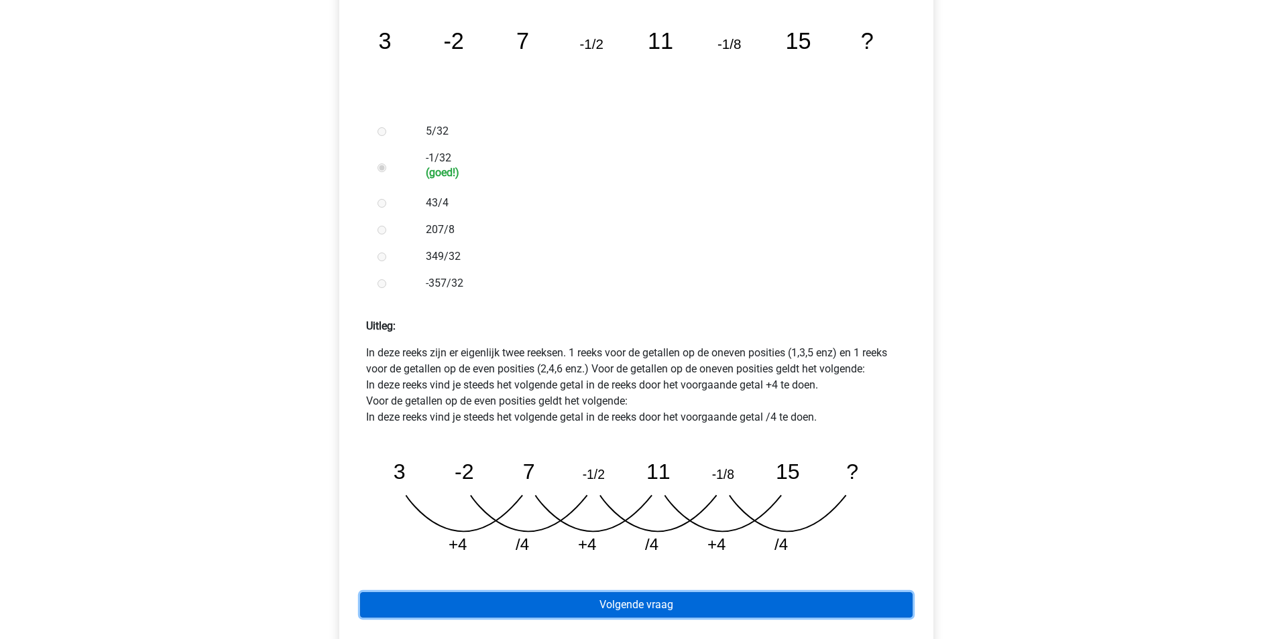
click at [672, 593] on link "Volgende vraag" at bounding box center [636, 605] width 552 height 25
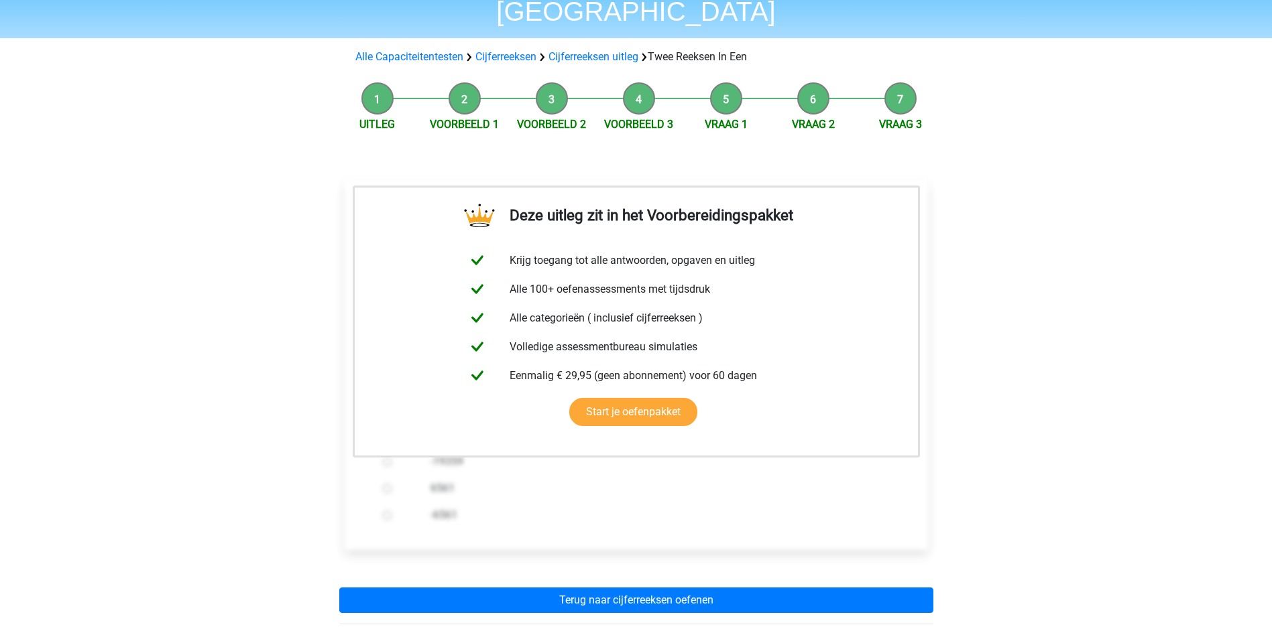
scroll to position [268, 0]
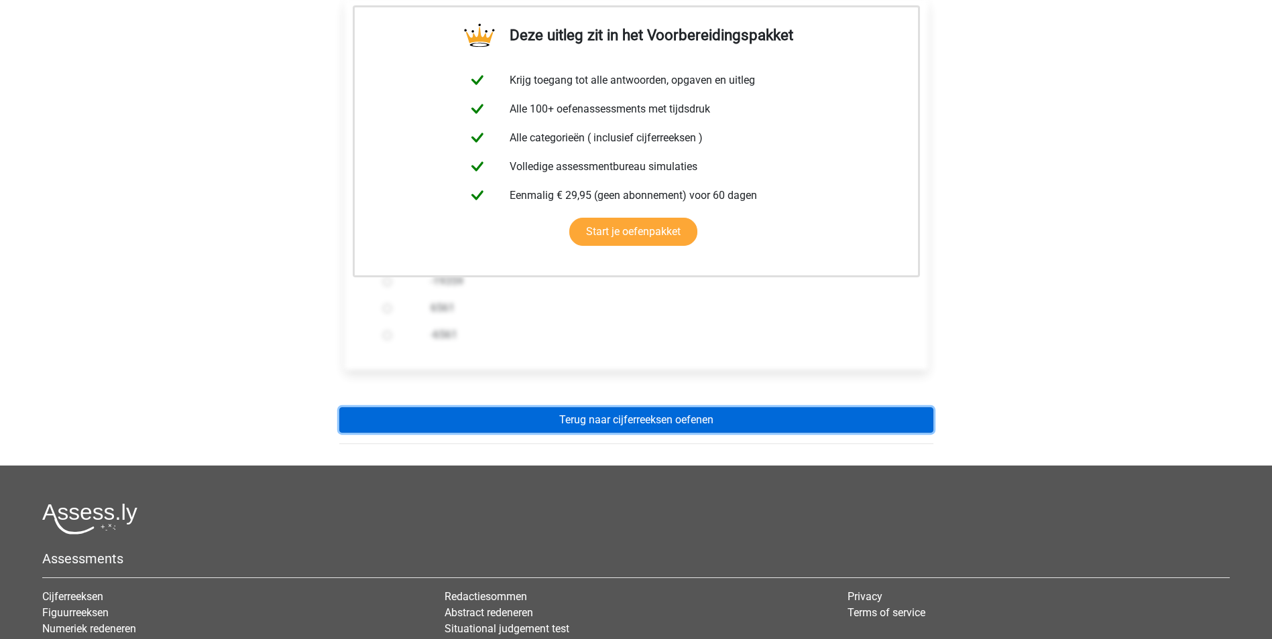
click at [681, 408] on link "Terug naar cijferreeksen oefenen" at bounding box center [636, 420] width 594 height 25
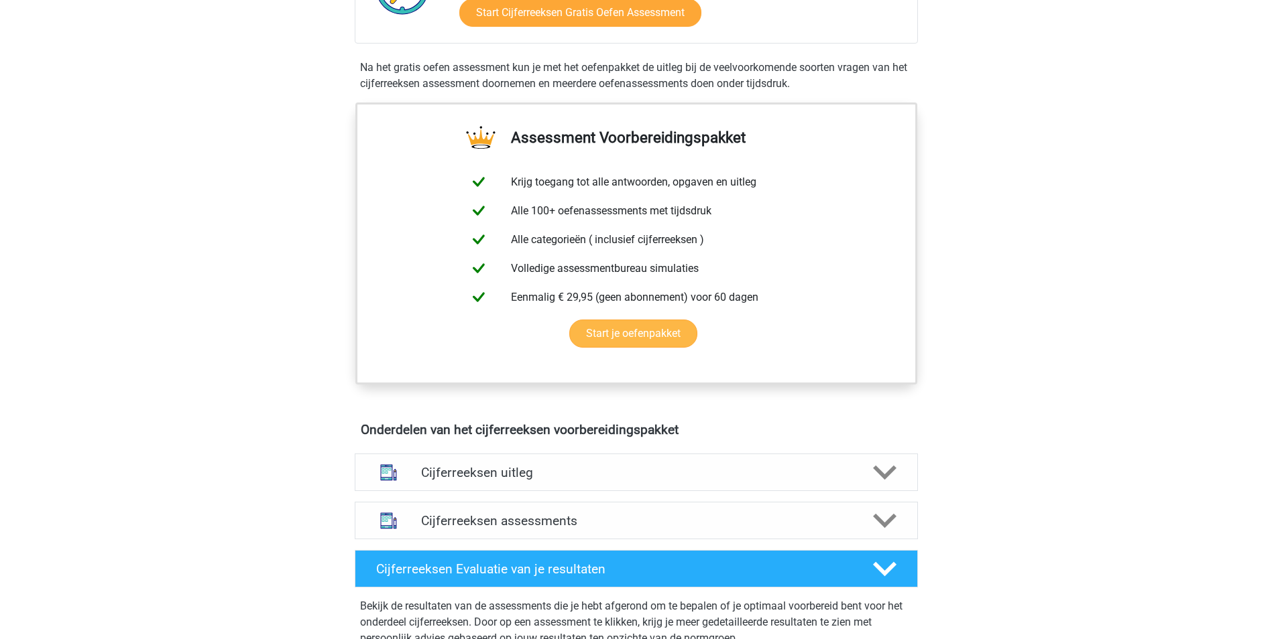
scroll to position [536, 0]
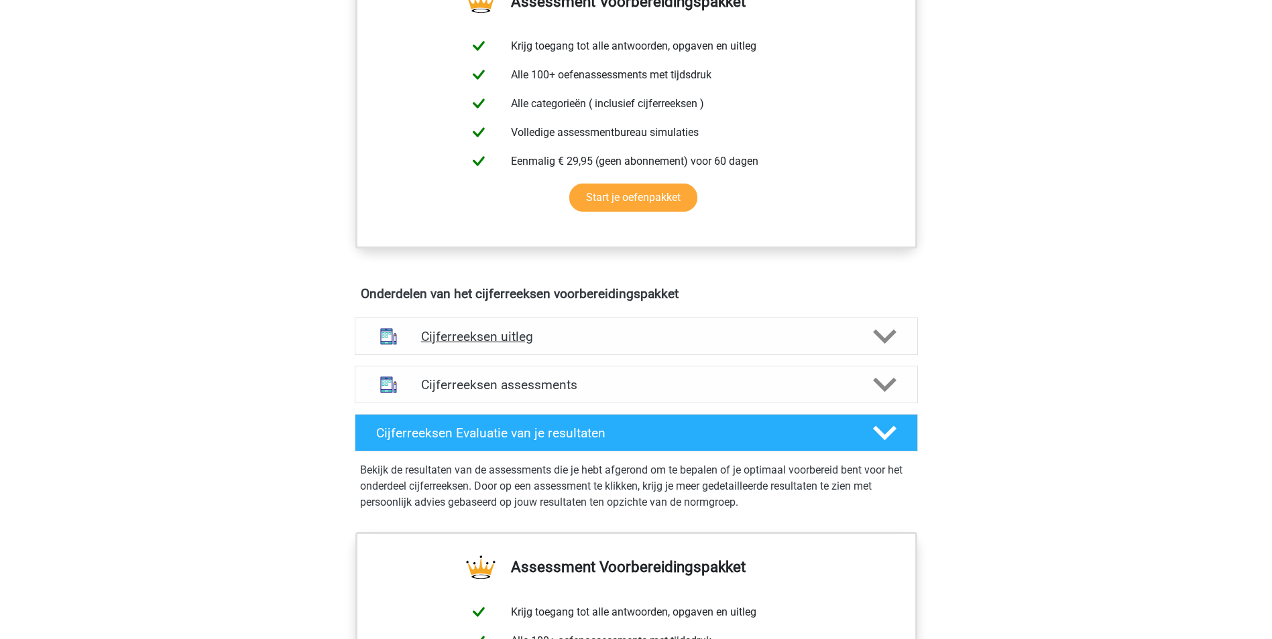
click at [883, 345] on polygon at bounding box center [884, 337] width 23 height 15
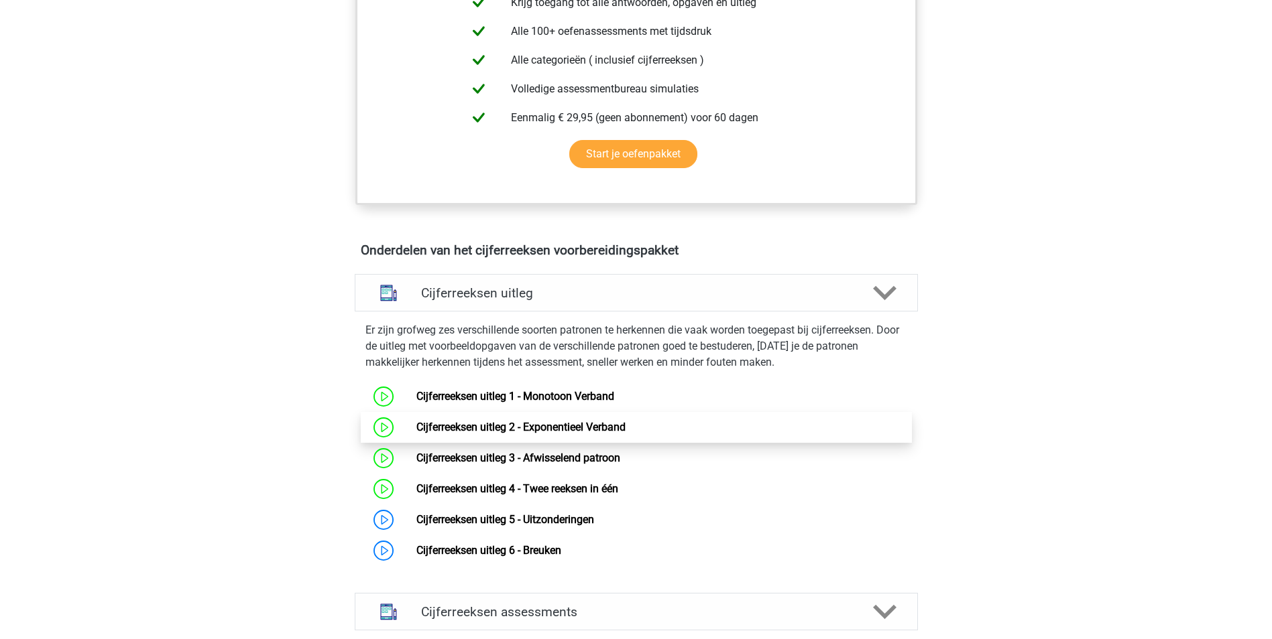
scroll to position [603, 0]
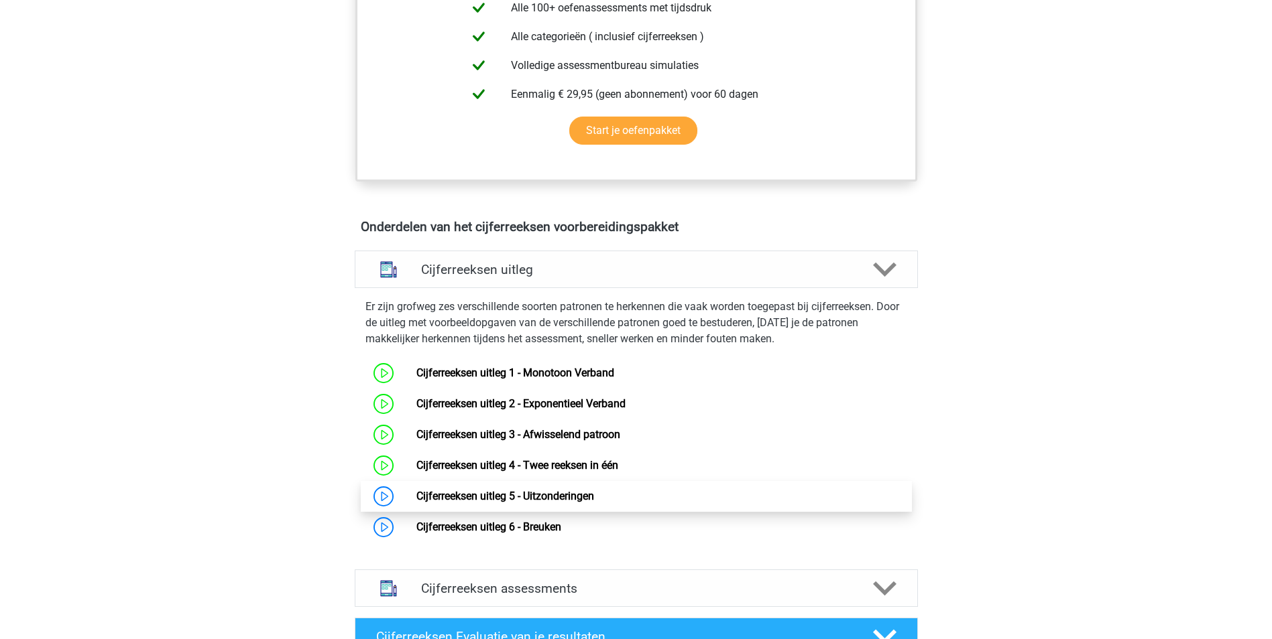
click at [568, 503] on link "Cijferreeksen uitleg 5 - Uitzonderingen" at bounding box center [505, 496] width 178 height 13
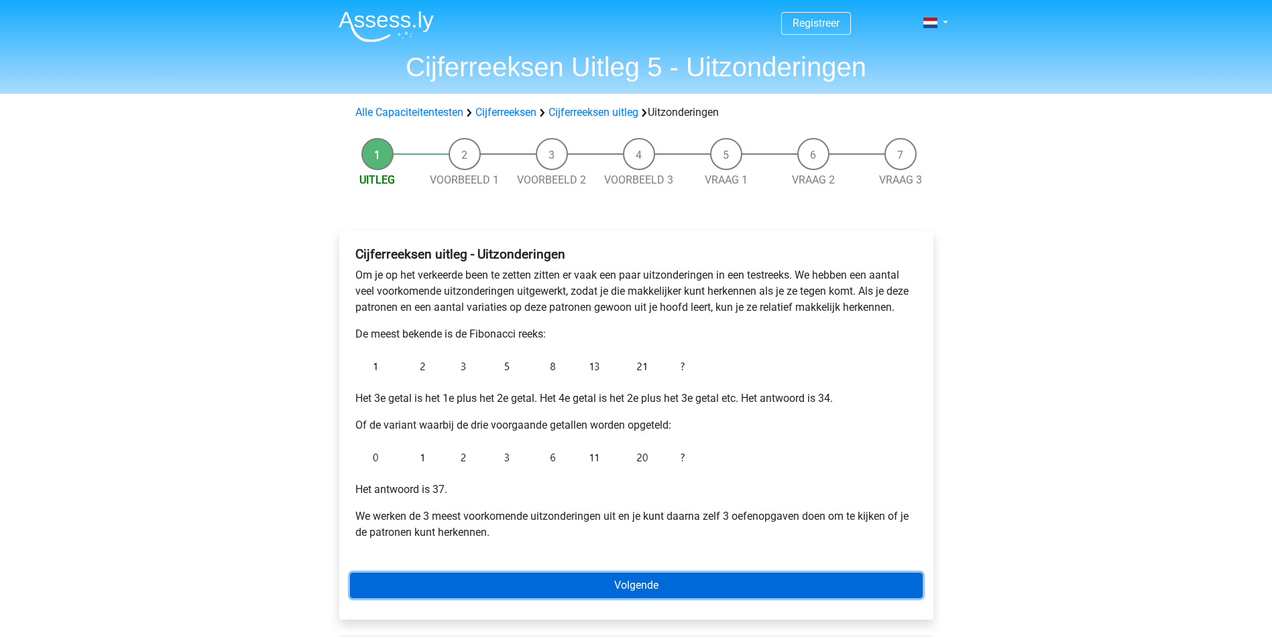
click at [587, 582] on link "Volgende" at bounding box center [636, 585] width 572 height 25
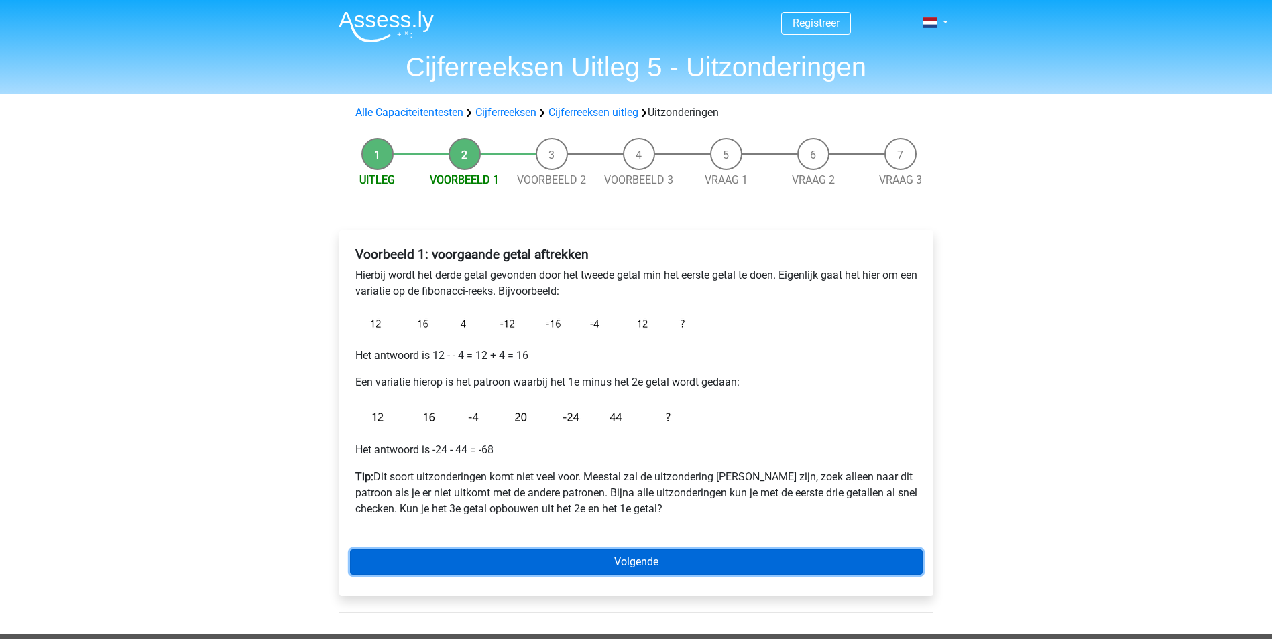
click at [670, 565] on link "Volgende" at bounding box center [636, 562] width 572 height 25
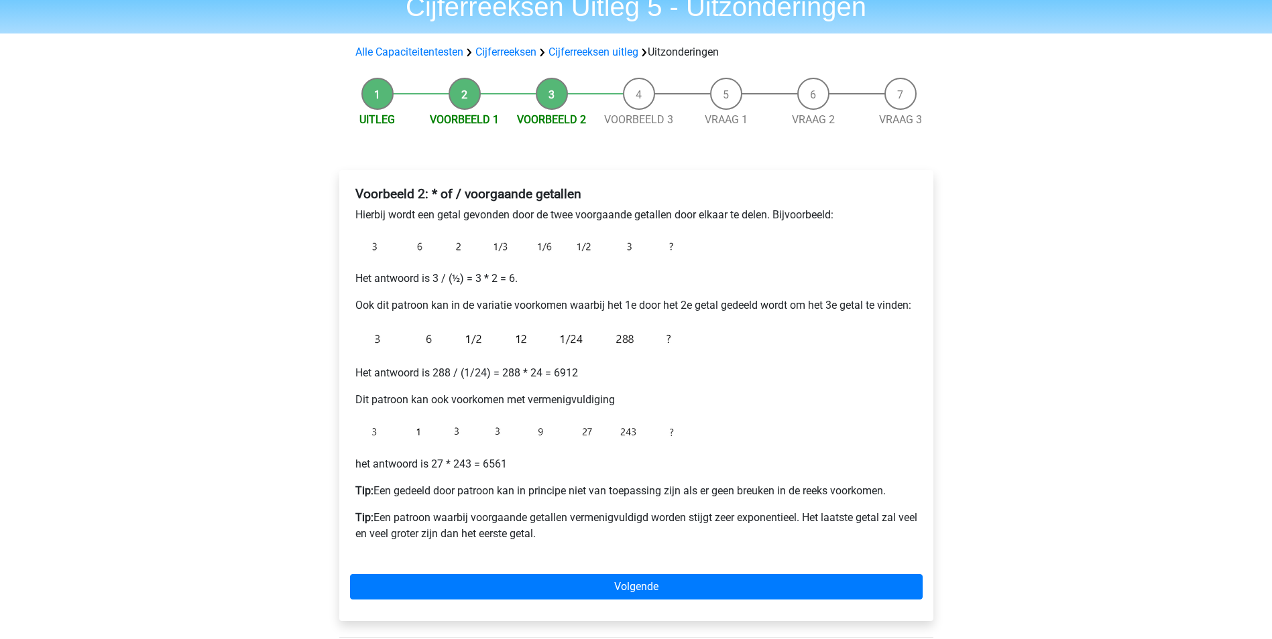
scroll to position [134, 0]
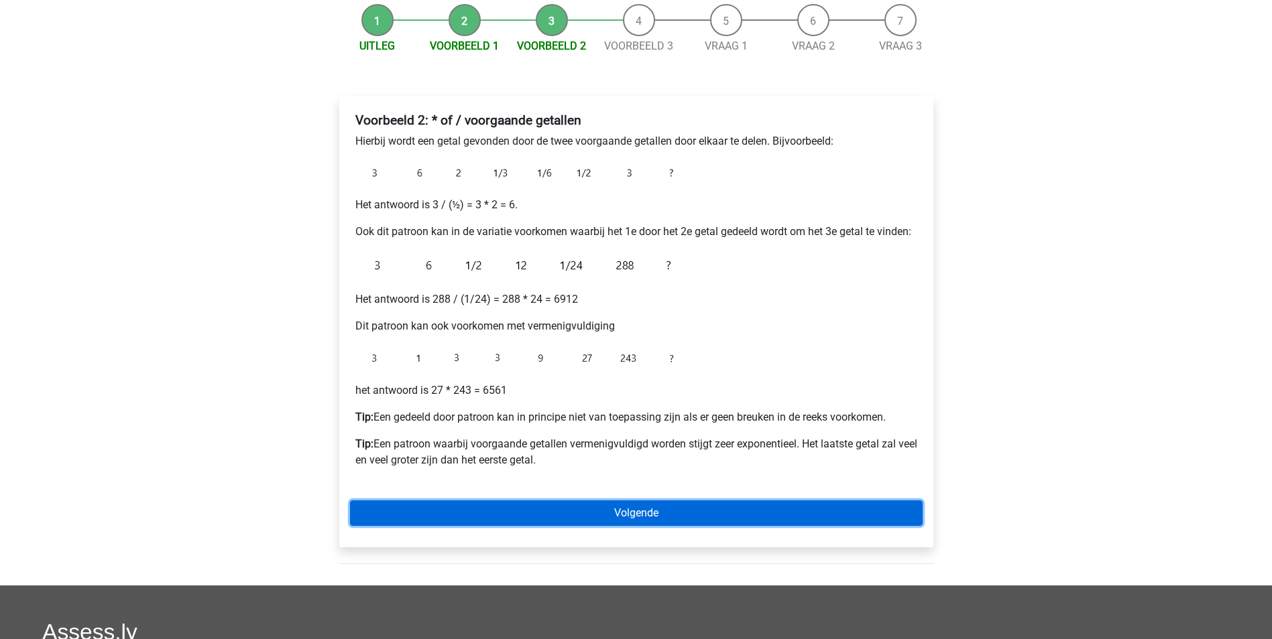
click at [719, 513] on link "Volgende" at bounding box center [636, 513] width 572 height 25
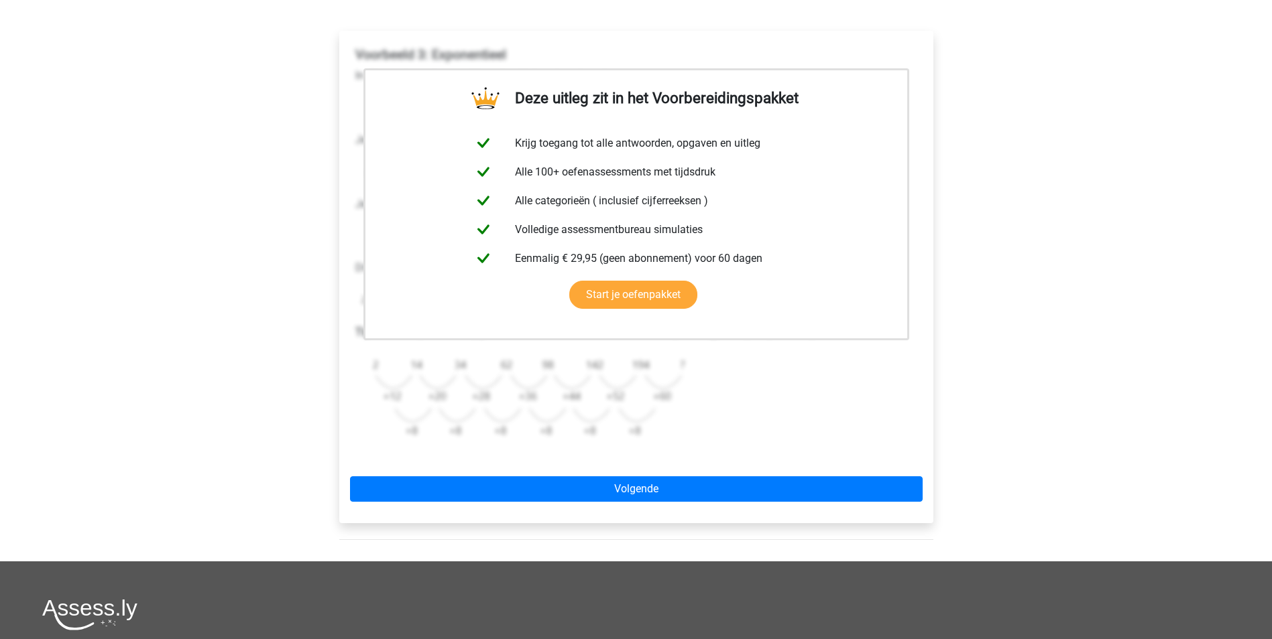
scroll to position [201, 0]
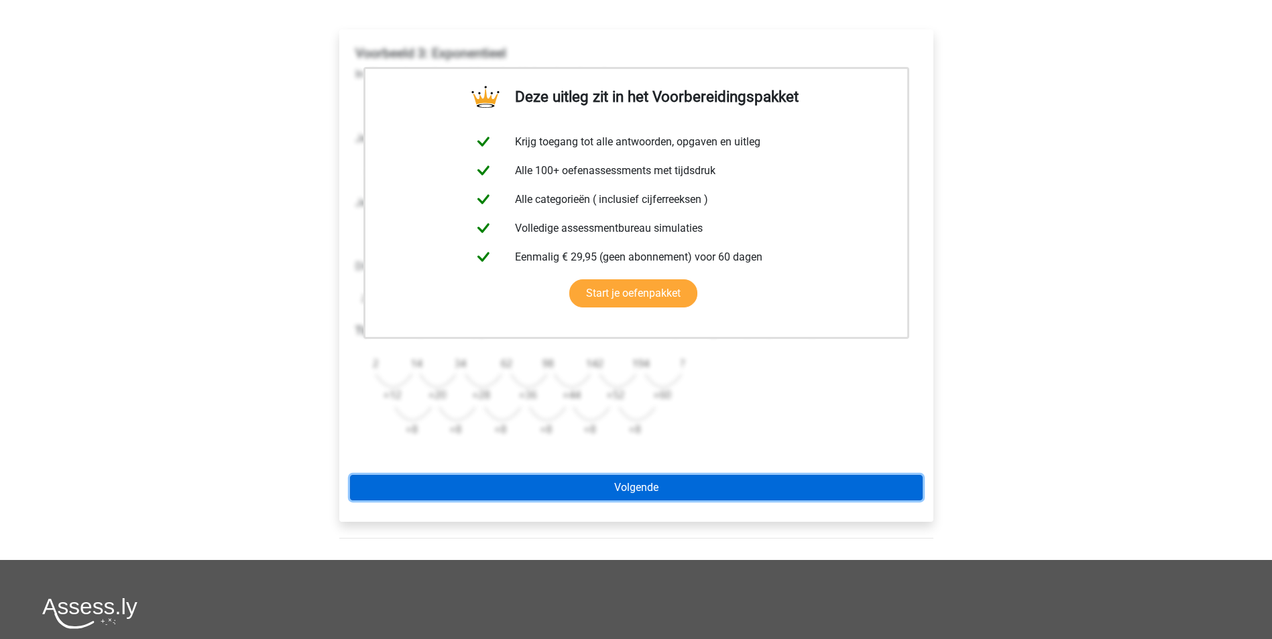
click at [704, 480] on link "Volgende" at bounding box center [636, 487] width 572 height 25
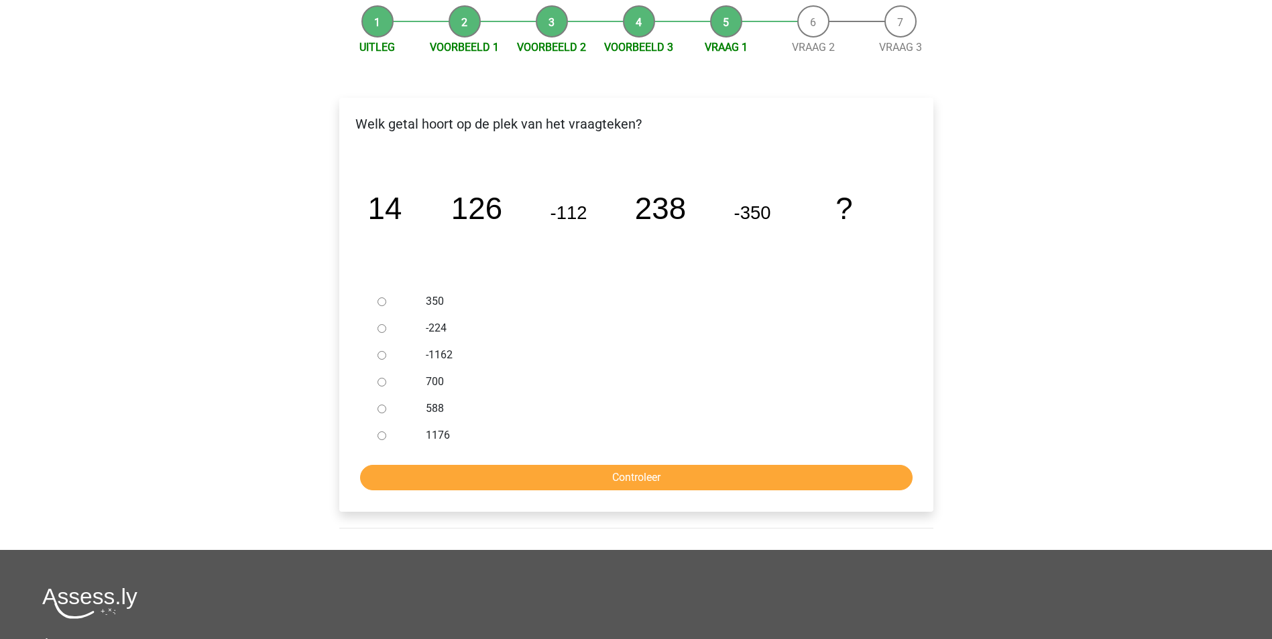
scroll to position [134, 0]
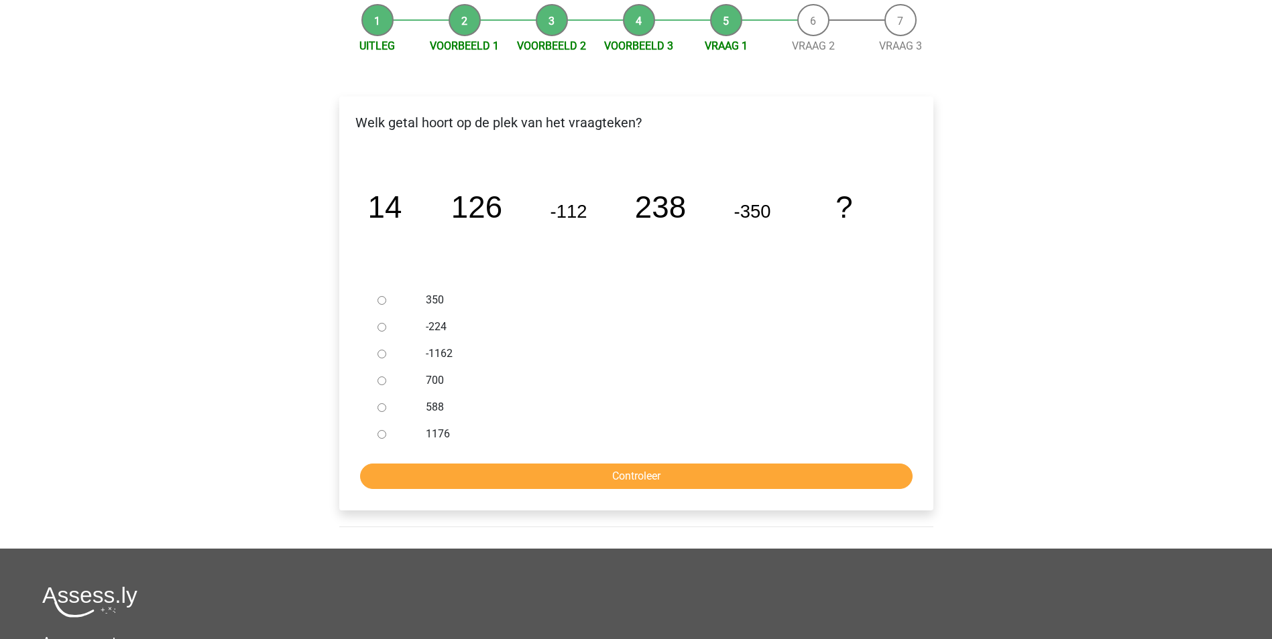
click at [381, 383] on input "700" at bounding box center [381, 381] width 9 height 9
radio input "true"
click at [629, 473] on input "Controleer" at bounding box center [636, 476] width 552 height 25
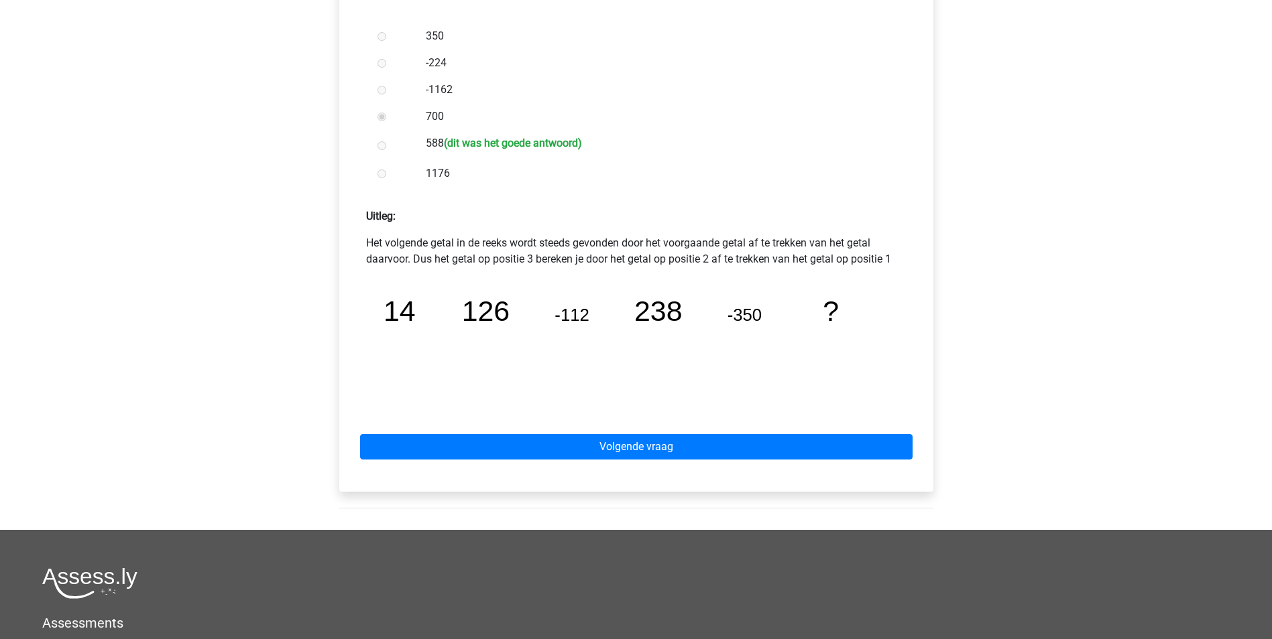
scroll to position [402, 0]
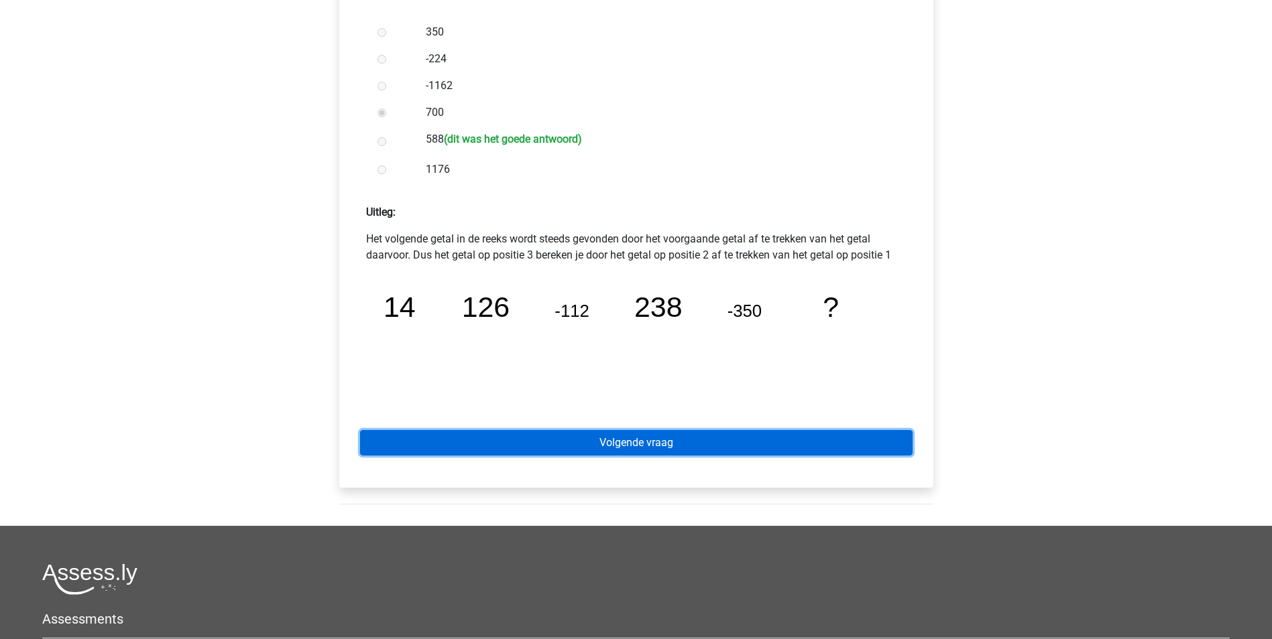
click at [778, 448] on link "Volgende vraag" at bounding box center [636, 442] width 552 height 25
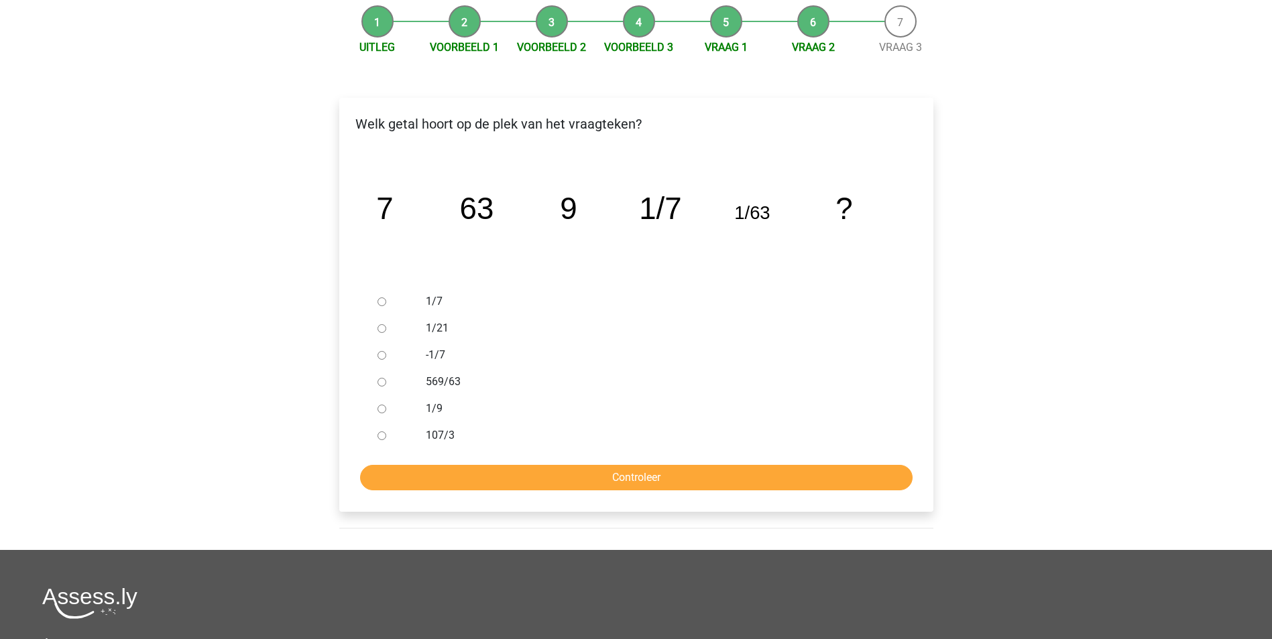
scroll to position [134, 0]
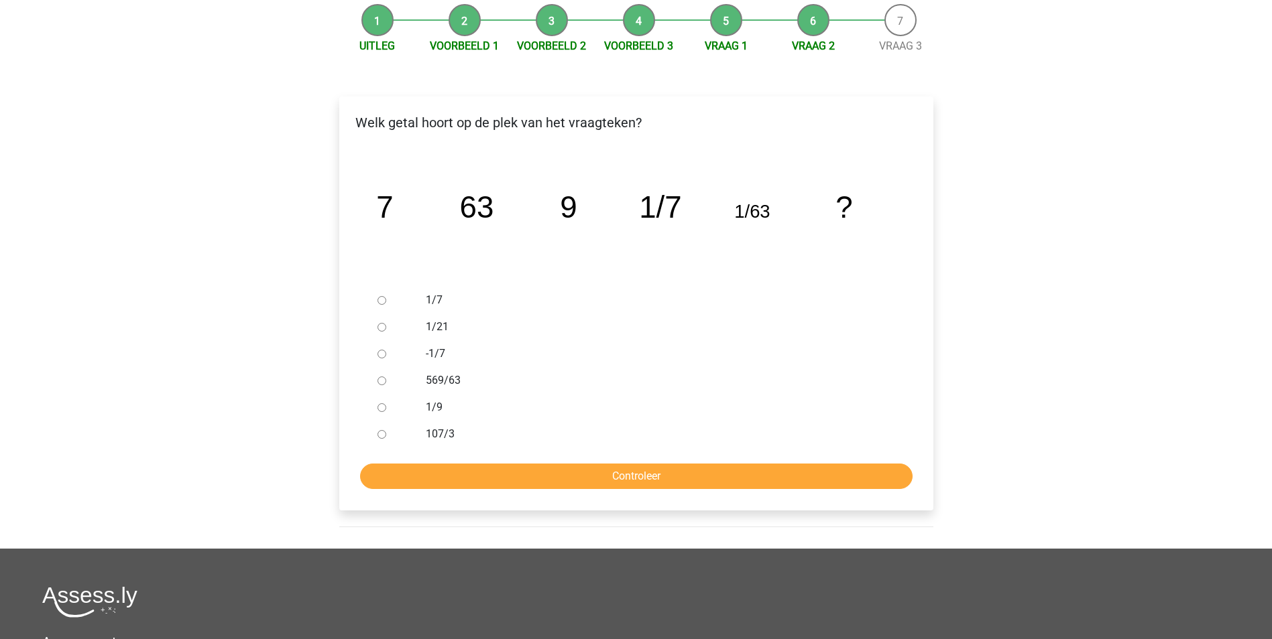
click at [381, 408] on input "1/9" at bounding box center [381, 408] width 9 height 9
radio input "true"
click at [603, 473] on input "Controleer" at bounding box center [636, 476] width 552 height 25
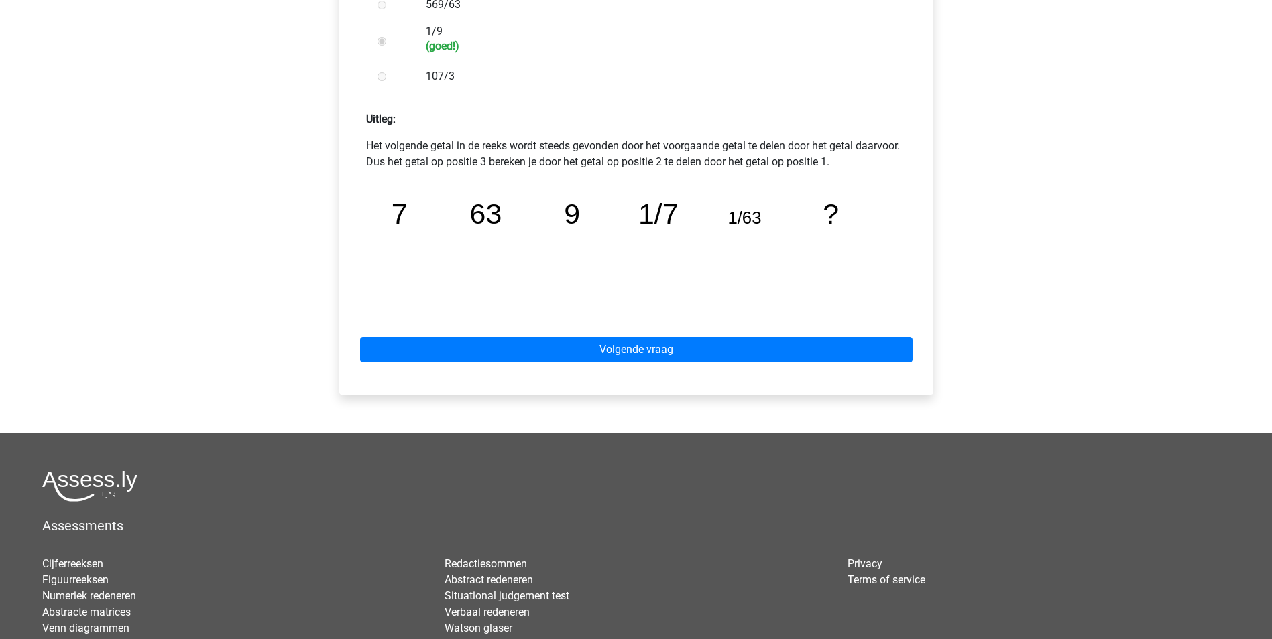
scroll to position [536, 0]
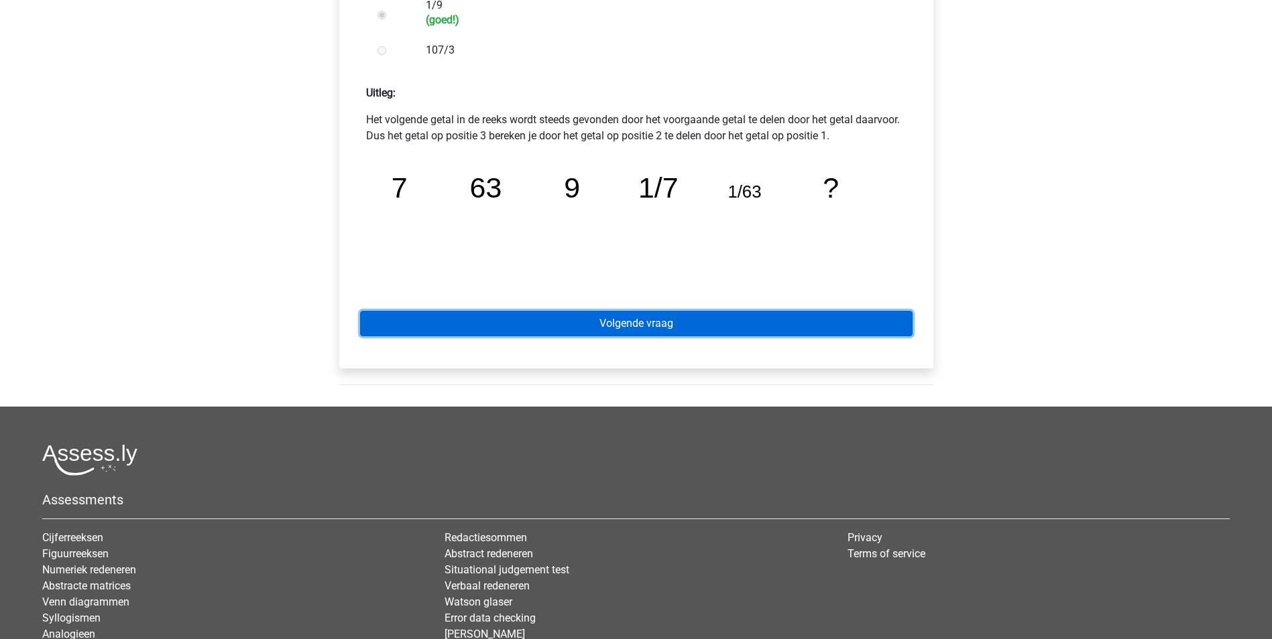
click at [788, 320] on link "Volgende vraag" at bounding box center [636, 323] width 552 height 25
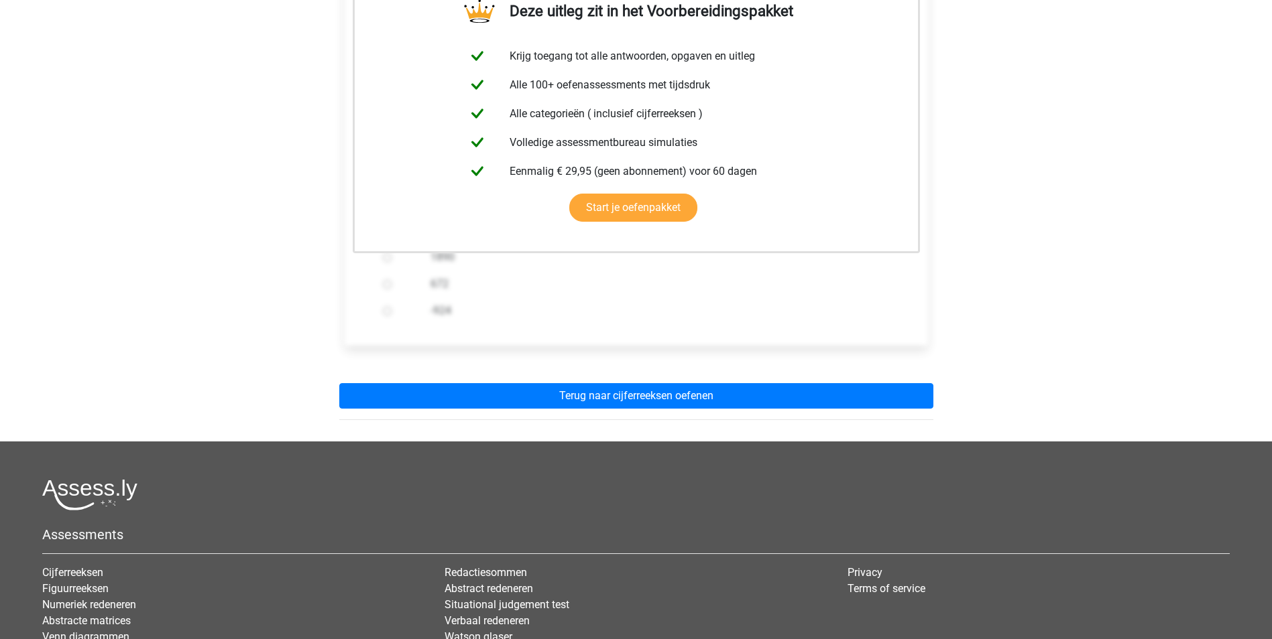
scroll to position [268, 0]
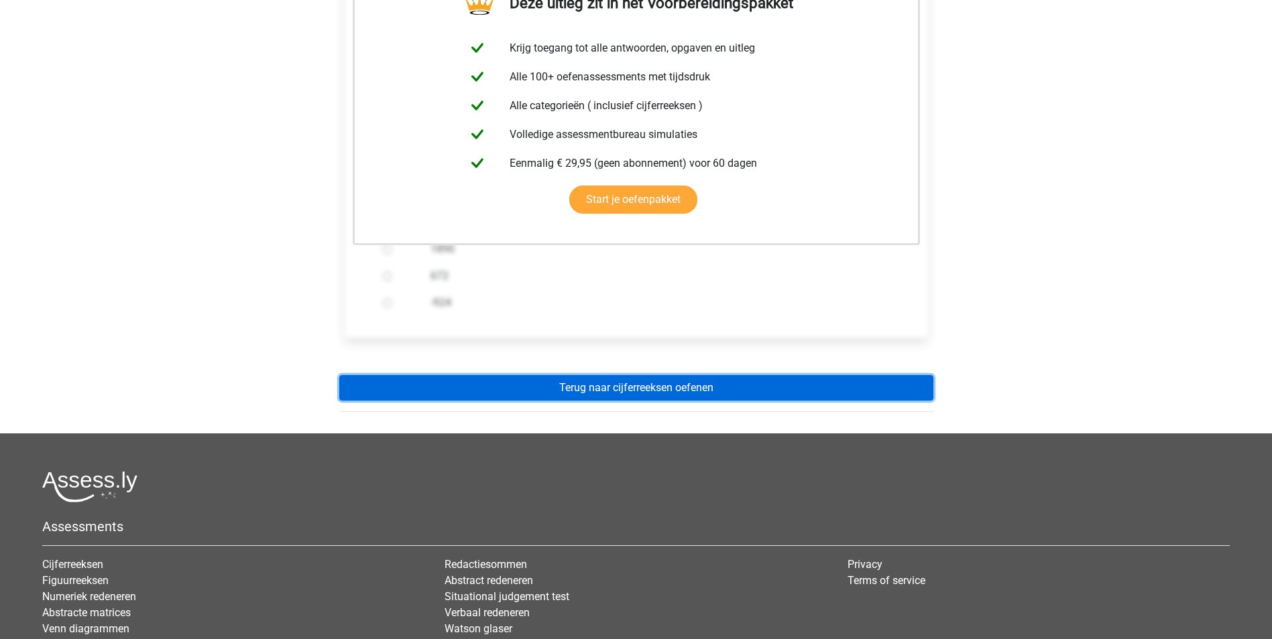
click at [774, 384] on link "Terug naar cijferreeksen oefenen" at bounding box center [636, 387] width 594 height 25
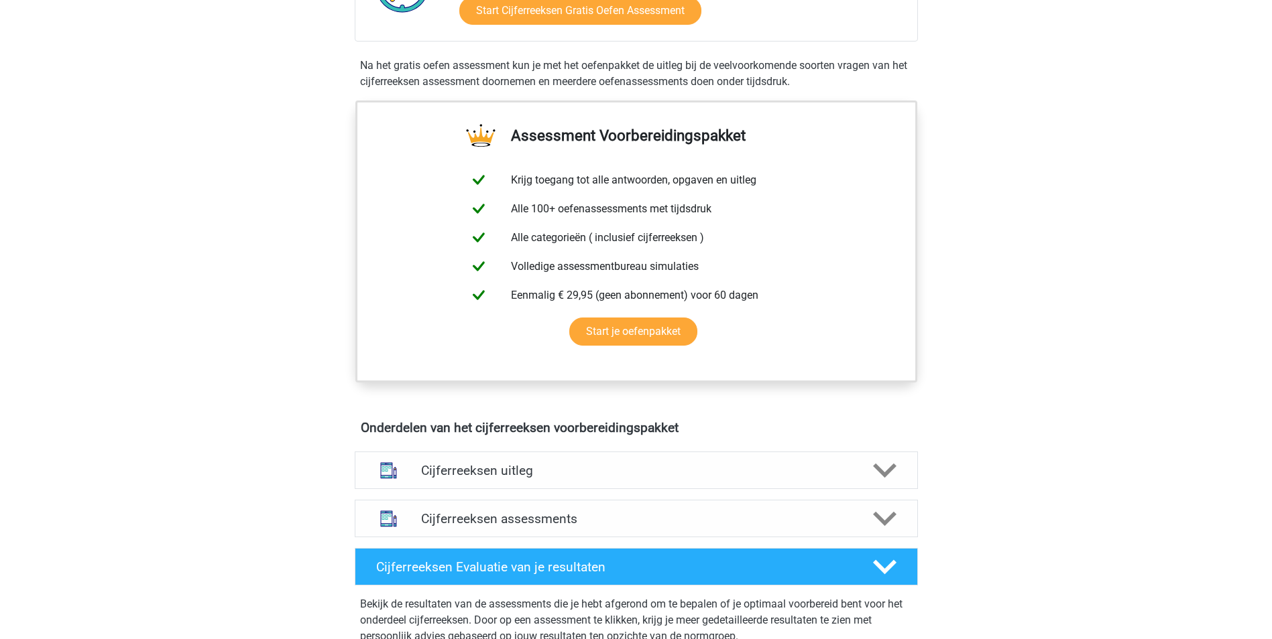
scroll to position [603, 0]
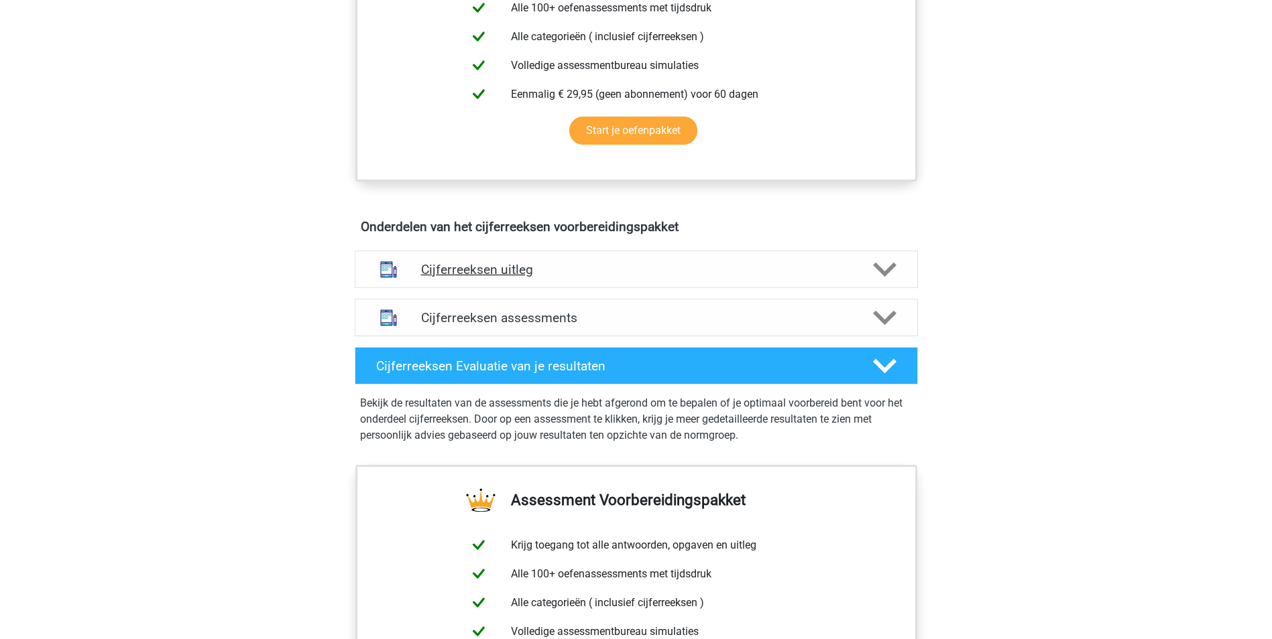
click at [889, 278] on polygon at bounding box center [884, 270] width 23 height 15
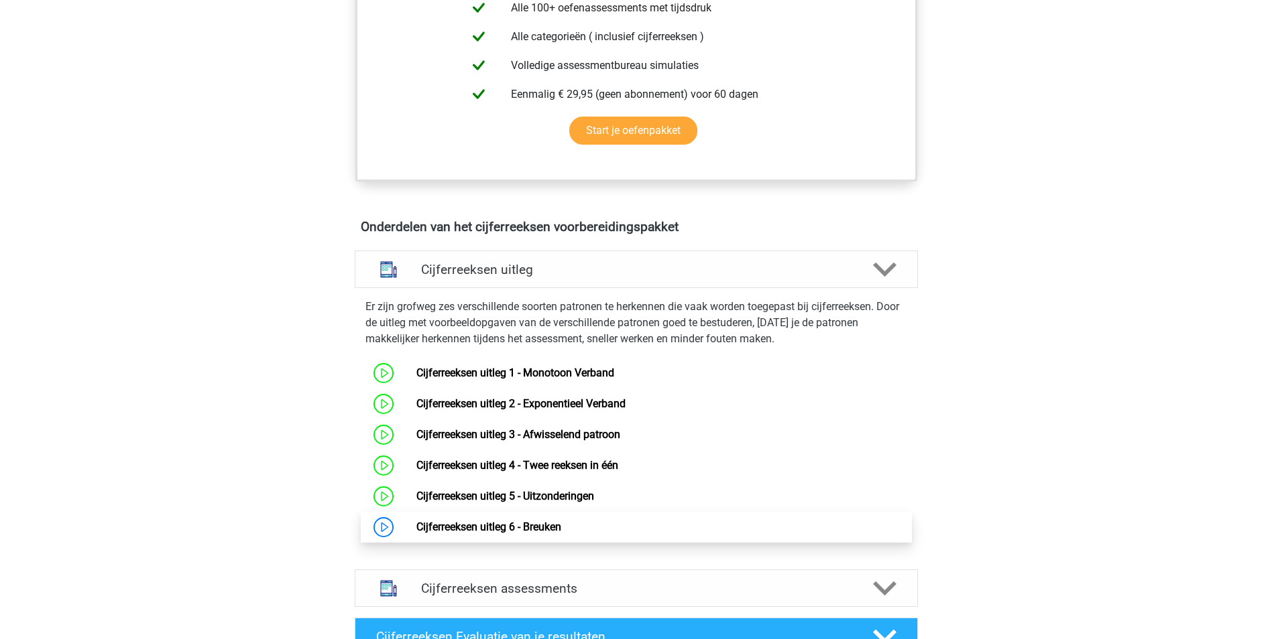
click at [538, 534] on link "Cijferreeksen uitleg 6 - Breuken" at bounding box center [488, 527] width 145 height 13
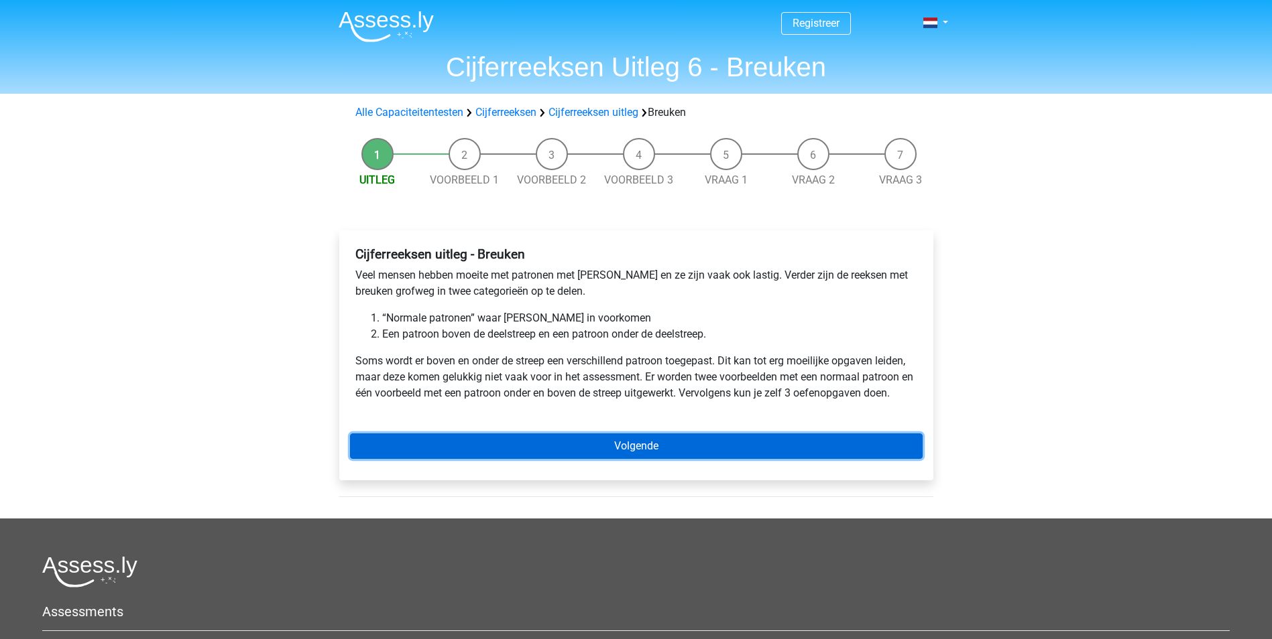
click at [704, 444] on link "Volgende" at bounding box center [636, 446] width 572 height 25
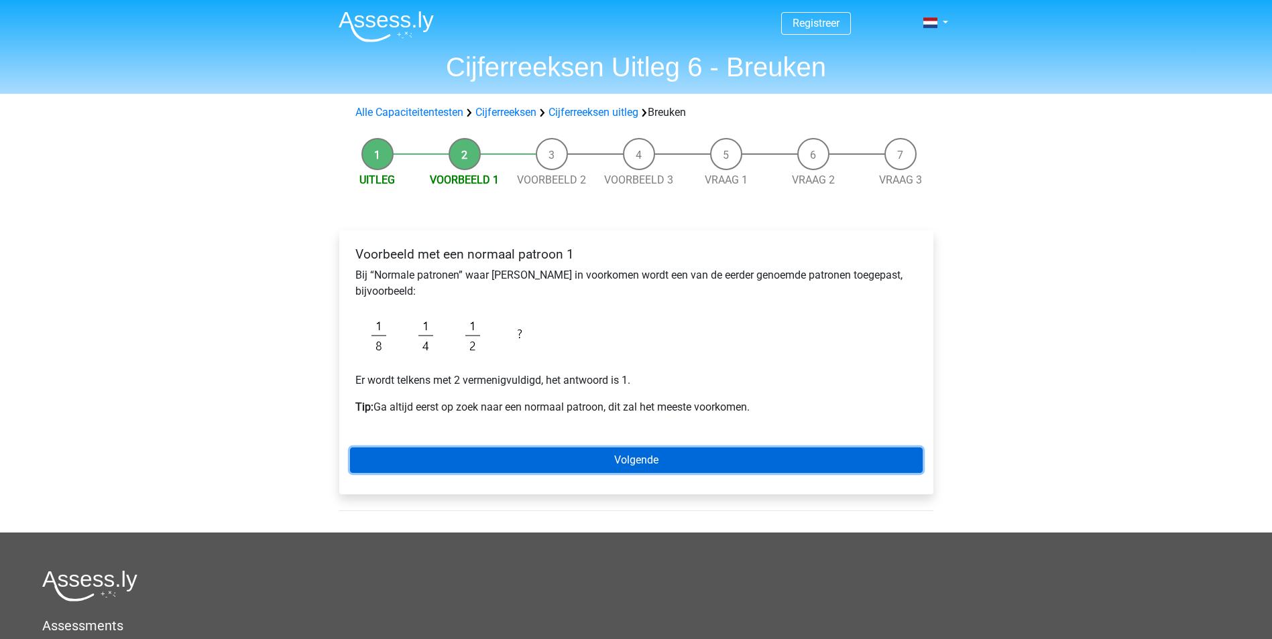
click at [702, 458] on link "Volgende" at bounding box center [636, 460] width 572 height 25
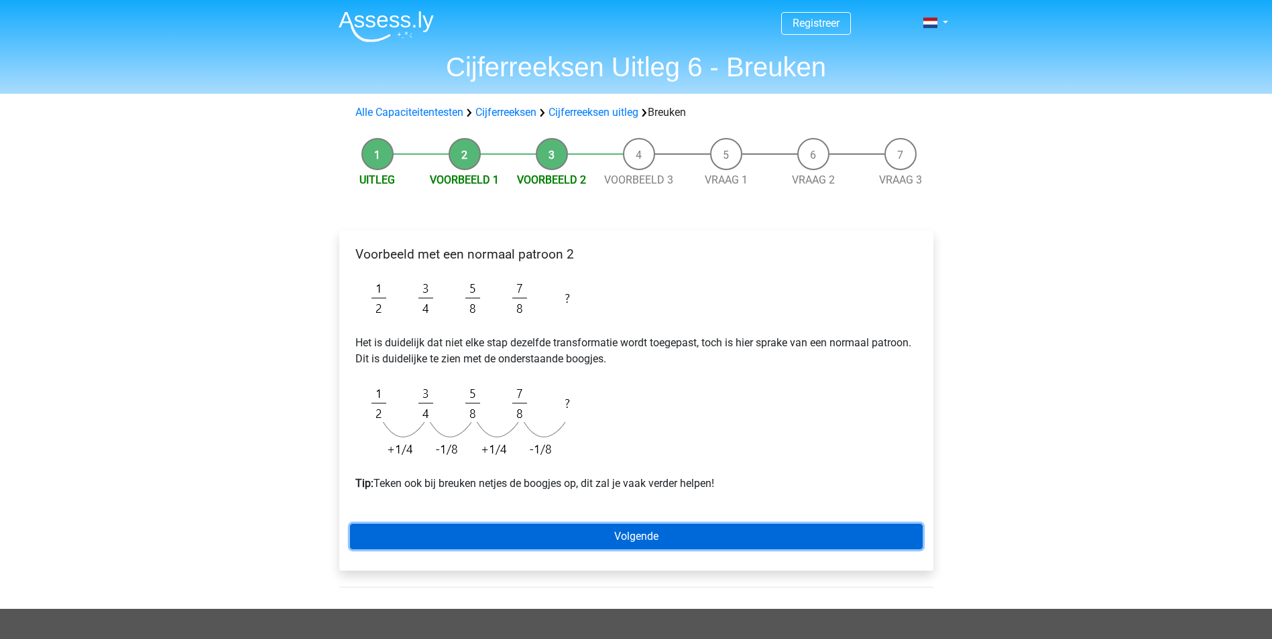
click at [749, 540] on link "Volgende" at bounding box center [636, 536] width 572 height 25
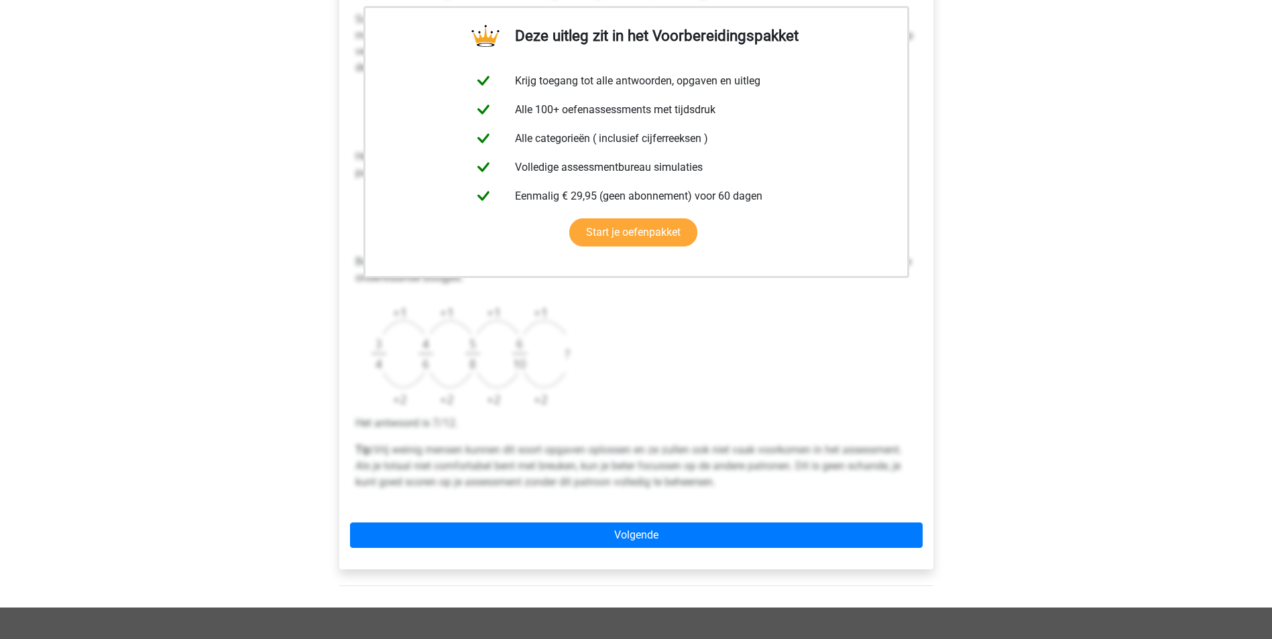
scroll to position [268, 0]
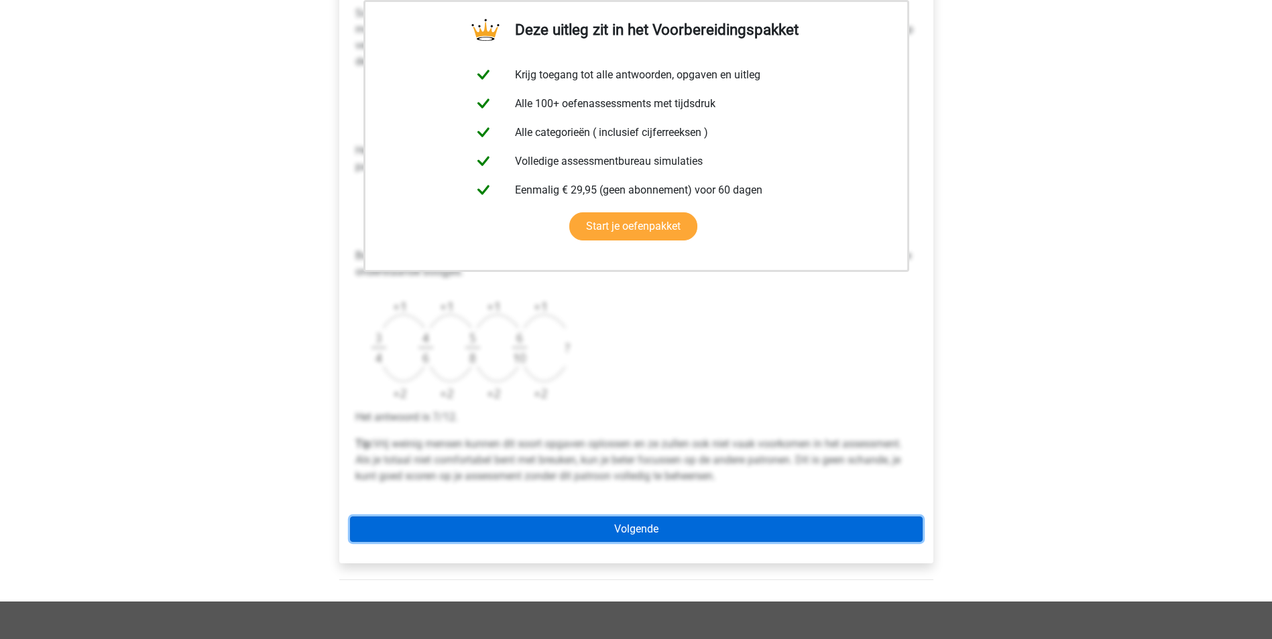
click at [737, 530] on link "Volgende" at bounding box center [636, 529] width 572 height 25
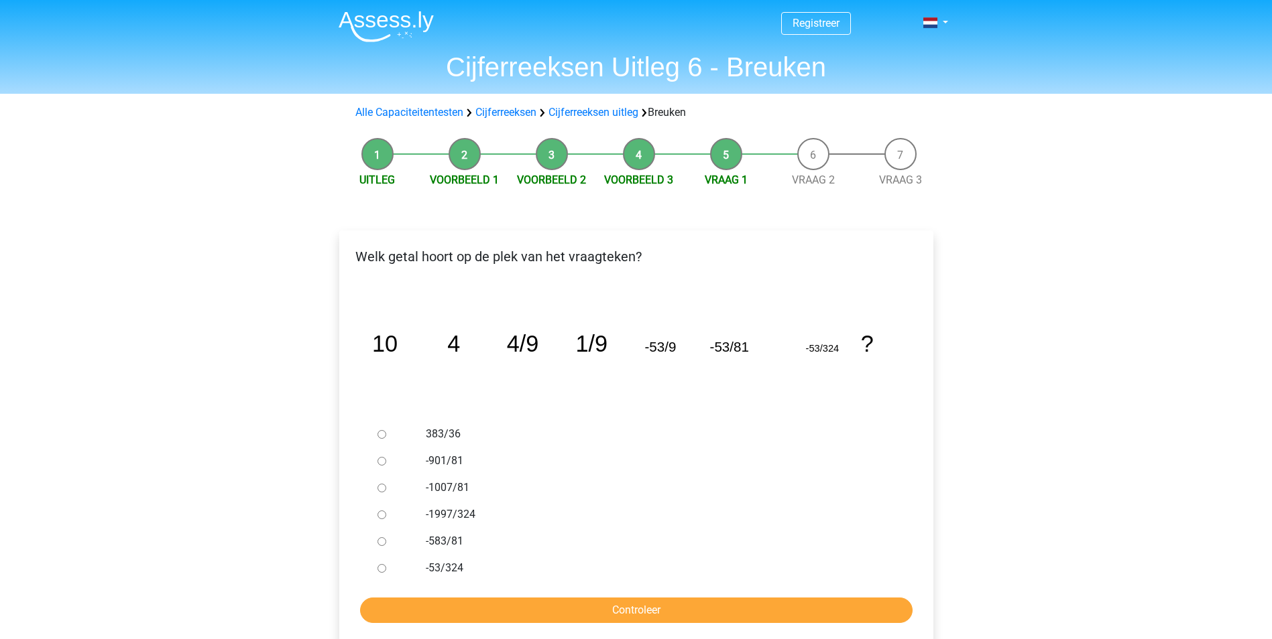
click at [379, 569] on input "-53/324" at bounding box center [381, 568] width 9 height 9
radio input "true"
click at [594, 615] on input "Controleer" at bounding box center [636, 610] width 552 height 25
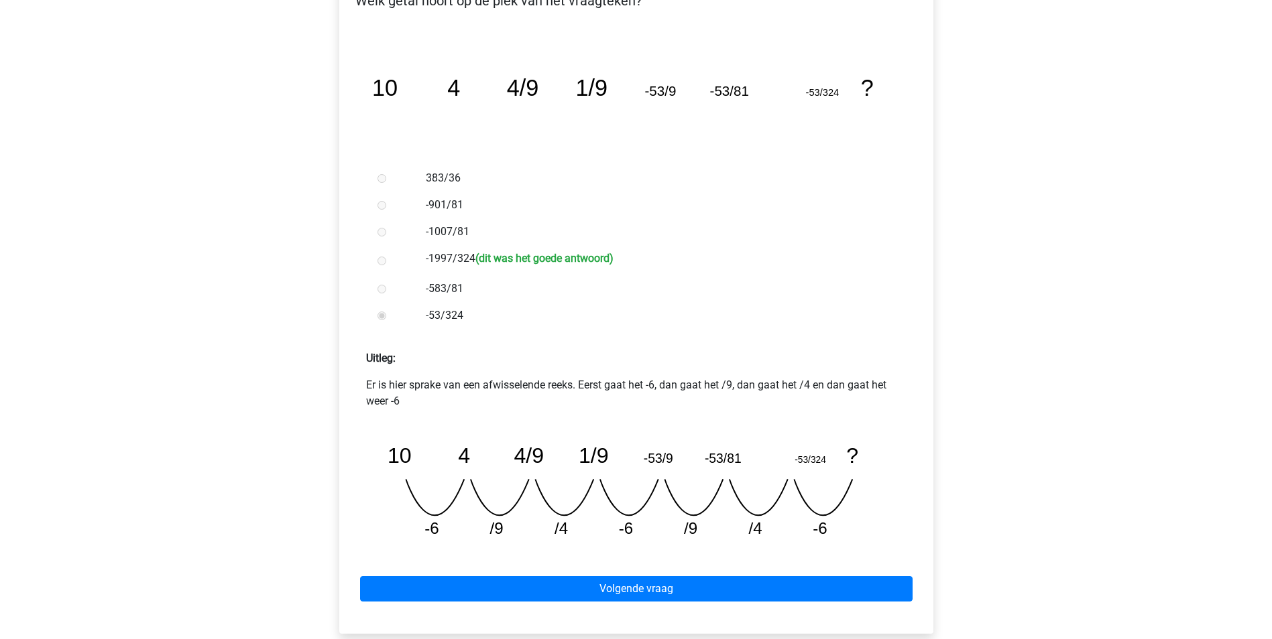
scroll to position [268, 0]
